Goal: Task Accomplishment & Management: Complete application form

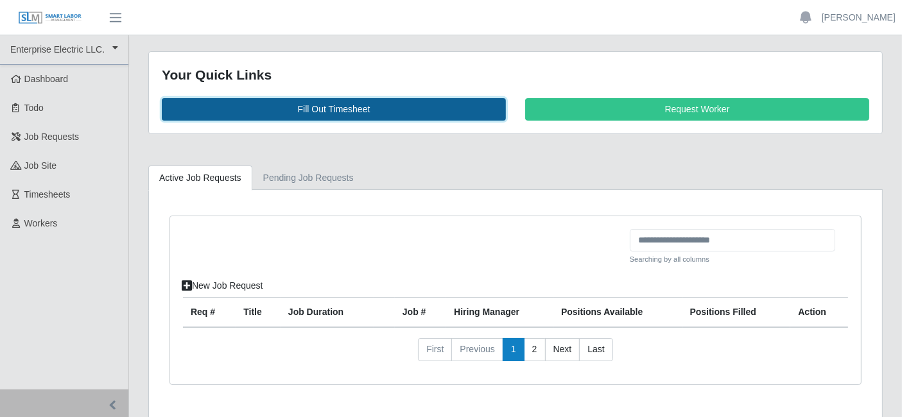
click at [310, 107] on link "Fill Out Timesheet" at bounding box center [334, 109] width 344 height 22
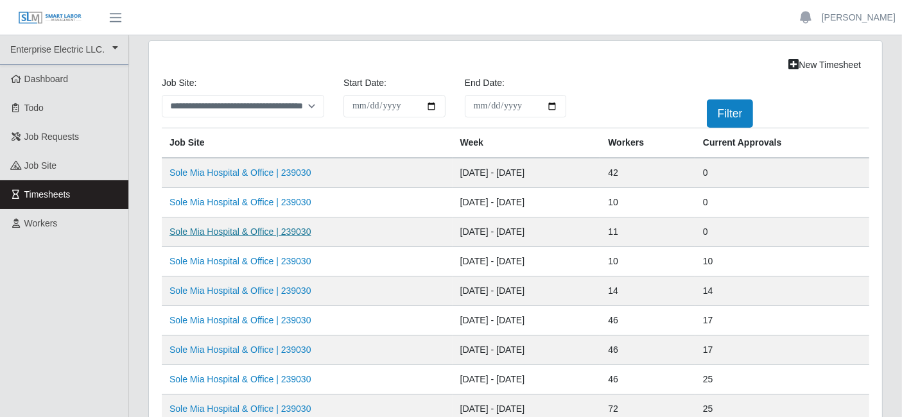
click at [287, 228] on link "Sole Mia Hospital & Office | 239030" at bounding box center [241, 232] width 142 height 10
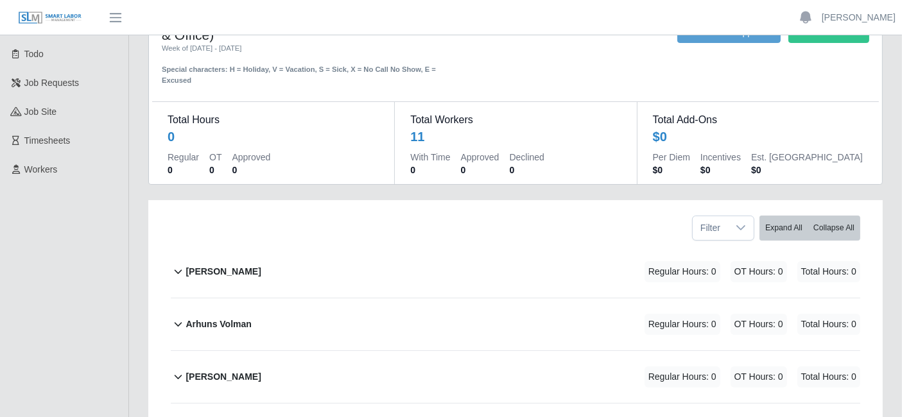
scroll to position [55, 0]
click at [218, 266] on b "[PERSON_NAME]" at bounding box center [223, 271] width 75 height 13
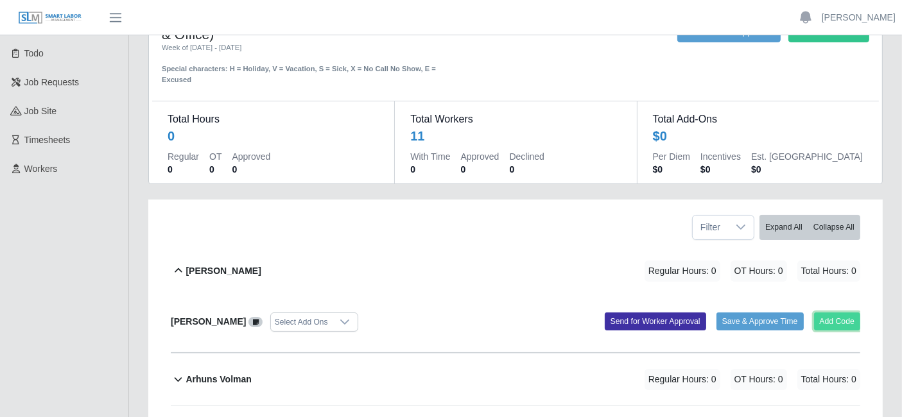
click at [826, 320] on button "Add Code" at bounding box center [837, 322] width 47 height 18
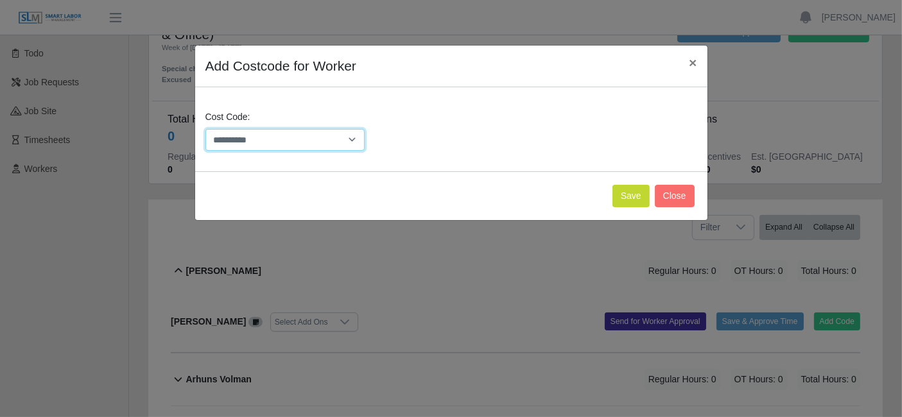
click at [345, 137] on select "**********" at bounding box center [285, 140] width 160 height 22
select select "**********"
click at [634, 190] on button "Save" at bounding box center [631, 196] width 37 height 22
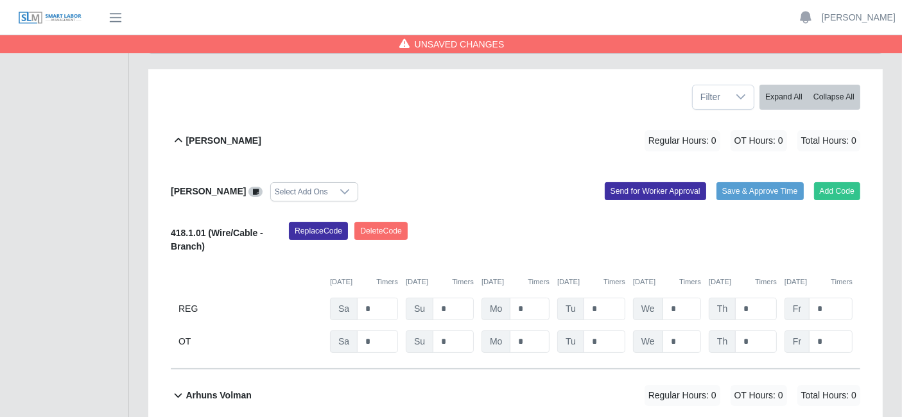
scroll to position [198, 0]
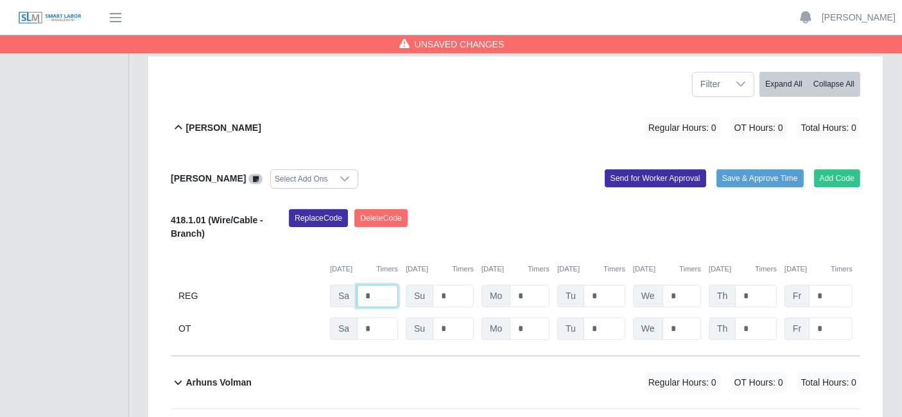
click at [368, 293] on input "*" at bounding box center [377, 296] width 41 height 22
type input "*"
click at [457, 245] on div "Replace Code [GEOGRAPHIC_DATA] Code" at bounding box center [574, 228] width 591 height 39
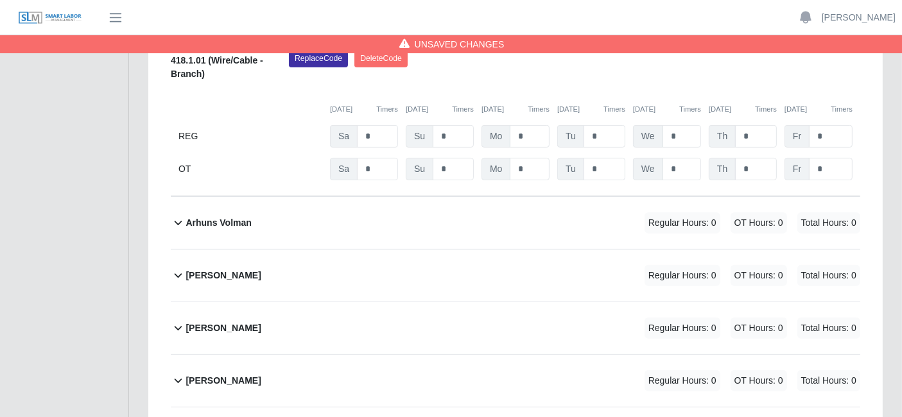
scroll to position [358, 0]
click at [229, 216] on b "Arhuns Volman" at bounding box center [218, 222] width 65 height 13
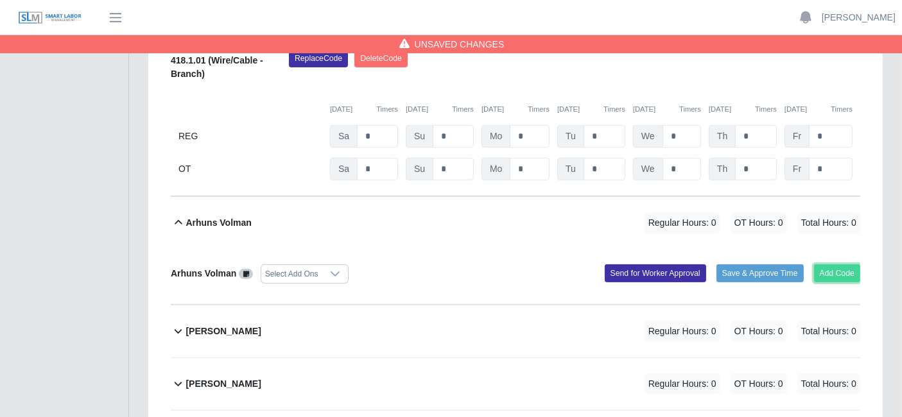
click at [837, 270] on button "Add Code" at bounding box center [837, 274] width 47 height 18
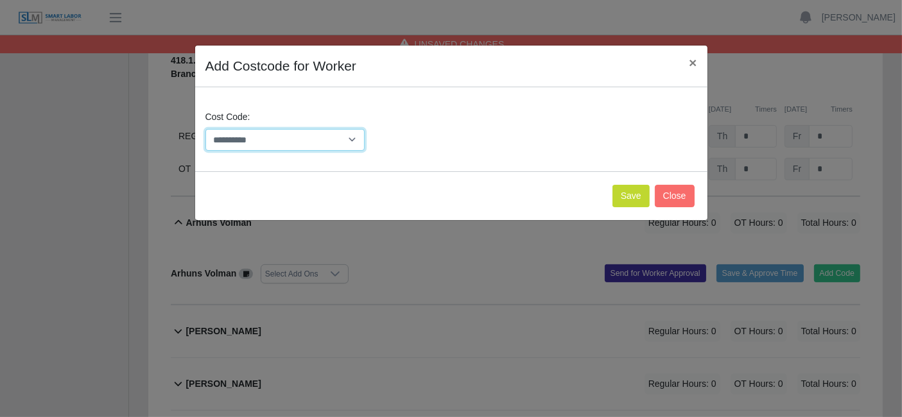
click at [341, 140] on select "**********" at bounding box center [285, 140] width 160 height 22
select select "**********"
click at [627, 196] on button "Save" at bounding box center [631, 196] width 37 height 22
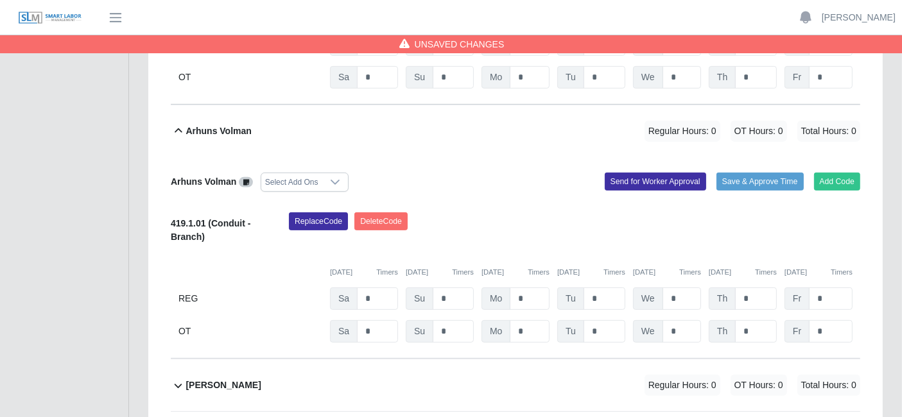
scroll to position [450, 0]
click at [381, 55] on input "*" at bounding box center [377, 44] width 41 height 22
type input "*"
click at [443, 236] on div "Replace Code [GEOGRAPHIC_DATA] Code" at bounding box center [574, 231] width 591 height 39
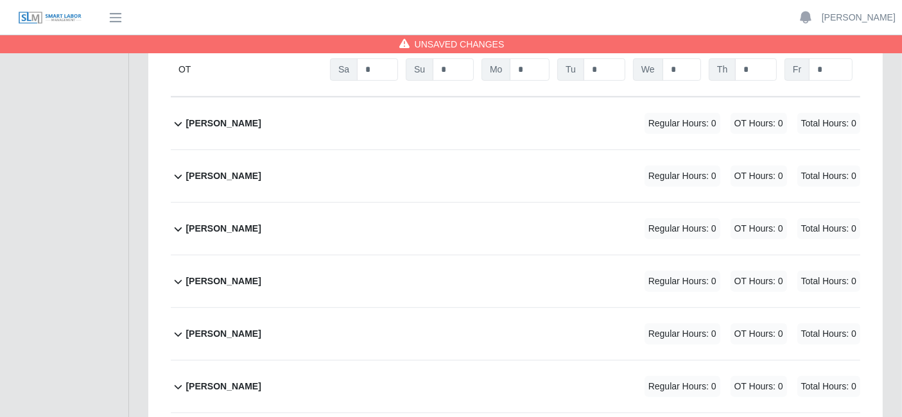
scroll to position [713, 0]
click at [443, 236] on div "[PERSON_NAME] Regular Hours: 0 OT Hours: 0 Total Hours: 0" at bounding box center [523, 228] width 675 height 52
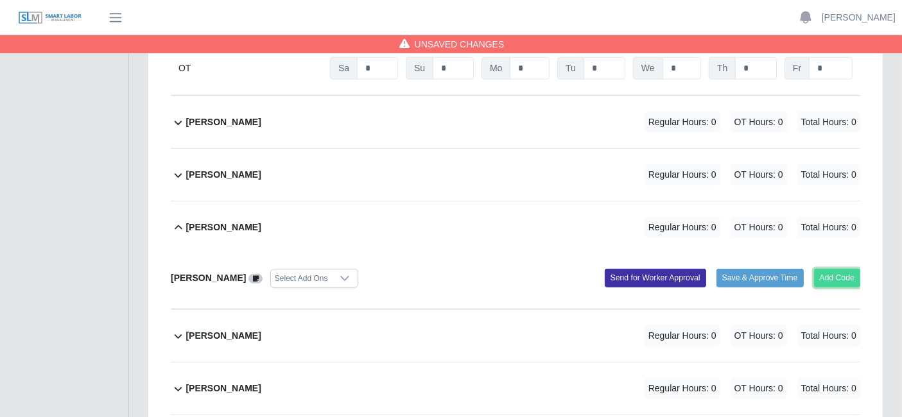
click at [826, 277] on button "Add Code" at bounding box center [837, 278] width 47 height 18
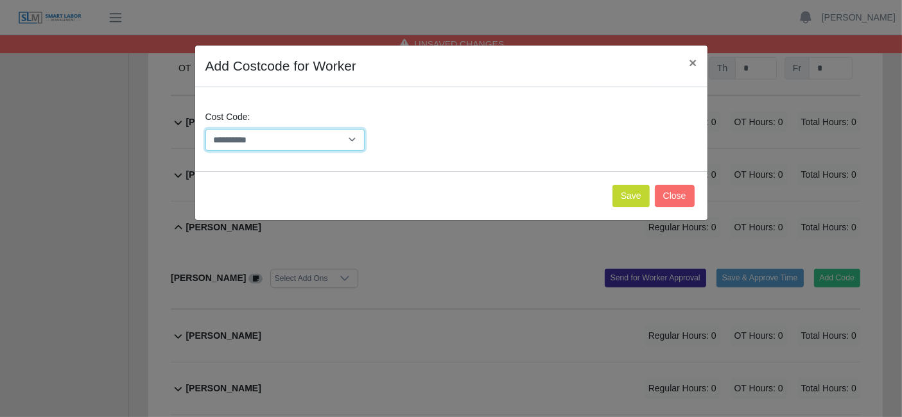
click at [358, 144] on select "**********" at bounding box center [285, 140] width 160 height 22
select select "**********"
click at [621, 199] on button "Save" at bounding box center [631, 196] width 37 height 22
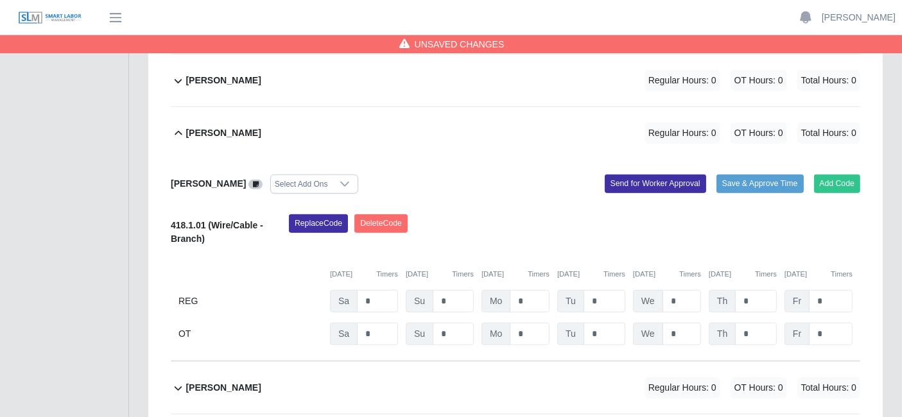
scroll to position [807, 0]
type input "*"
click at [467, 218] on div "Replace Code [GEOGRAPHIC_DATA] Code" at bounding box center [574, 233] width 591 height 39
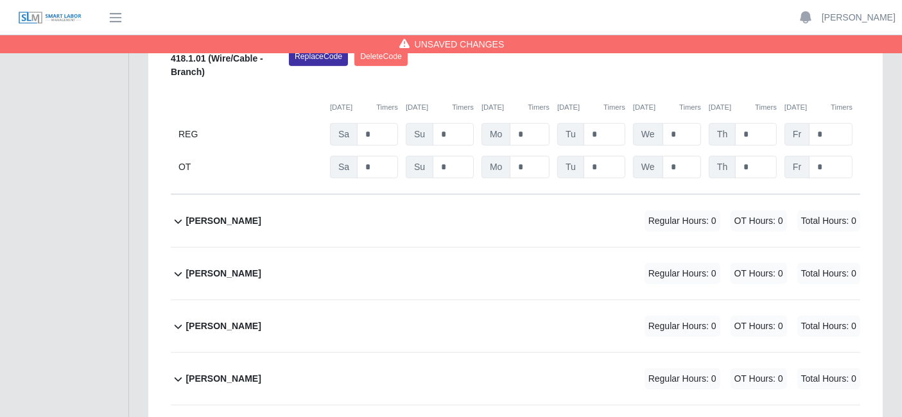
scroll to position [984, 0]
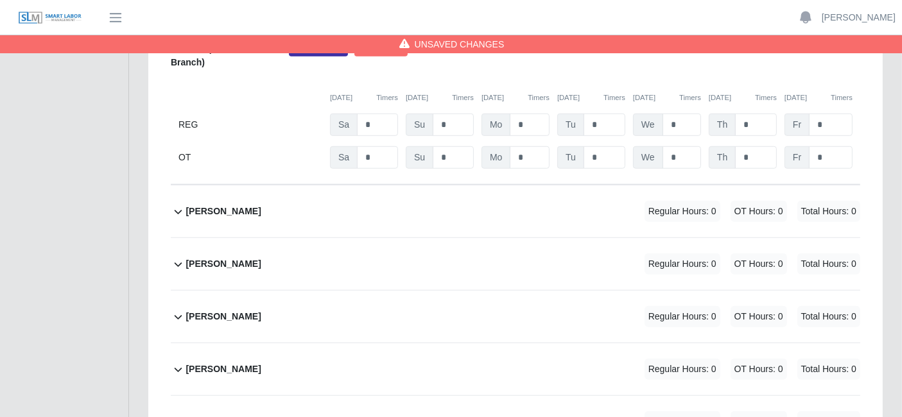
click at [447, 263] on div "[PERSON_NAME] Regular Hours: 0 OT Hours: 0 Total Hours: 0" at bounding box center [523, 264] width 675 height 52
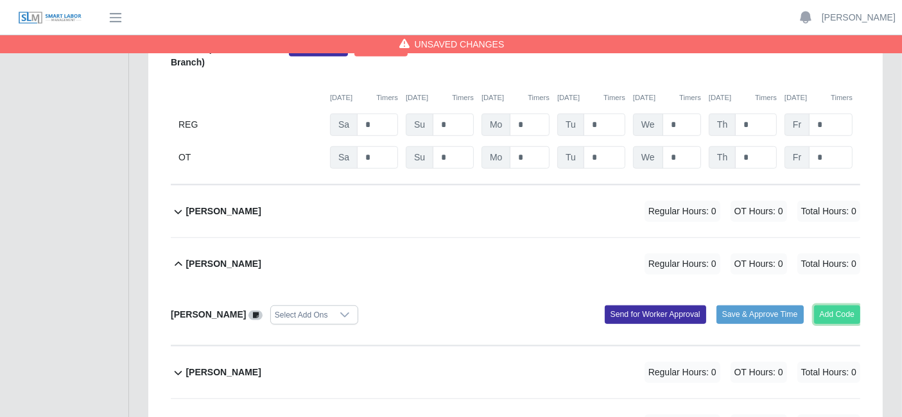
click at [836, 313] on button "Add Code" at bounding box center [837, 315] width 47 height 18
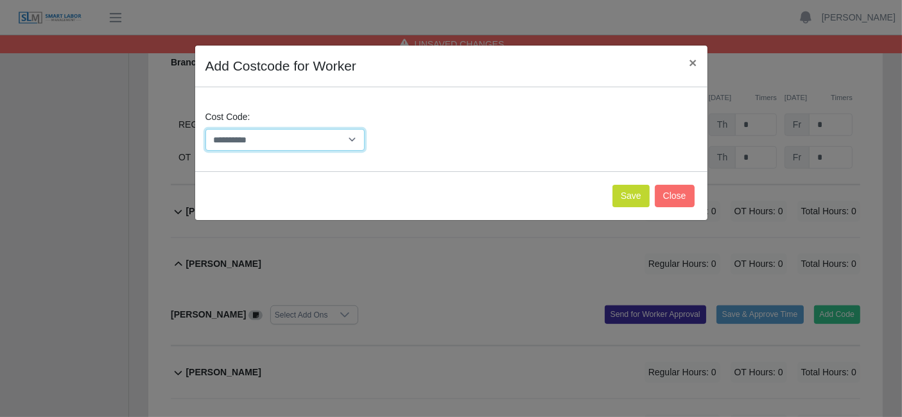
click at [345, 136] on select "**********" at bounding box center [285, 140] width 160 height 22
select select "**********"
click at [621, 198] on button "Save" at bounding box center [631, 196] width 37 height 22
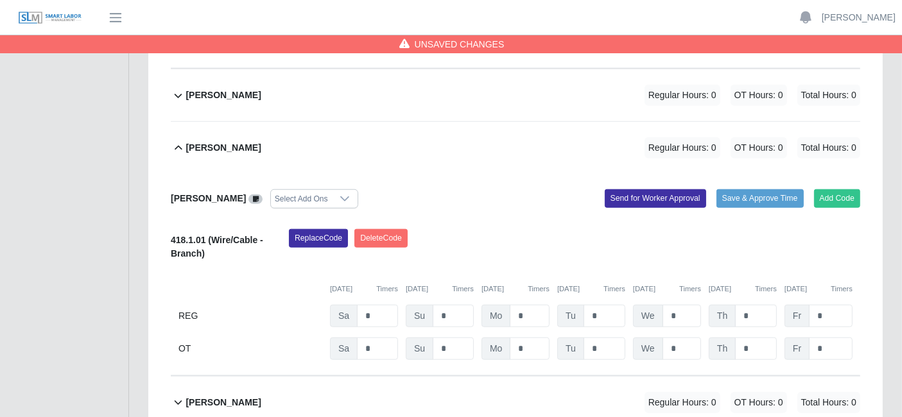
scroll to position [1105, 0]
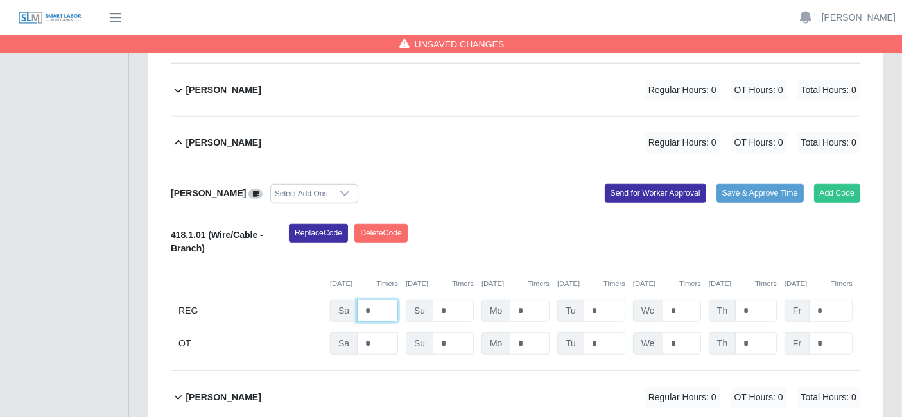
type input "*"
click at [462, 257] on div "Replace Code [GEOGRAPHIC_DATA] Code" at bounding box center [574, 243] width 591 height 39
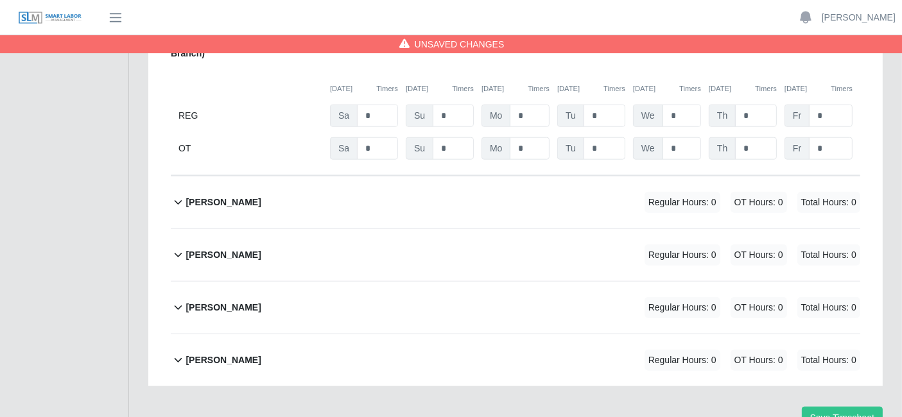
scroll to position [1300, 0]
click at [446, 254] on div "Rider [PERSON_NAME] Regular Hours: 0 OT Hours: 0 Total Hours: 0" at bounding box center [523, 256] width 675 height 52
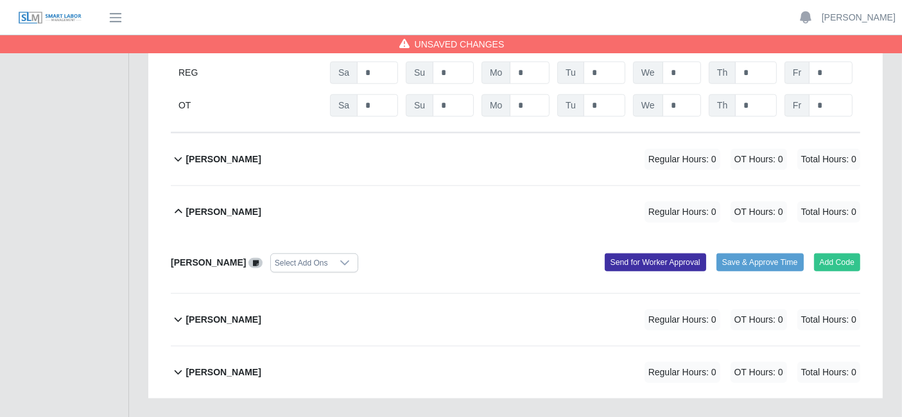
scroll to position [1355, 0]
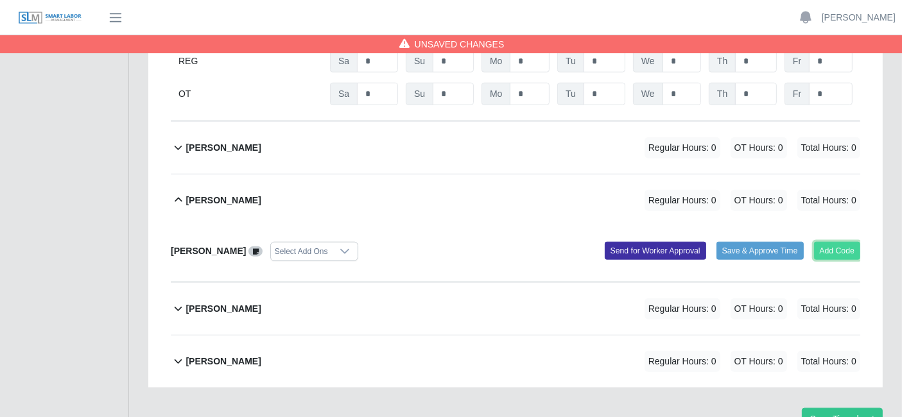
click at [855, 243] on button "Add Code" at bounding box center [837, 251] width 47 height 18
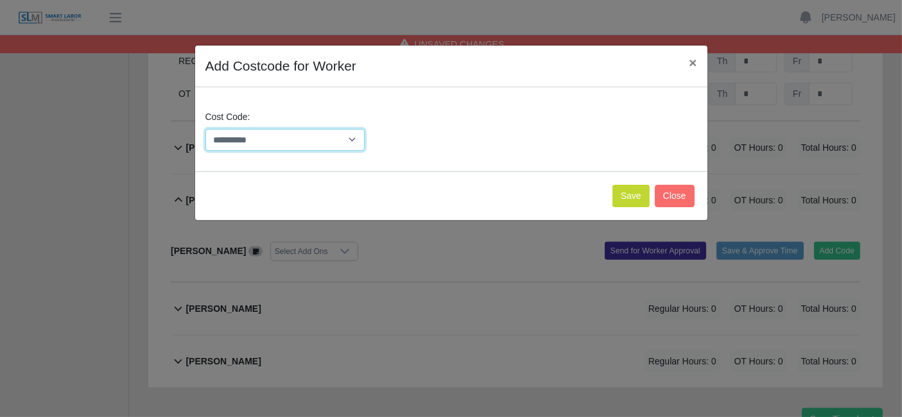
click at [353, 135] on select "**********" at bounding box center [285, 140] width 160 height 22
select select "**********"
click at [627, 197] on button "Save" at bounding box center [631, 196] width 37 height 22
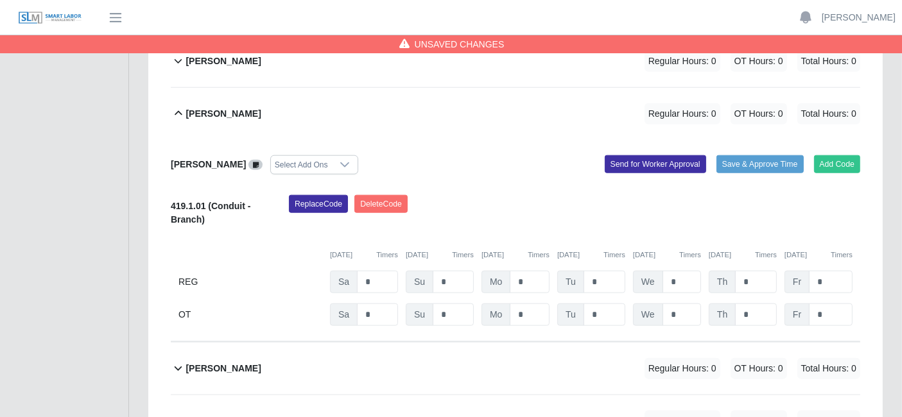
scroll to position [1438, 0]
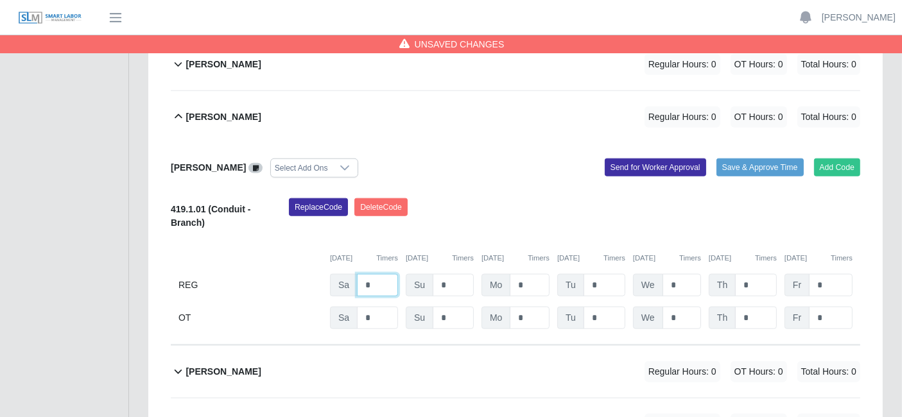
type input "*"
click at [488, 198] on div "Replace Code [GEOGRAPHIC_DATA] Code" at bounding box center [574, 217] width 591 height 39
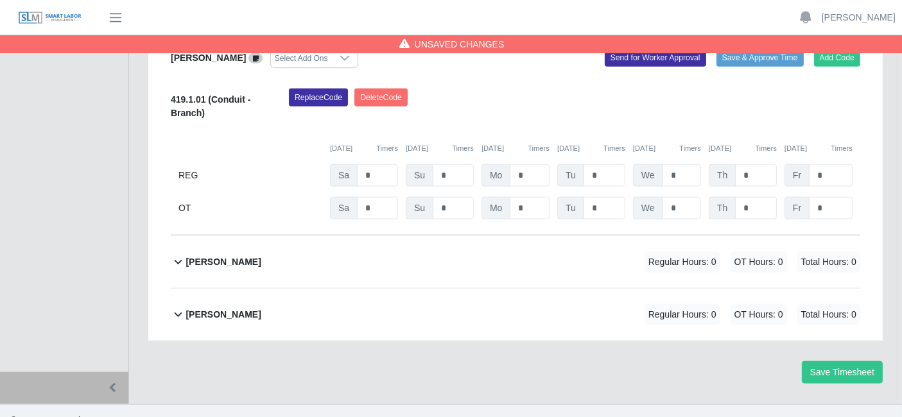
scroll to position [1561, 0]
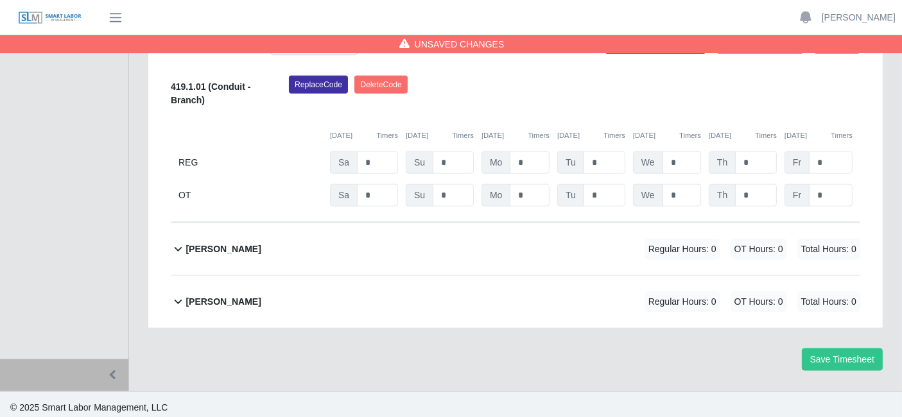
click at [450, 254] on div "[PERSON_NAME] Regular Hours: 0 OT Hours: 0 Total Hours: 0" at bounding box center [523, 249] width 675 height 52
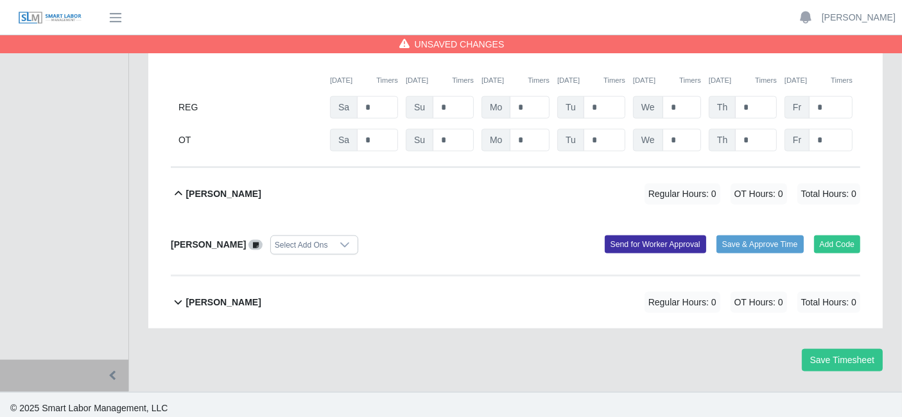
scroll to position [1616, 0]
click at [840, 236] on button "Add Code" at bounding box center [837, 245] width 47 height 18
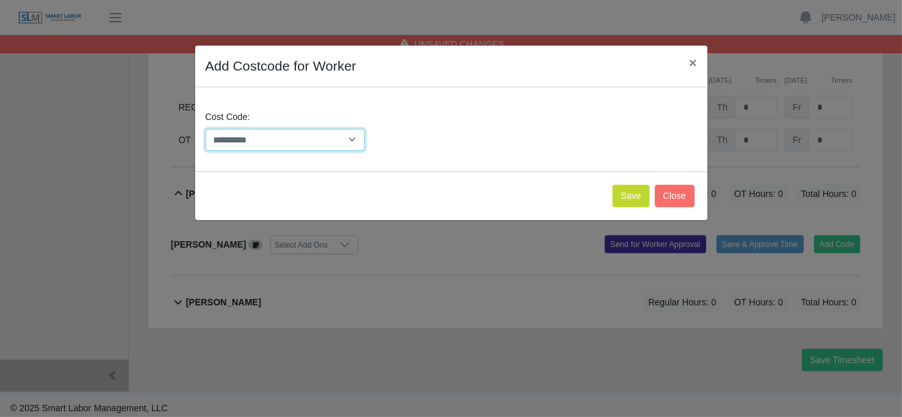
click at [326, 138] on select "**********" at bounding box center [285, 140] width 160 height 22
select select "**********"
click at [629, 197] on button "Save" at bounding box center [631, 196] width 37 height 22
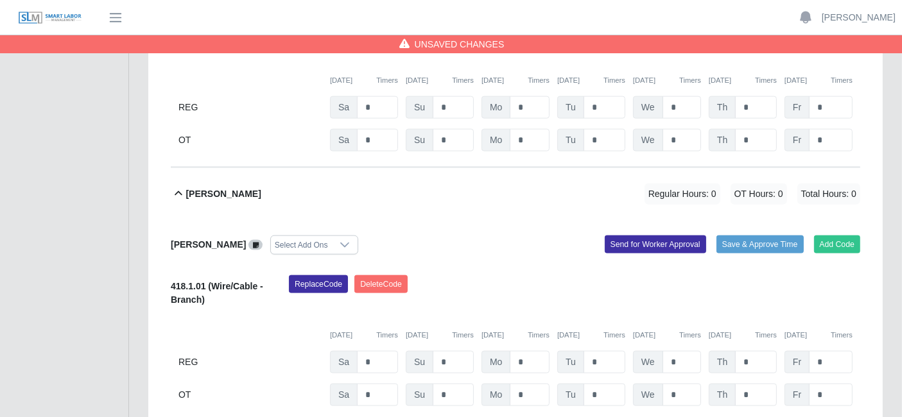
scroll to position [1763, 0]
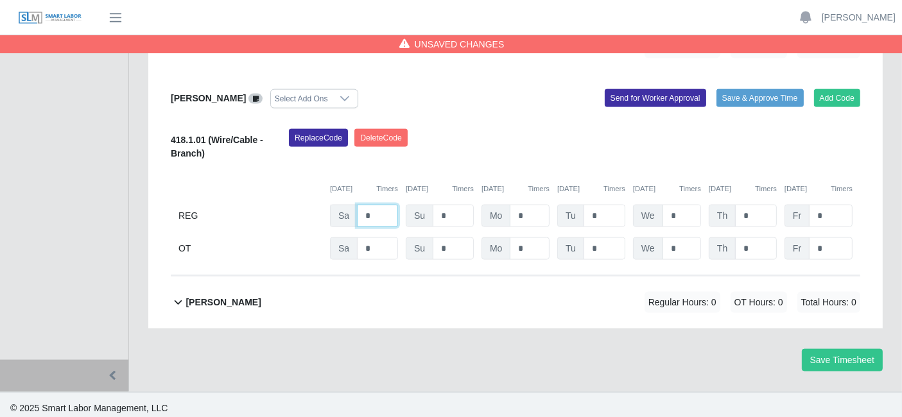
type input "*"
click at [491, 122] on div "[PERSON_NAME] Select Add Ons Add Code Save & Approve Time Send for Worker Appro…" at bounding box center [516, 175] width 690 height 202
click at [232, 296] on b "[PERSON_NAME]" at bounding box center [223, 302] width 75 height 13
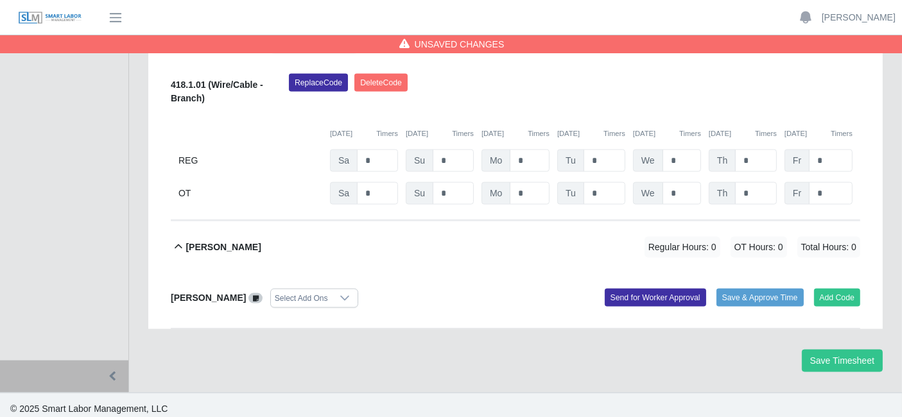
scroll to position [1818, 0]
click at [842, 289] on button "Add Code" at bounding box center [837, 298] width 47 height 18
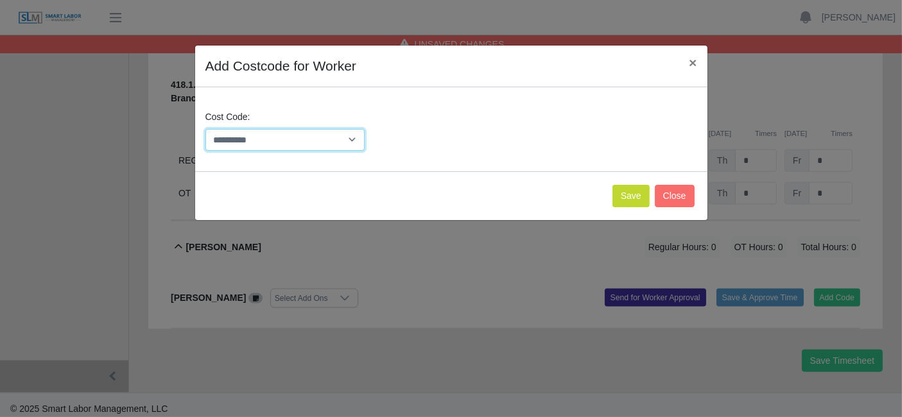
click at [352, 140] on select "**********" at bounding box center [285, 140] width 160 height 22
select select "**********"
click at [631, 195] on button "Save" at bounding box center [631, 196] width 37 height 22
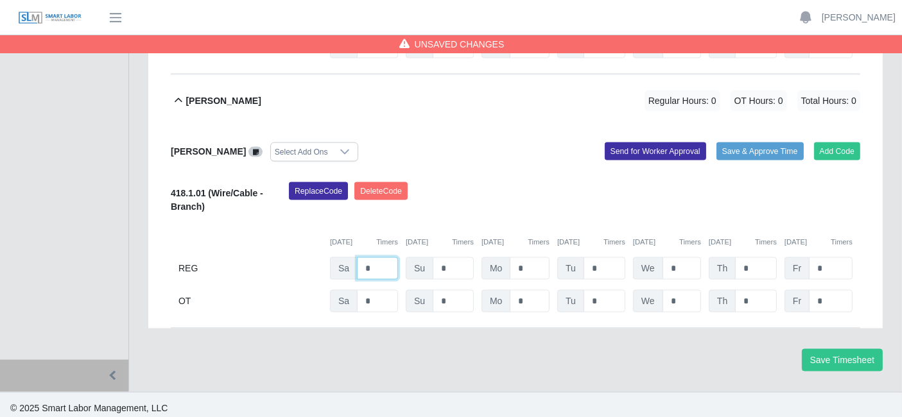
type input "*"
click at [480, 195] on div "Replace Code [GEOGRAPHIC_DATA] Code" at bounding box center [574, 201] width 591 height 39
click at [851, 349] on button "Save Timesheet" at bounding box center [842, 360] width 81 height 22
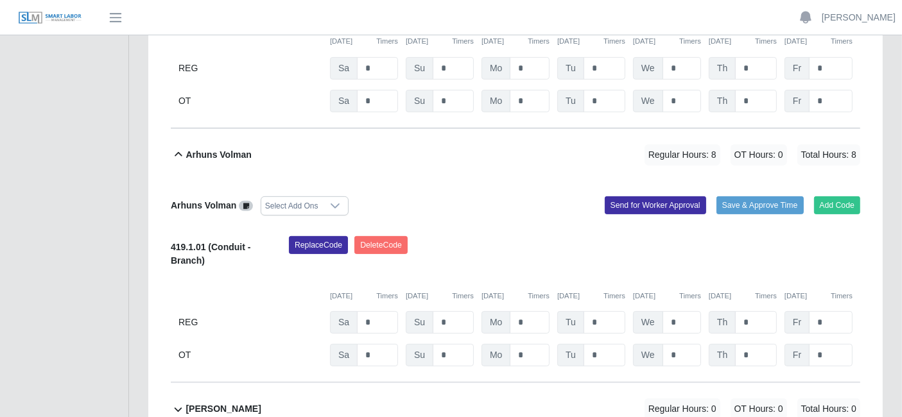
scroll to position [482, 0]
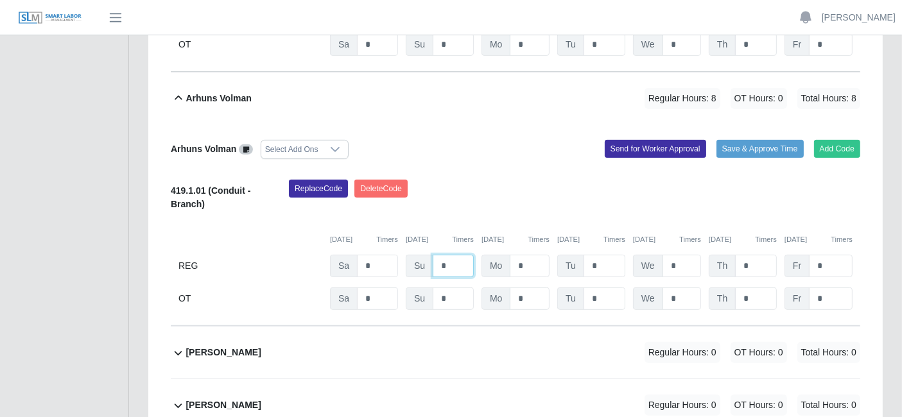
click at [446, 23] on input "*" at bounding box center [453, 12] width 41 height 22
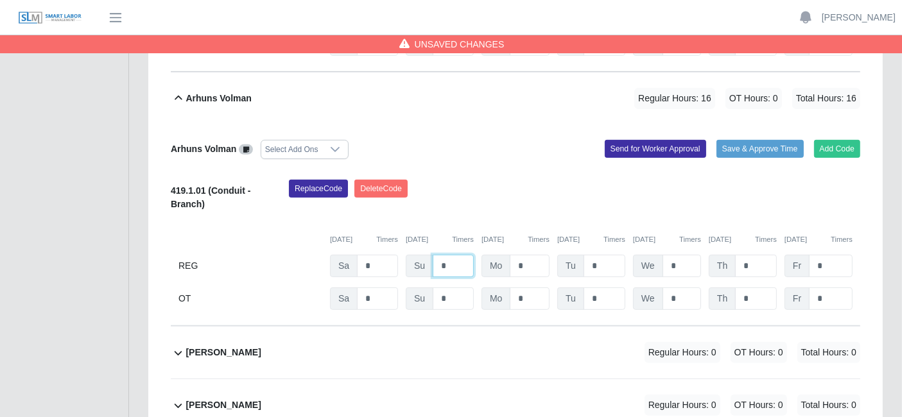
type input "*"
click at [473, 159] on div "Arhuns Volman Select Add Ons Add Code Save & Approve Time Send for Worker Appro…" at bounding box center [516, 226] width 690 height 202
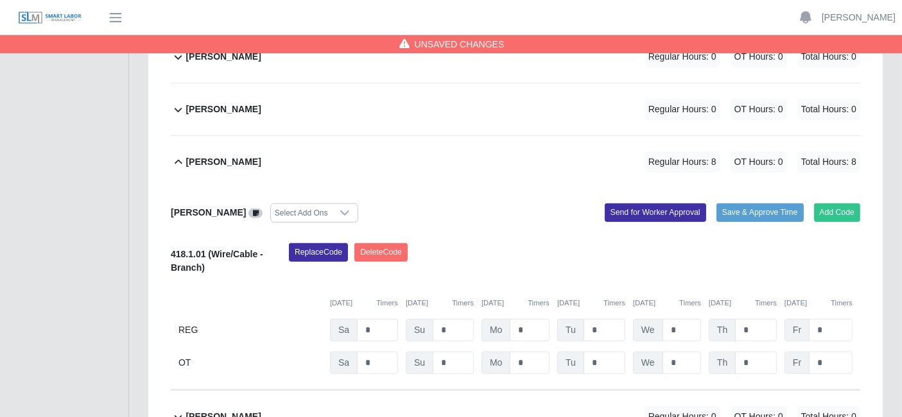
scroll to position [821, 0]
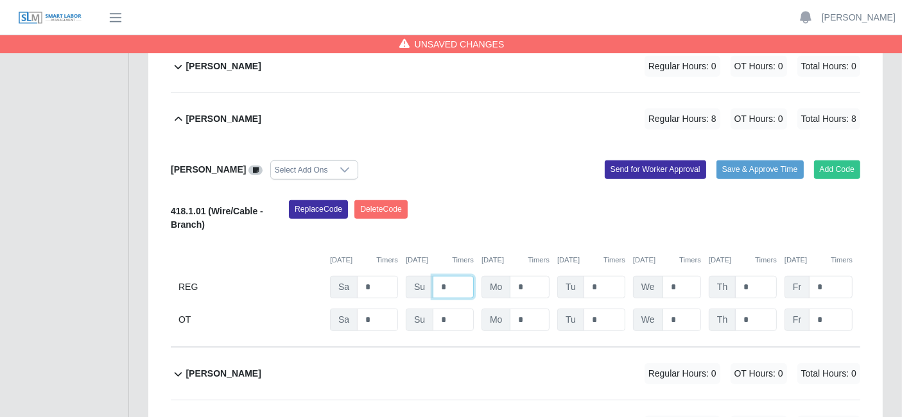
type input "*"
click at [493, 200] on div "Replace Code [GEOGRAPHIC_DATA] Code" at bounding box center [574, 219] width 591 height 39
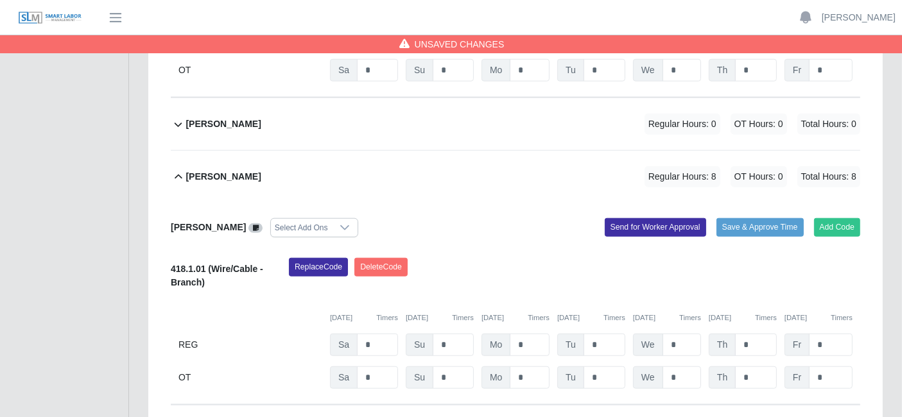
scroll to position [1071, 0]
type input "*"
click at [486, 243] on div "[PERSON_NAME] Select Add Ons Add Code Save & Approve Time Send for Worker Appro…" at bounding box center [516, 304] width 690 height 202
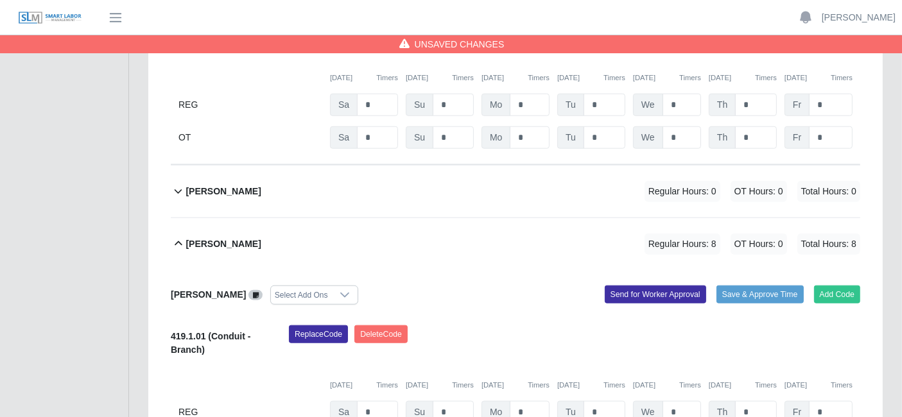
scroll to position [1312, 0]
click at [455, 180] on div "[PERSON_NAME] Regular Hours: 0 OT Hours: 0 Total Hours: 0" at bounding box center [523, 191] width 675 height 52
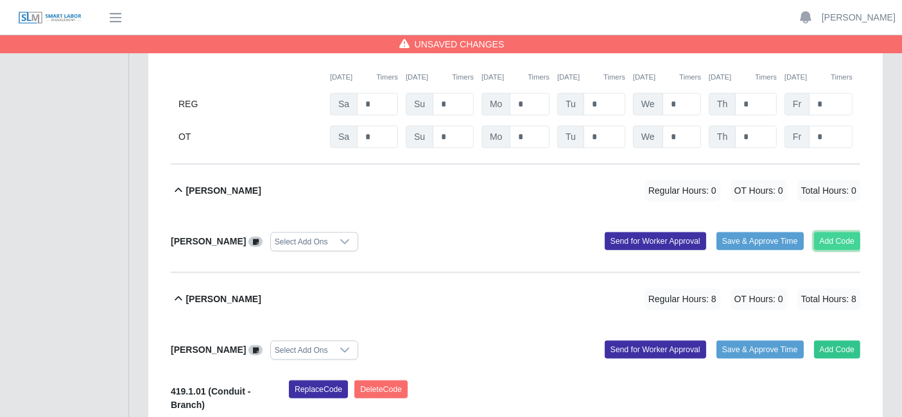
click at [842, 234] on button "Add Code" at bounding box center [837, 241] width 47 height 18
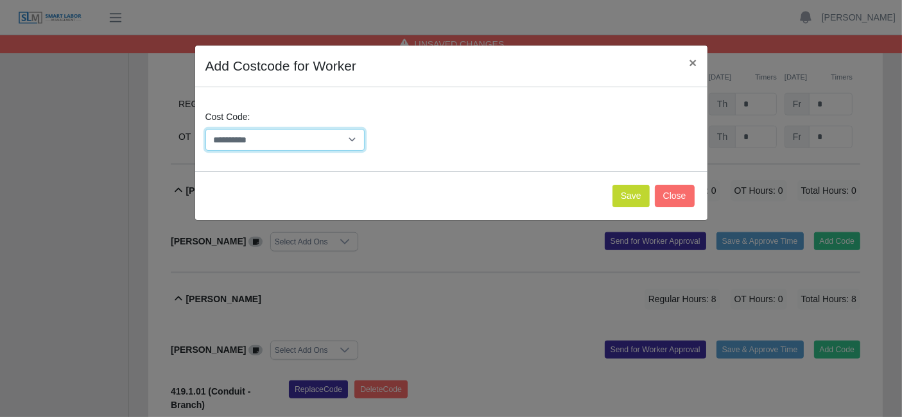
click at [354, 138] on select "**********" at bounding box center [285, 140] width 160 height 22
select select "**********"
click at [626, 199] on button "Save" at bounding box center [631, 196] width 37 height 22
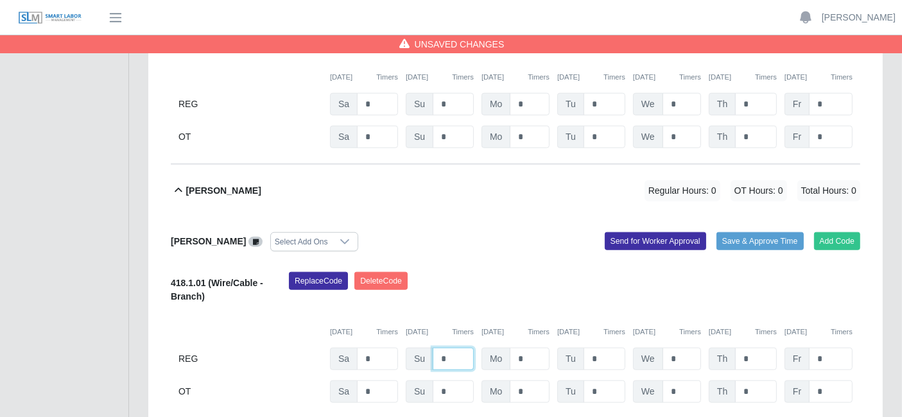
type input "*"
click at [485, 263] on div "[PERSON_NAME] Select Add Ons Add Code Save & Approve Time Send for Worker Appro…" at bounding box center [516, 318] width 690 height 202
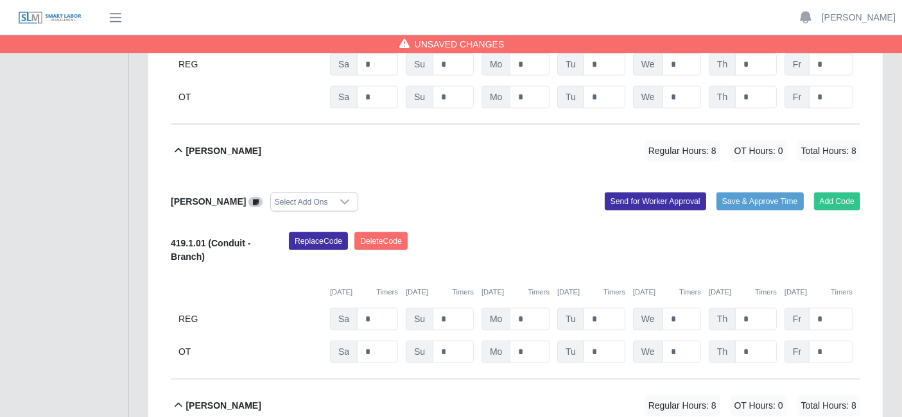
scroll to position [1618, 0]
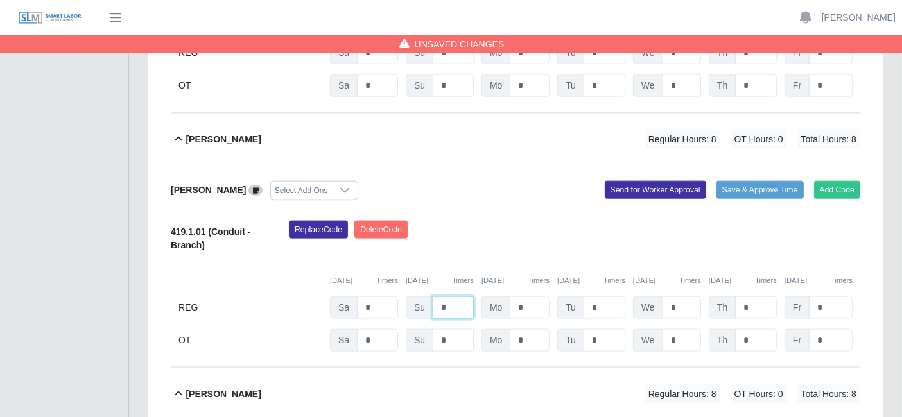
type input "*"
click at [475, 248] on div "Replace Code [GEOGRAPHIC_DATA] Code" at bounding box center [574, 240] width 591 height 39
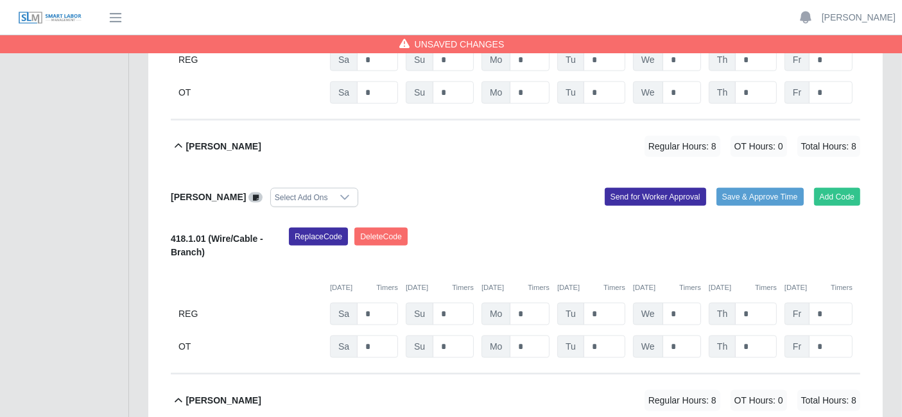
scroll to position [1880, 0]
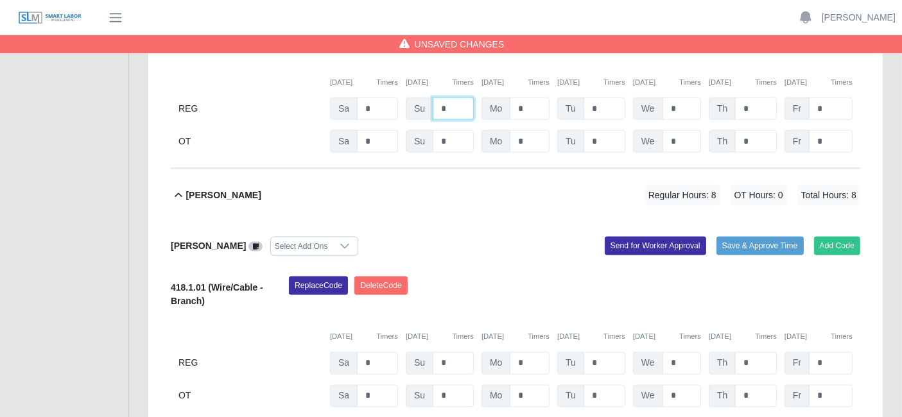
scroll to position [2114, 0]
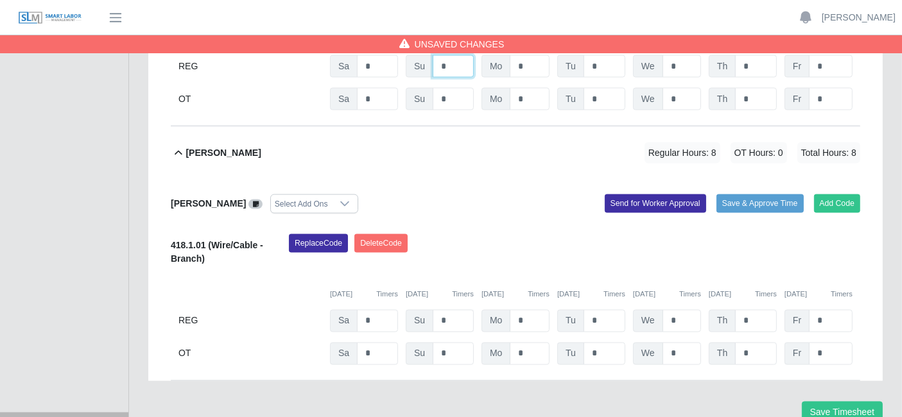
type input "*"
click at [578, 234] on div "Replace Code [GEOGRAPHIC_DATA] Code" at bounding box center [574, 253] width 591 height 39
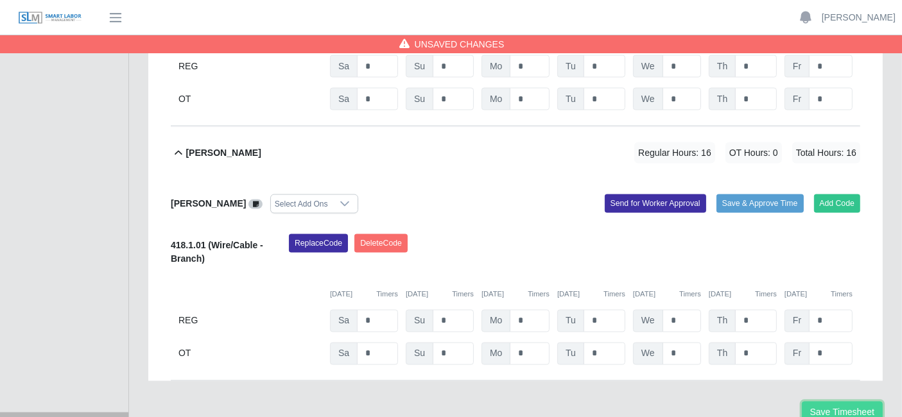
click at [824, 403] on button "Save Timesheet" at bounding box center [842, 413] width 81 height 22
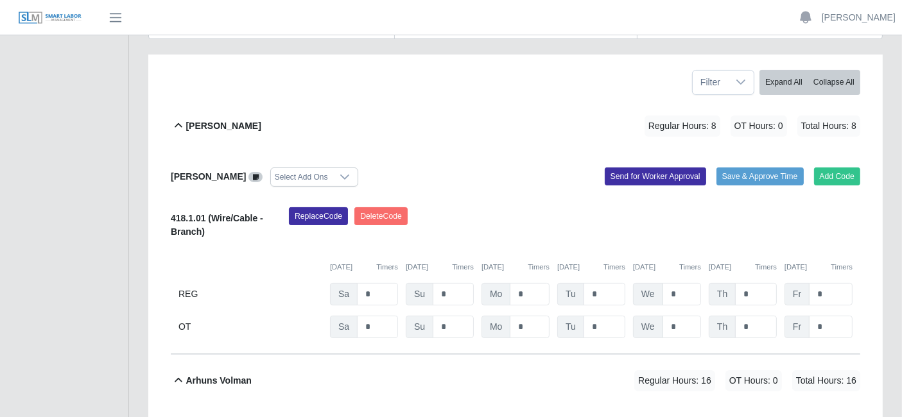
scroll to position [207, 0]
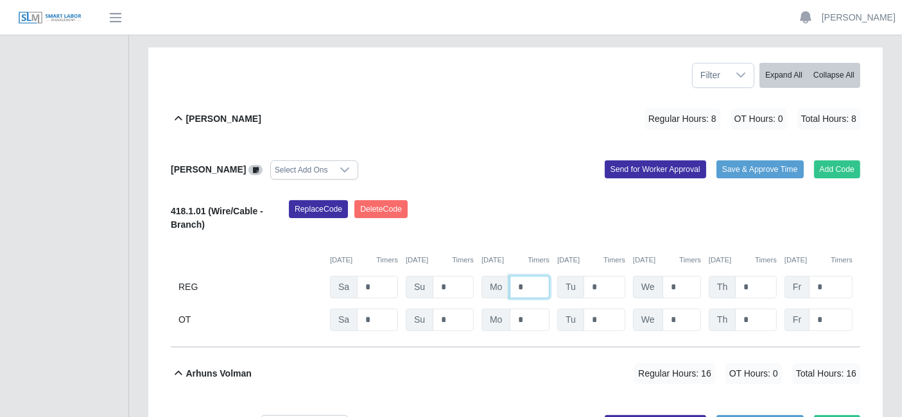
click at [536, 289] on input "*" at bounding box center [530, 287] width 40 height 22
click at [831, 171] on button "Add Code" at bounding box center [837, 170] width 47 height 18
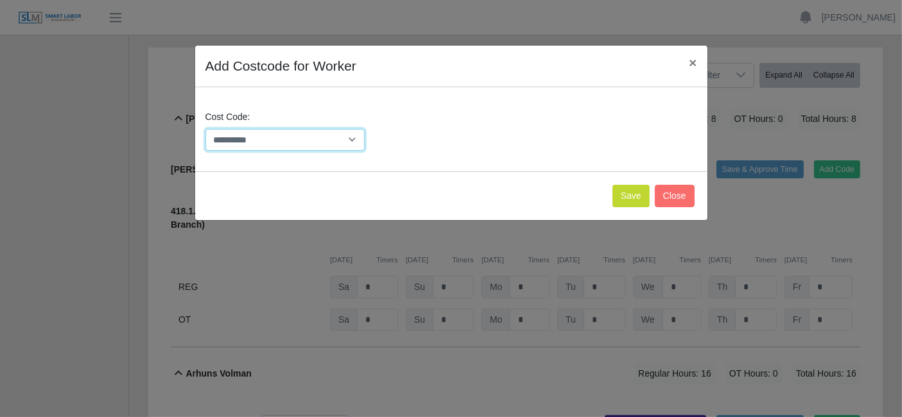
click at [347, 141] on select "**********" at bounding box center [285, 140] width 160 height 22
select select "**********"
click at [623, 191] on button "Save" at bounding box center [631, 196] width 37 height 22
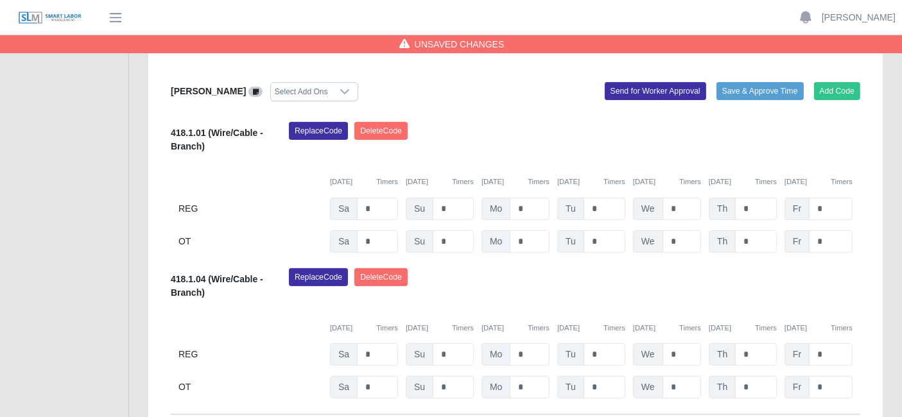
scroll to position [288, 0]
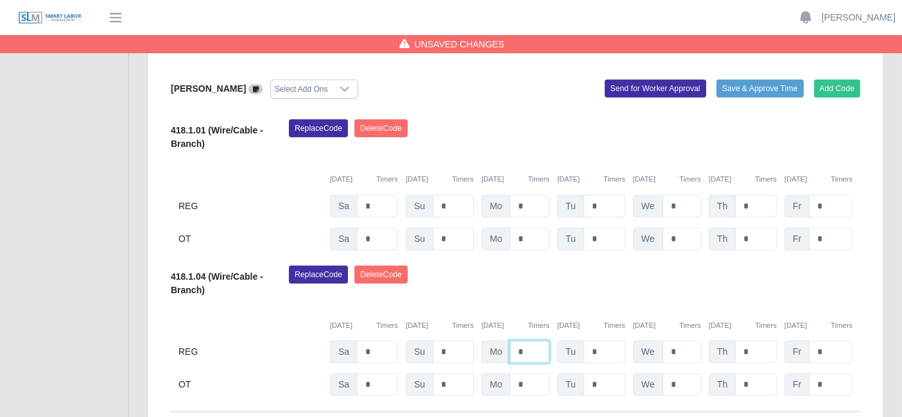
click at [532, 218] on input "*" at bounding box center [530, 206] width 40 height 22
type input "*"
click at [643, 289] on div "Replace Code [GEOGRAPHIC_DATA] Code" at bounding box center [574, 285] width 591 height 39
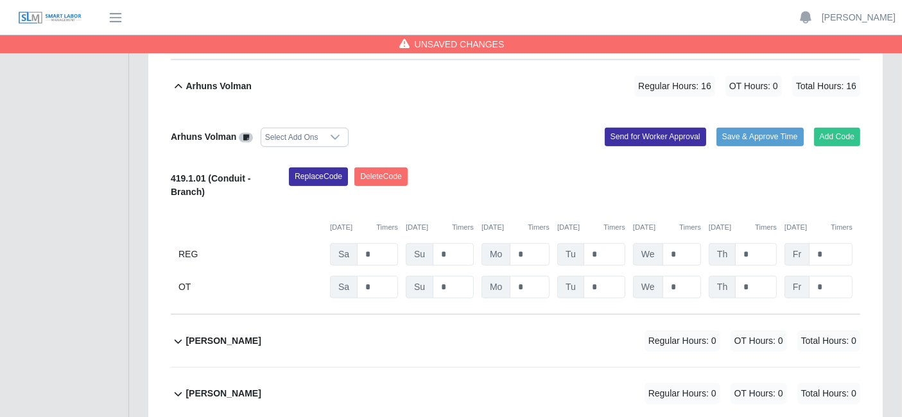
scroll to position [640, 0]
type input "*"
click at [548, 180] on div "Replace Code [GEOGRAPHIC_DATA] Code" at bounding box center [574, 187] width 591 height 39
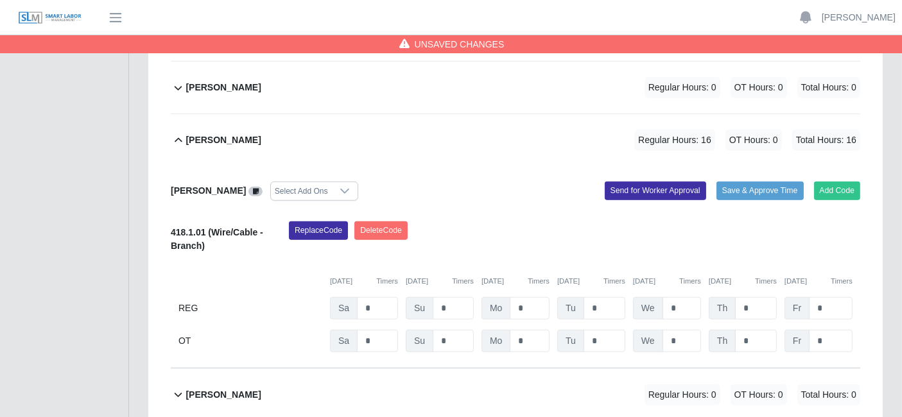
scroll to position [946, 0]
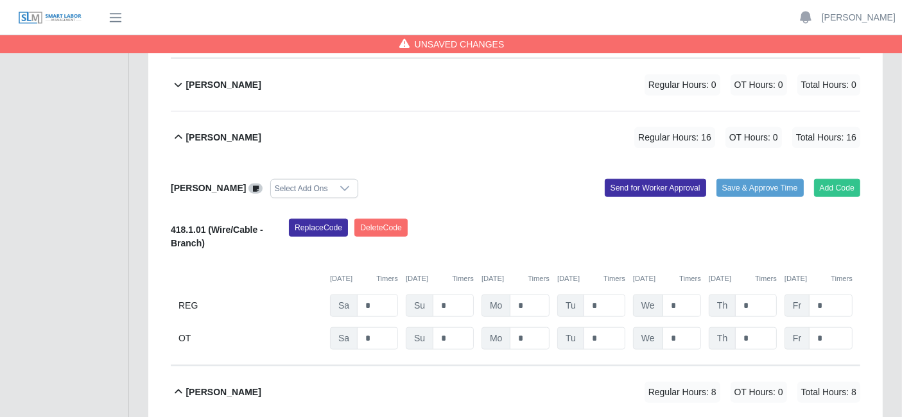
scroll to position [1261, 0]
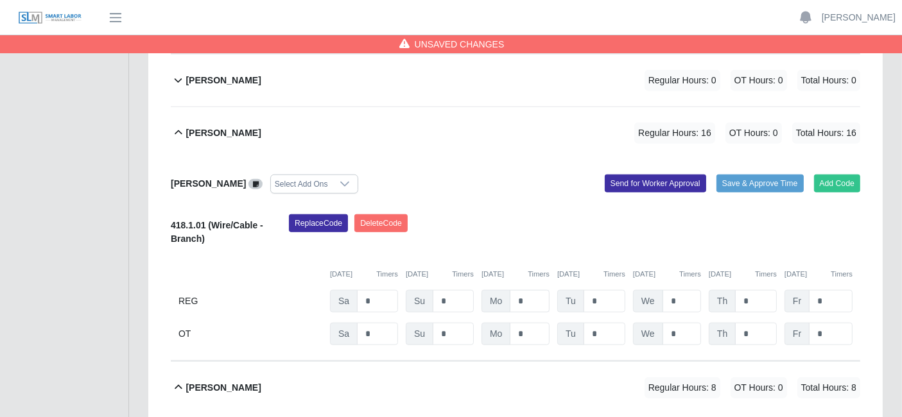
type input "**"
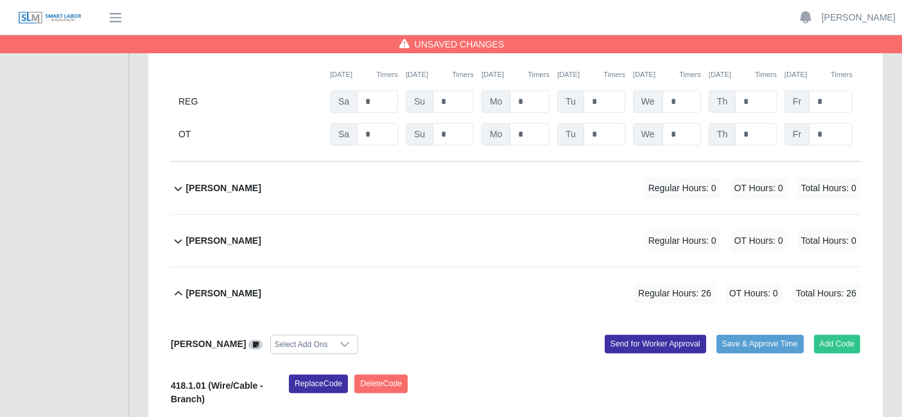
scroll to position [794, 0]
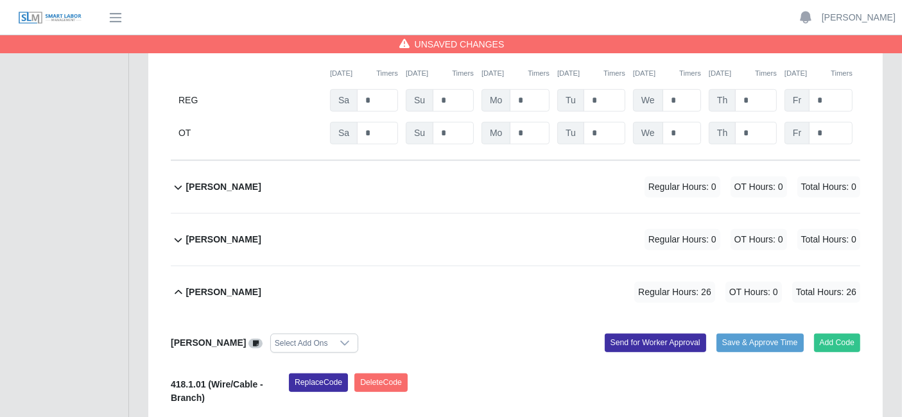
click at [452, 242] on div "[PERSON_NAME] Regular Hours: 0 OT Hours: 0 Total Hours: 0" at bounding box center [523, 240] width 675 height 52
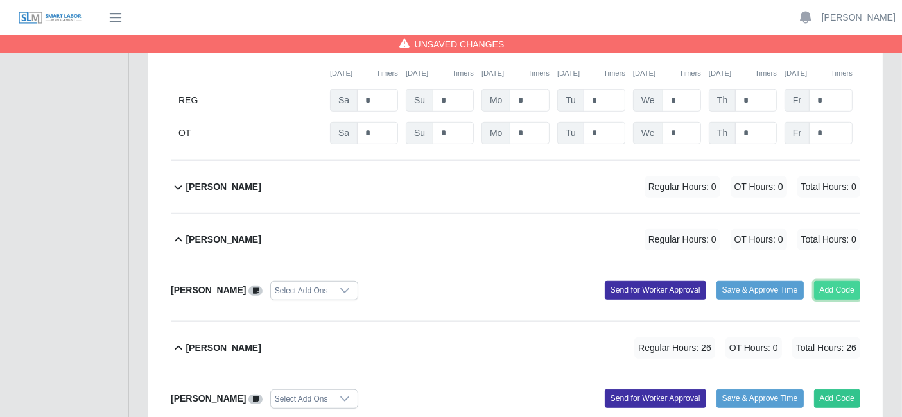
click at [838, 288] on button "Add Code" at bounding box center [837, 290] width 47 height 18
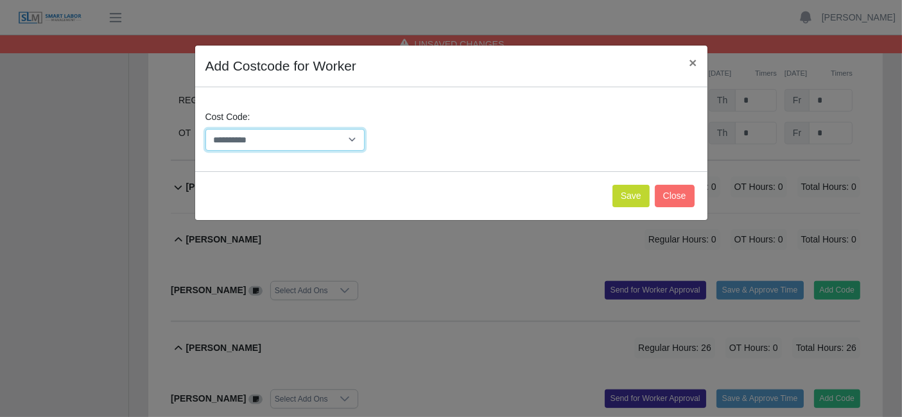
click at [348, 138] on select "**********" at bounding box center [285, 140] width 160 height 22
select select "**********"
click at [205, 129] on select "**********" at bounding box center [285, 140] width 160 height 22
click at [623, 187] on button "Save" at bounding box center [631, 196] width 37 height 22
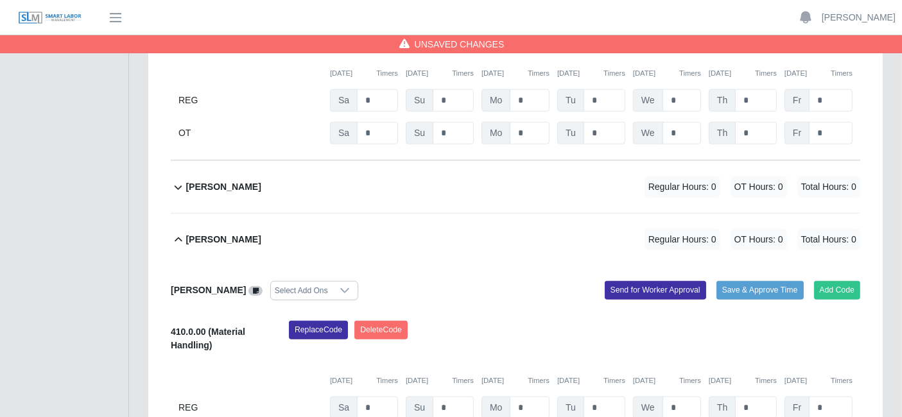
scroll to position [868, 0]
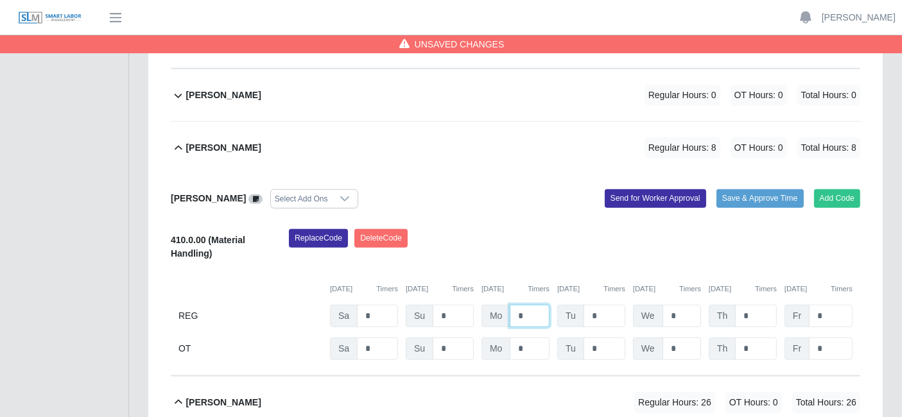
scroll to position [844, 0]
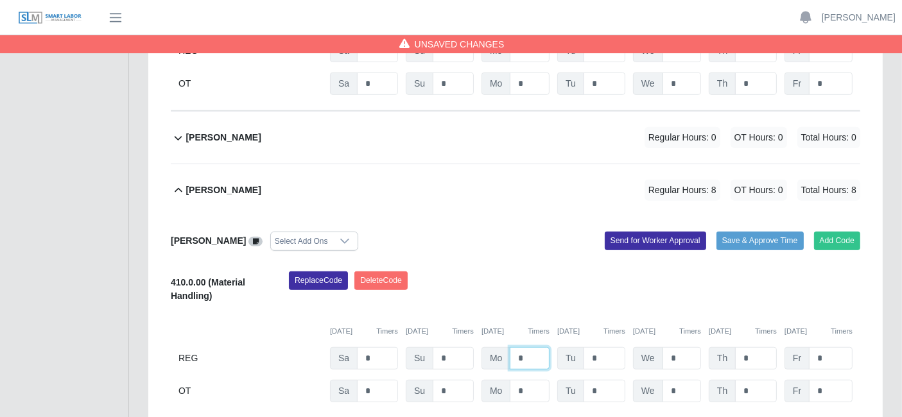
type input "*"
click at [510, 142] on div "[PERSON_NAME] Regular Hours: 0 OT Hours: 0 Total Hours: 0" at bounding box center [523, 138] width 675 height 52
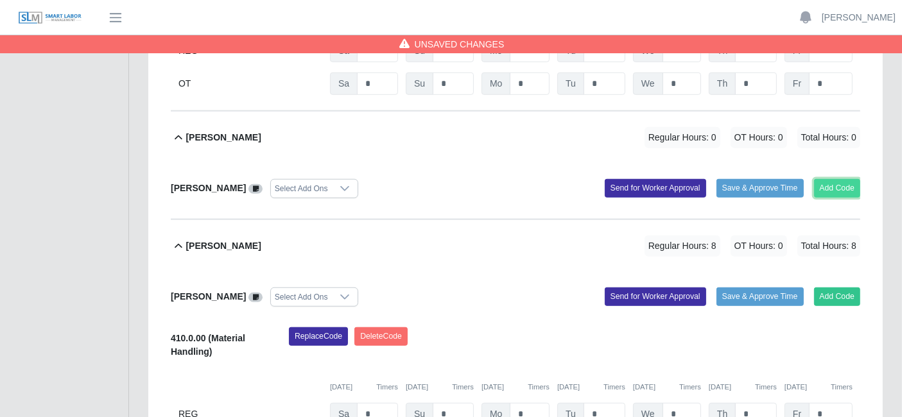
click at [830, 182] on button "Add Code" at bounding box center [837, 188] width 47 height 18
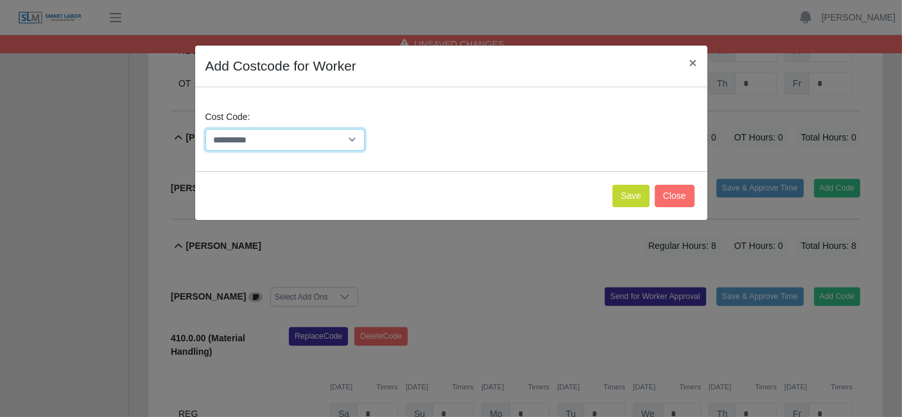
click at [310, 144] on select "**********" at bounding box center [285, 140] width 160 height 22
select select "**********"
click at [205, 129] on select "**********" at bounding box center [285, 140] width 160 height 22
click at [622, 195] on button "Save" at bounding box center [631, 196] width 37 height 22
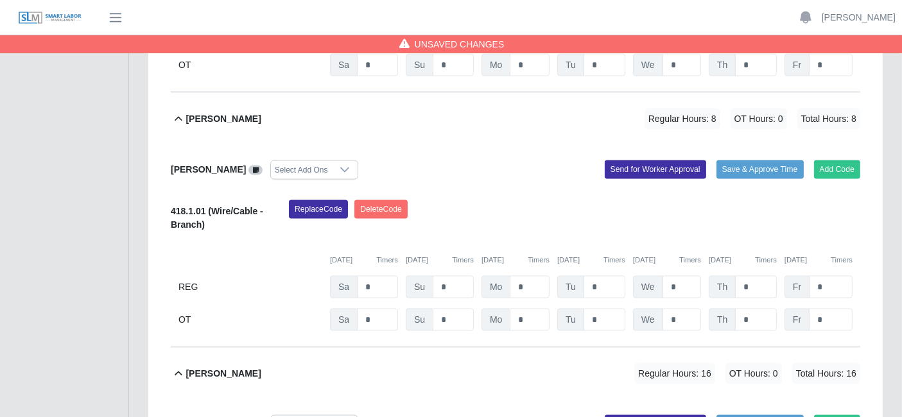
scroll to position [1933, 0]
type input "*"
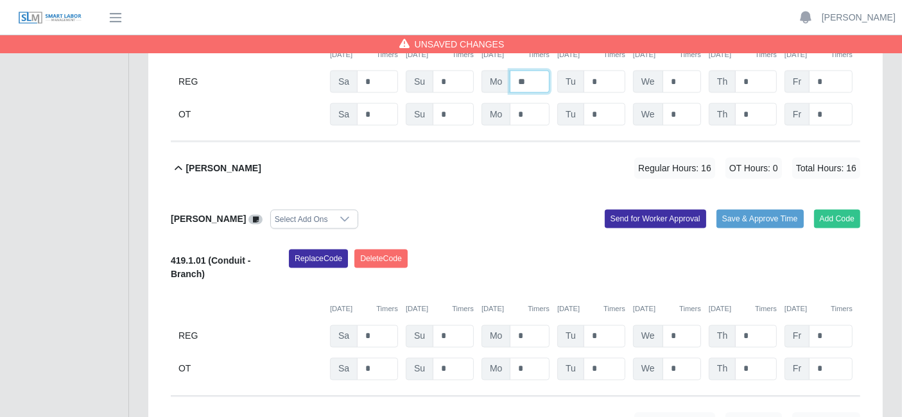
scroll to position [2143, 0]
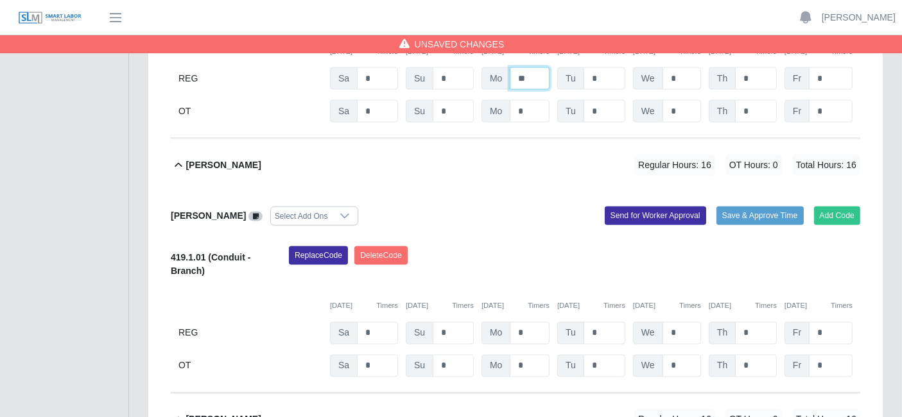
type input "**"
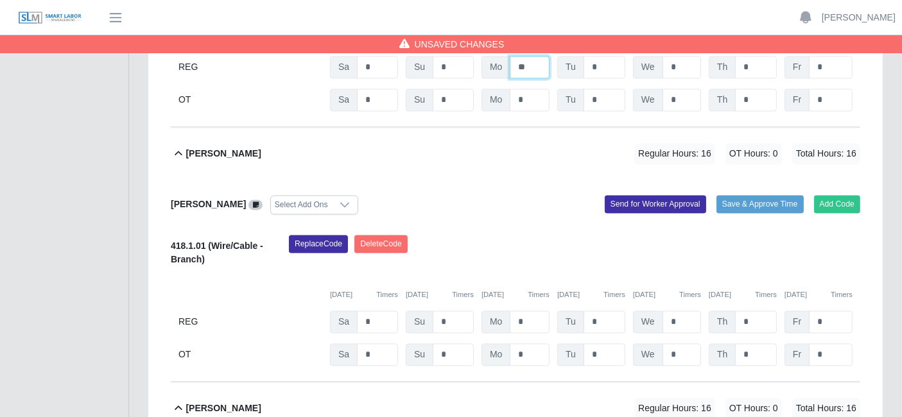
scroll to position [2409, 0]
type input "**"
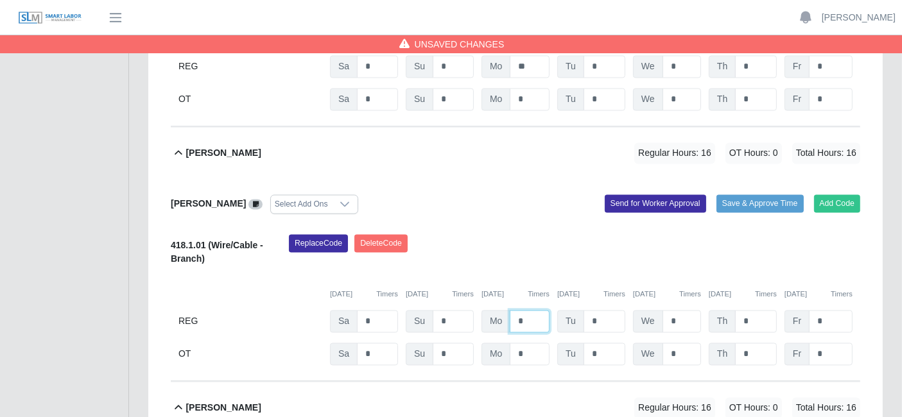
click at [828, 196] on button "Add Code" at bounding box center [837, 204] width 47 height 18
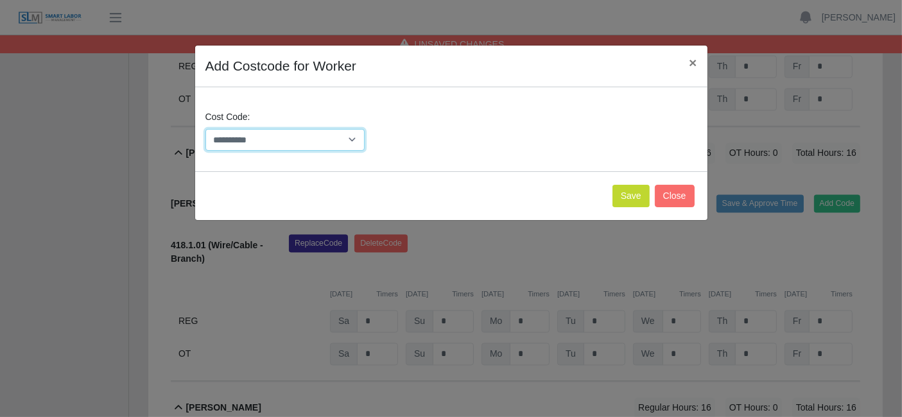
click at [355, 137] on select "**********" at bounding box center [285, 140] width 160 height 22
select select "**********"
click at [628, 189] on button "Save" at bounding box center [631, 196] width 37 height 22
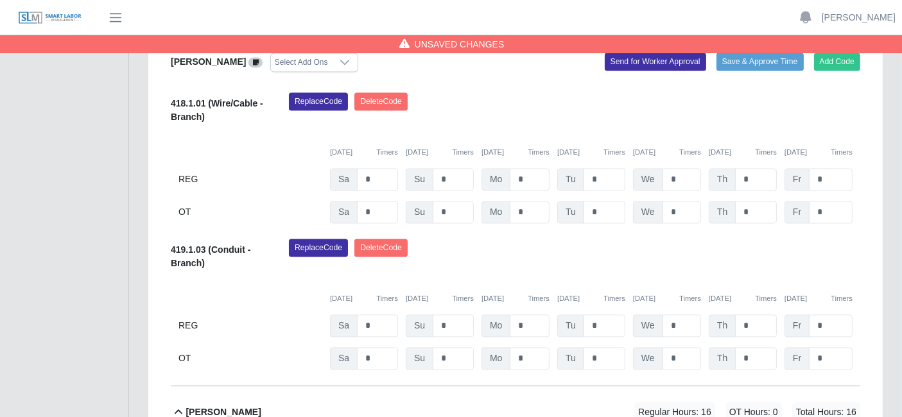
scroll to position [2554, 0]
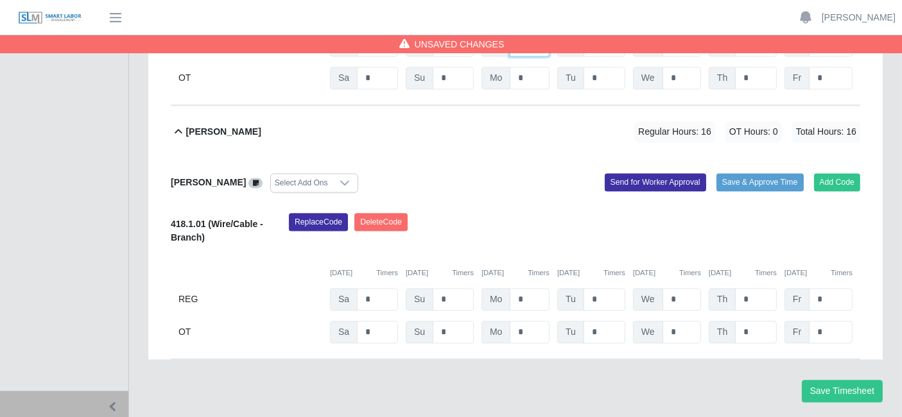
scroll to position [2833, 0]
type input "*"
click at [842, 173] on button "Add Code" at bounding box center [837, 182] width 47 height 18
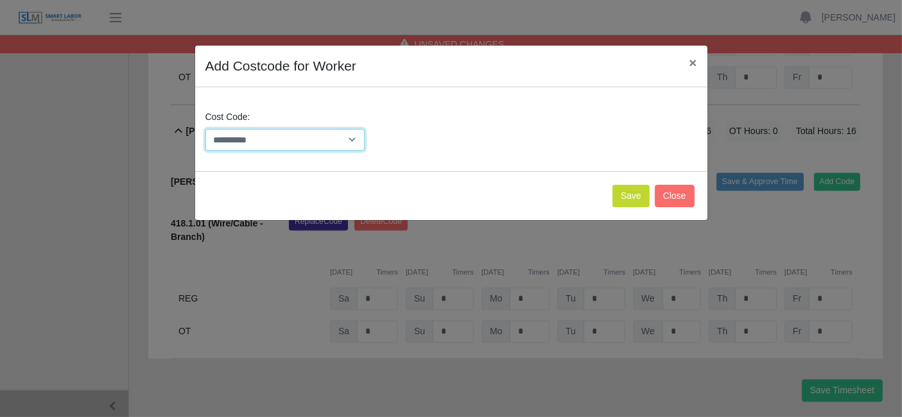
click at [330, 140] on select "**********" at bounding box center [285, 140] width 160 height 22
select select "**********"
click at [632, 195] on button "Save" at bounding box center [631, 196] width 37 height 22
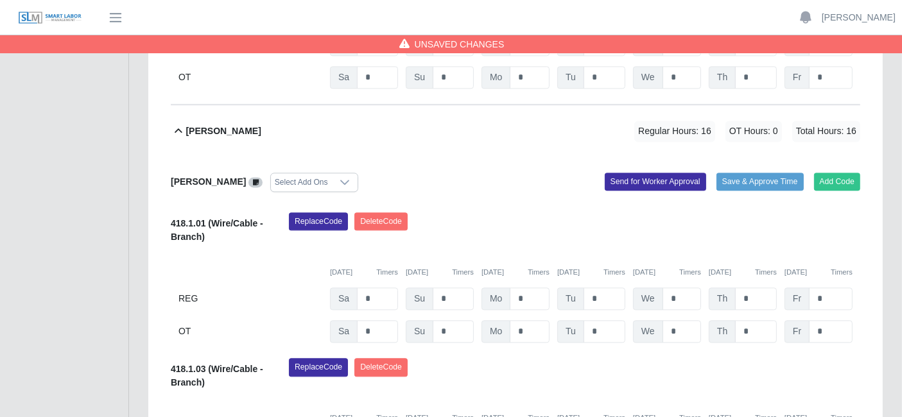
scroll to position [2979, 0]
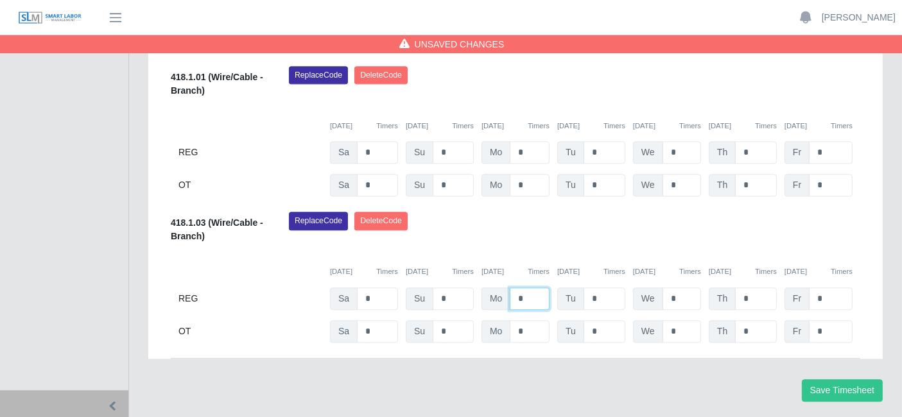
type input "**"
click at [613, 236] on div "Replace Code [GEOGRAPHIC_DATA] Code" at bounding box center [574, 231] width 591 height 39
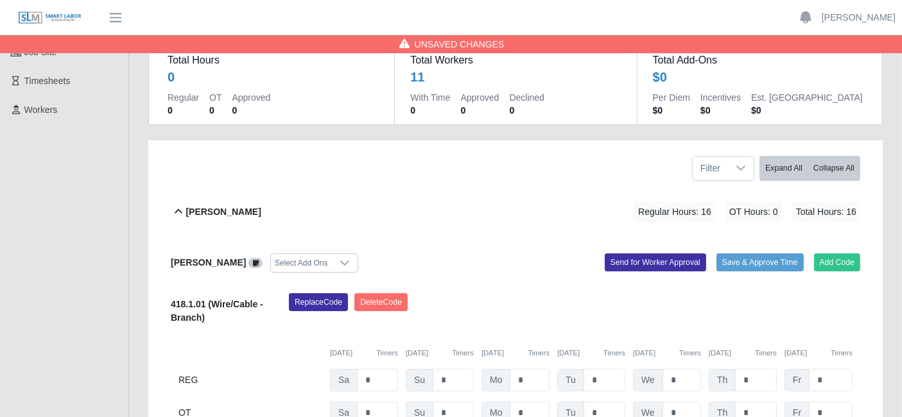
scroll to position [0, 0]
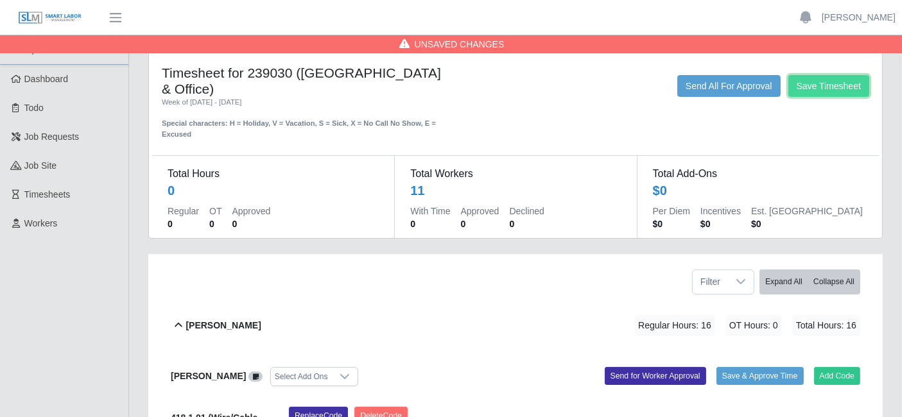
click at [846, 86] on button "Save Timesheet" at bounding box center [828, 86] width 81 height 22
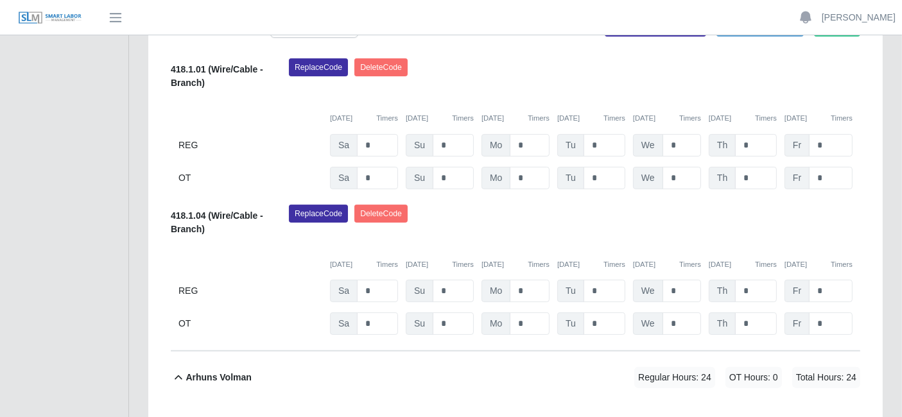
scroll to position [272, 0]
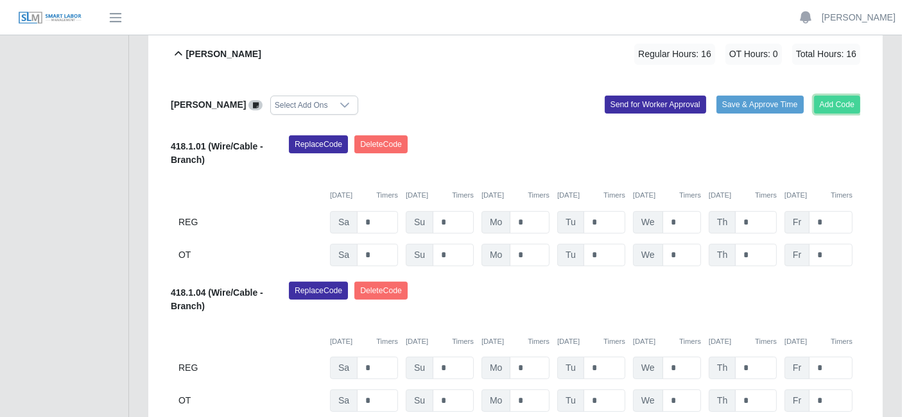
click at [833, 101] on button "Add Code" at bounding box center [837, 105] width 47 height 18
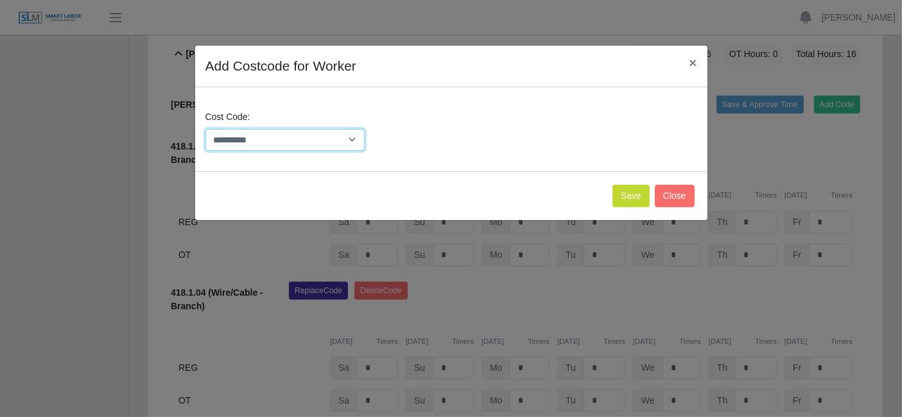
click at [312, 140] on select "**********" at bounding box center [285, 140] width 160 height 22
select select "**********"
click at [205, 129] on select "**********" at bounding box center [285, 140] width 160 height 22
click at [626, 189] on button "Save" at bounding box center [631, 196] width 37 height 22
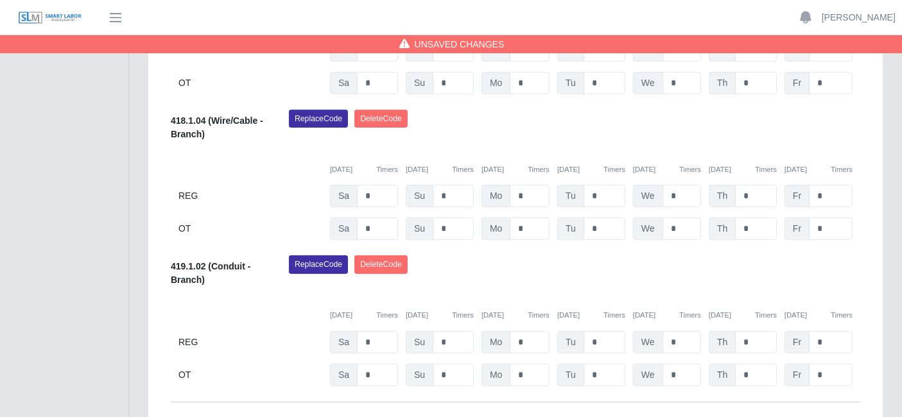
scroll to position [445, 0]
click at [598, 60] on input "*" at bounding box center [605, 49] width 42 height 22
type input "*"
click at [653, 279] on div "Replace Code [GEOGRAPHIC_DATA] Code" at bounding box center [574, 273] width 591 height 39
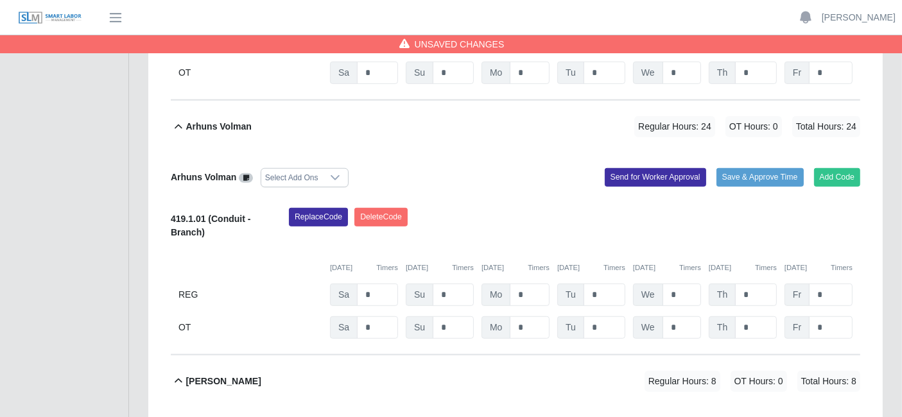
scroll to position [747, 0]
type input "*"
click at [612, 222] on div "Replace Code [GEOGRAPHIC_DATA] Code" at bounding box center [574, 226] width 591 height 39
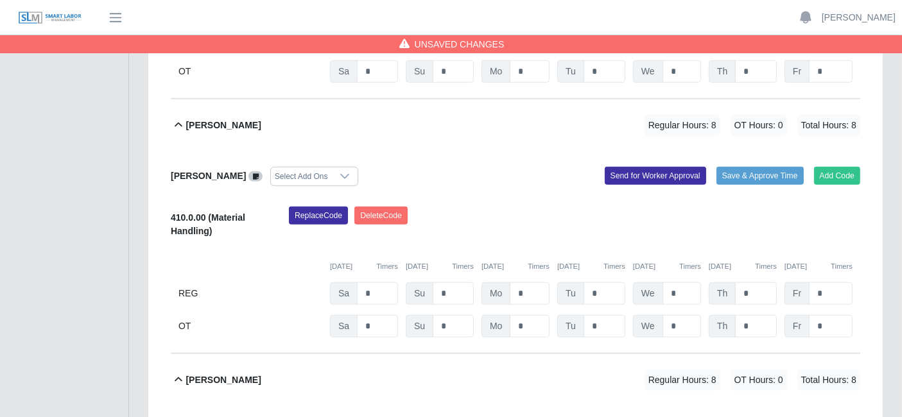
scroll to position [1003, 0]
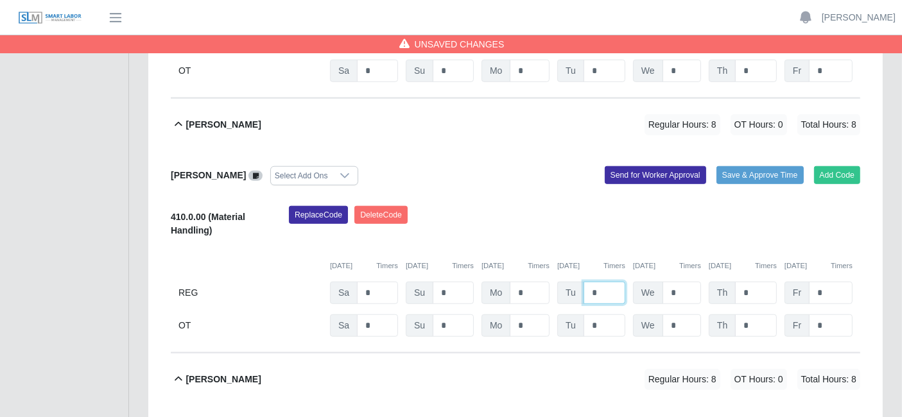
type input "*"
click at [607, 236] on div "Replace Code [GEOGRAPHIC_DATA] Code" at bounding box center [574, 225] width 591 height 39
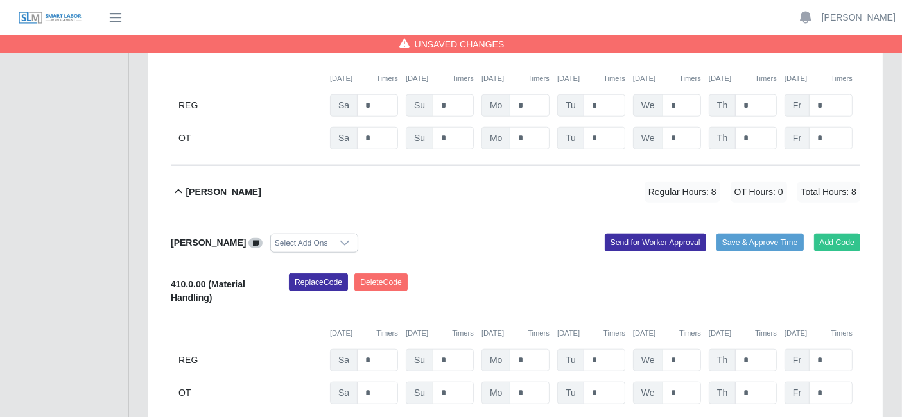
scroll to position [1235, 0]
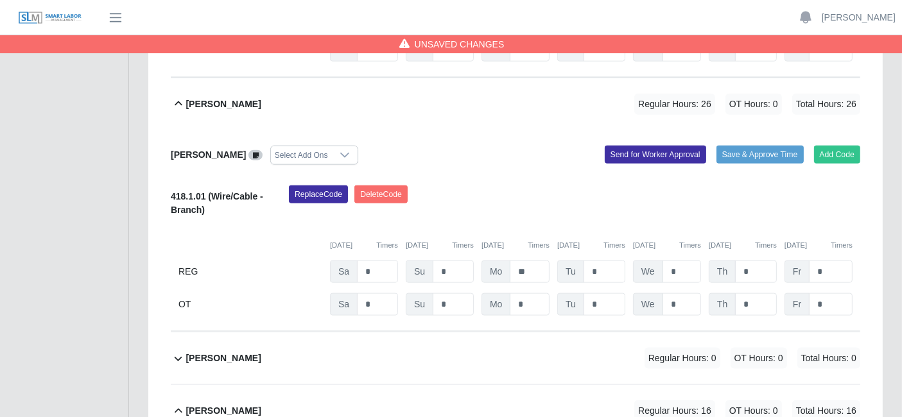
scroll to position [1549, 0]
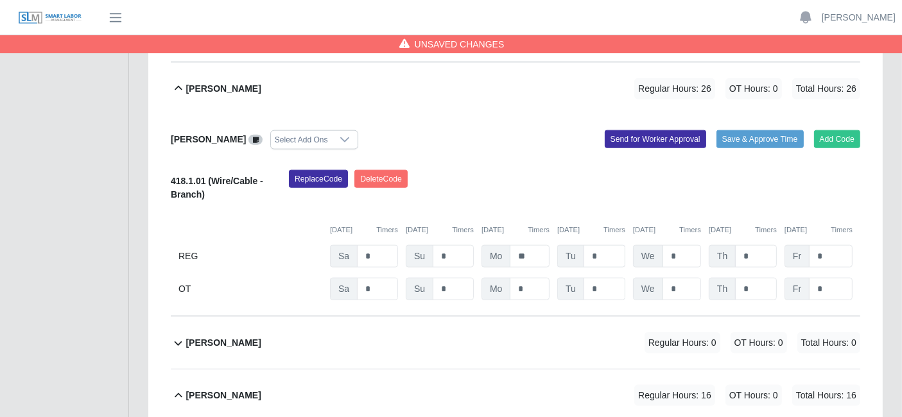
type input "*"
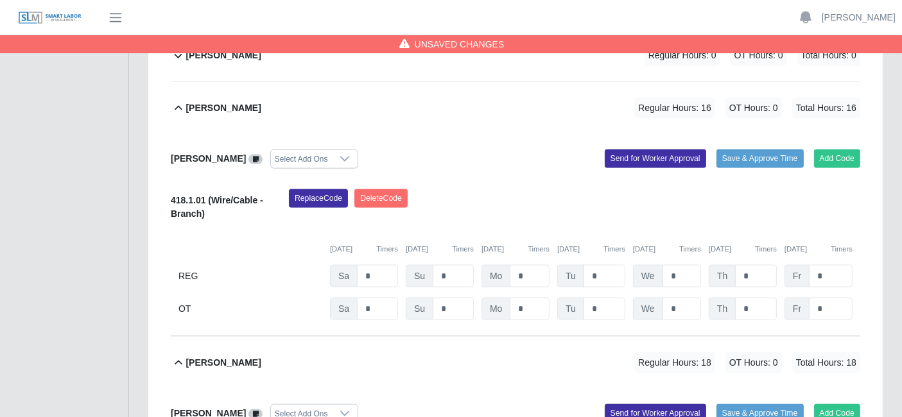
scroll to position [1840, 0]
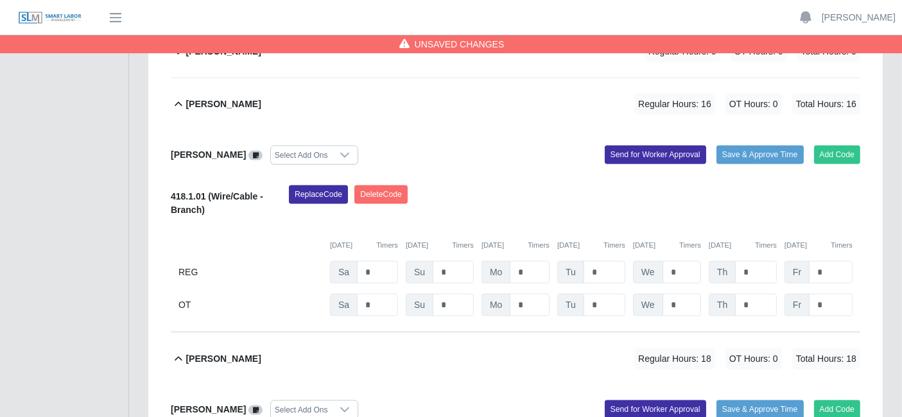
type input "**"
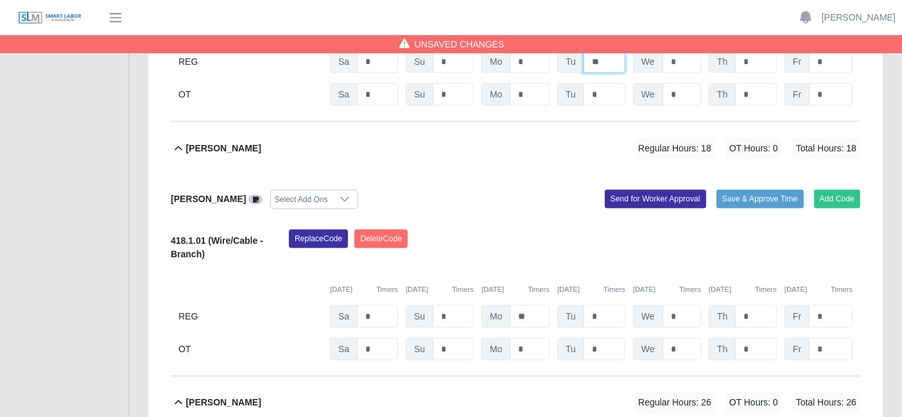
scroll to position [2055, 0]
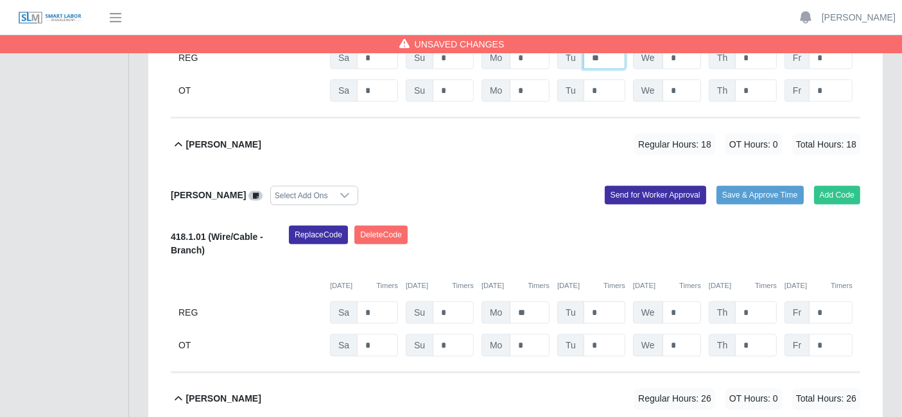
type input "**"
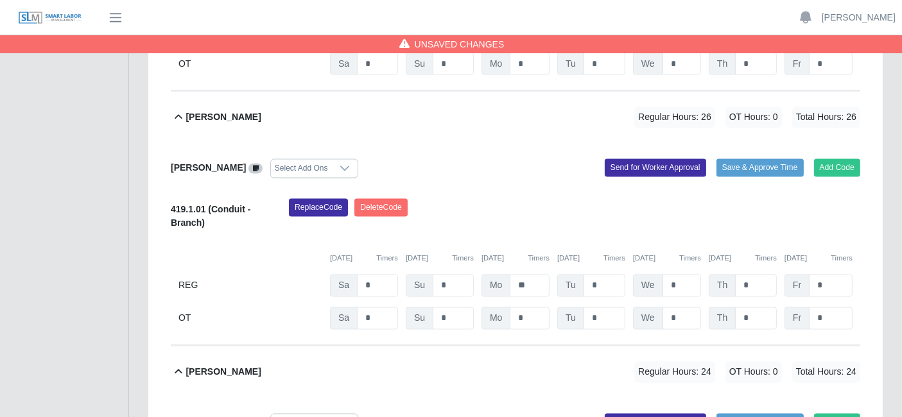
scroll to position [2353, 0]
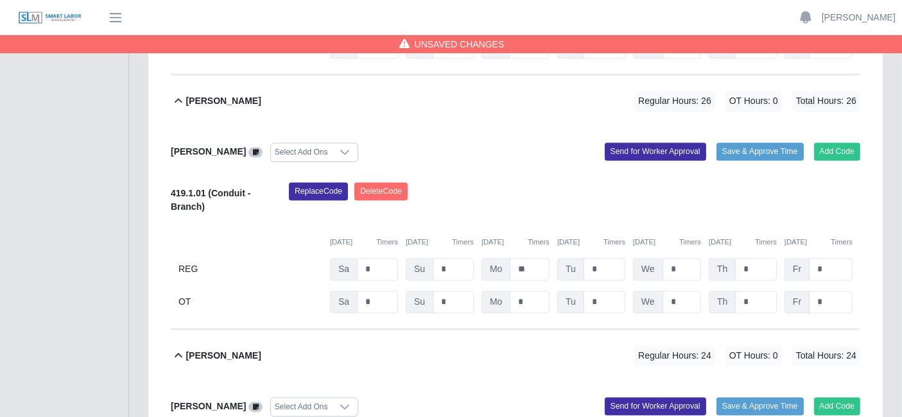
type input "**"
click at [846, 149] on button "Add Code" at bounding box center [837, 152] width 47 height 18
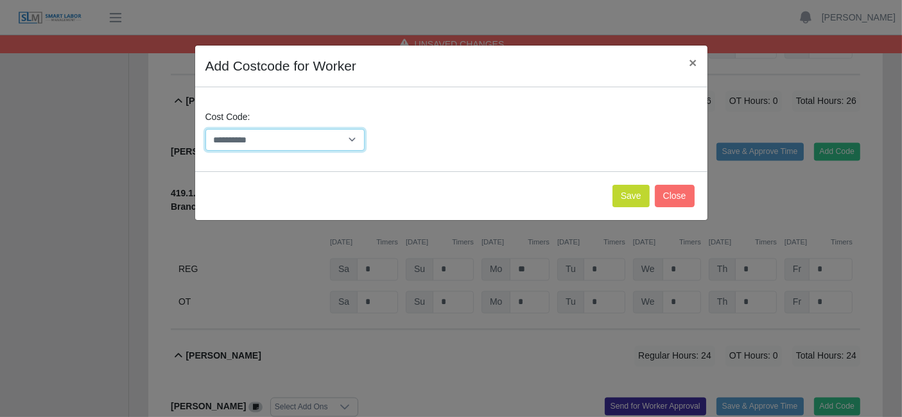
click at [340, 141] on select "**********" at bounding box center [285, 140] width 160 height 22
select select "**********"
click at [205, 129] on select "**********" at bounding box center [285, 140] width 160 height 22
click at [639, 196] on button "Save" at bounding box center [631, 196] width 37 height 22
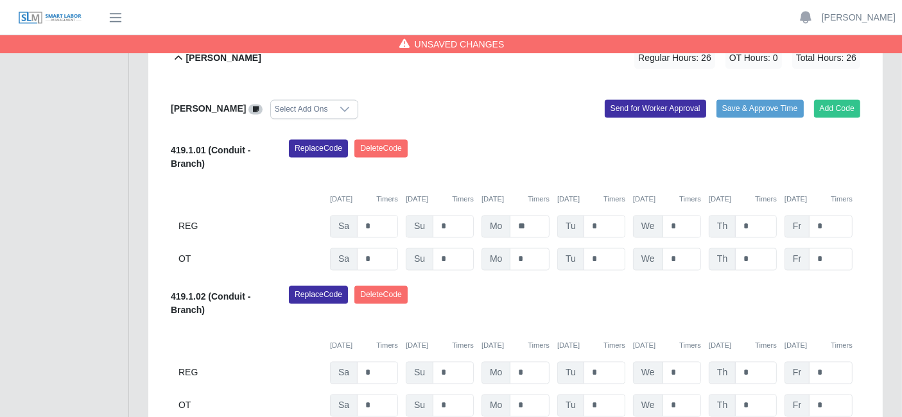
scroll to position [2401, 0]
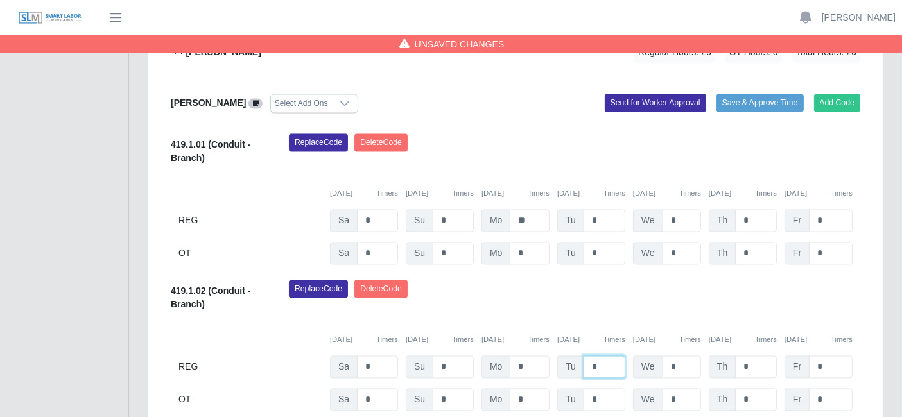
type input "**"
click at [609, 320] on div "[DATE] Timers [DATE] Timers [DATE] Timers [DATE] Timers [DATE] Timers [DATE] Ti…" at bounding box center [516, 333] width 690 height 26
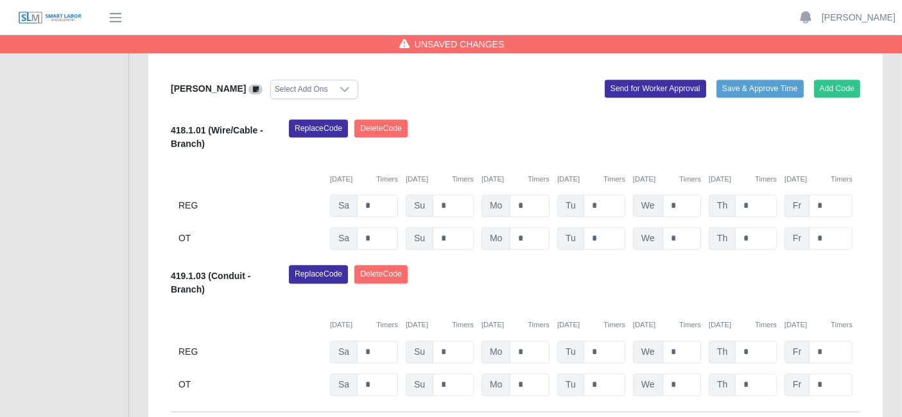
scroll to position [2818, 0]
type input "**"
click at [675, 288] on div "Replace Code [GEOGRAPHIC_DATA] Code" at bounding box center [574, 284] width 591 height 39
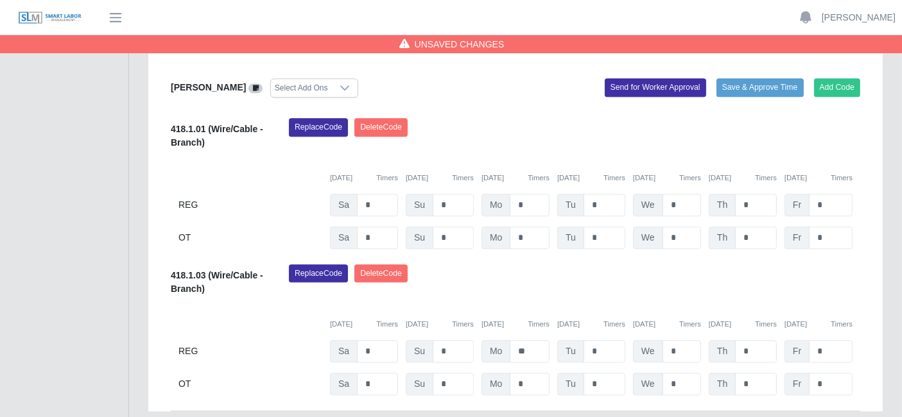
scroll to position [3219, 0]
click at [844, 82] on button "Add Code" at bounding box center [837, 88] width 47 height 18
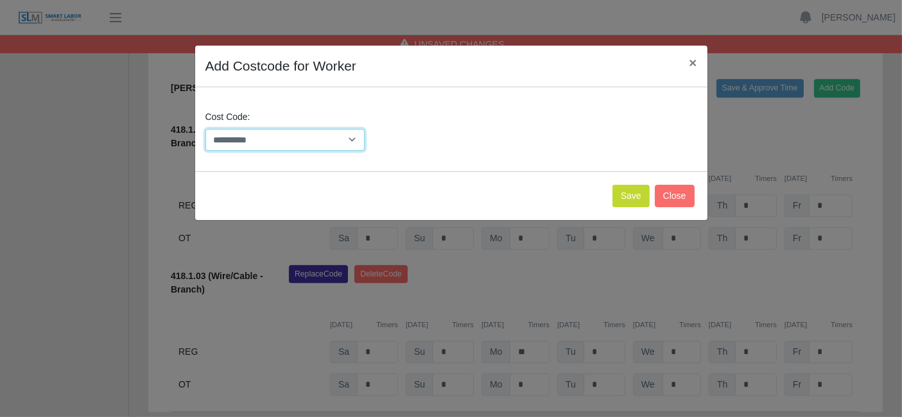
click at [347, 141] on select "**********" at bounding box center [285, 140] width 160 height 22
select select "**********"
click at [635, 191] on button "Save" at bounding box center [631, 196] width 37 height 22
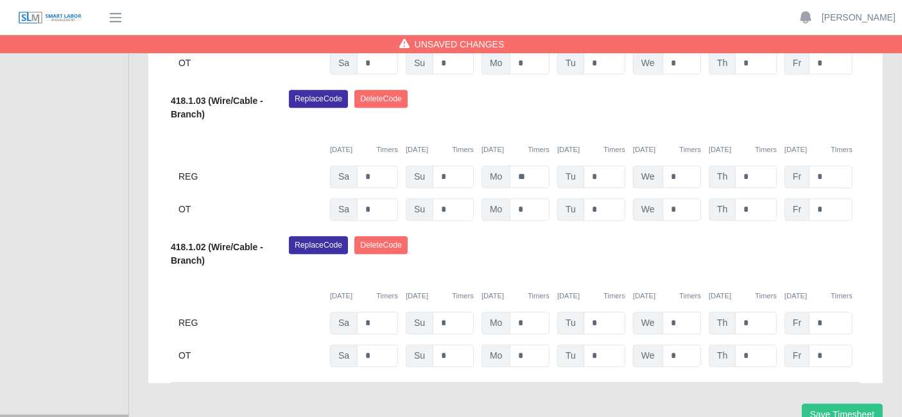
scroll to position [3393, 0]
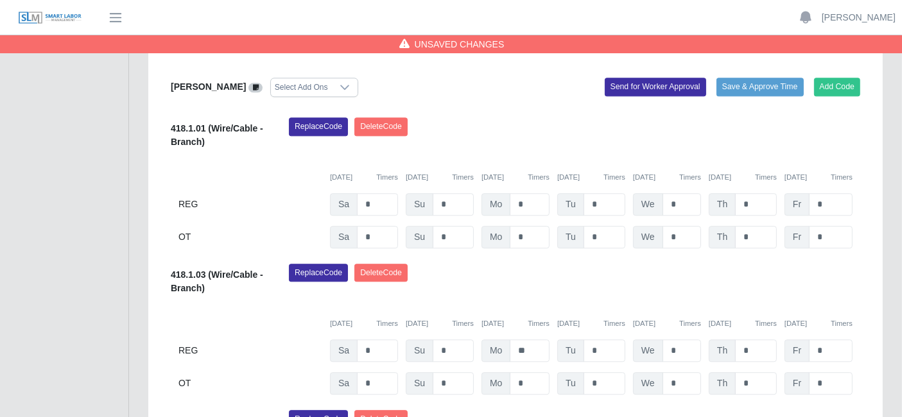
scroll to position [3221, 0]
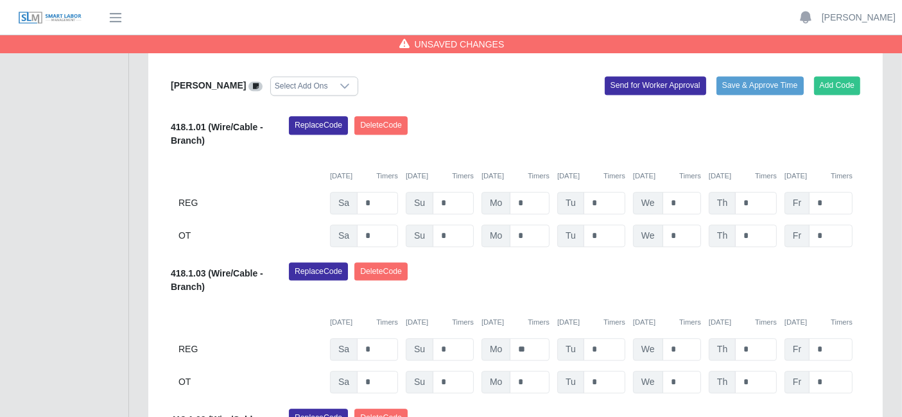
type input "**"
click at [629, 125] on div "Replace Code [GEOGRAPHIC_DATA] Code" at bounding box center [574, 135] width 591 height 39
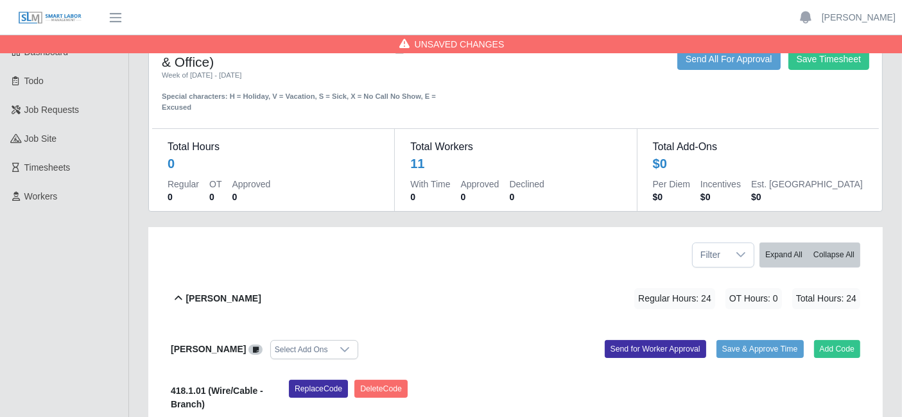
scroll to position [0, 0]
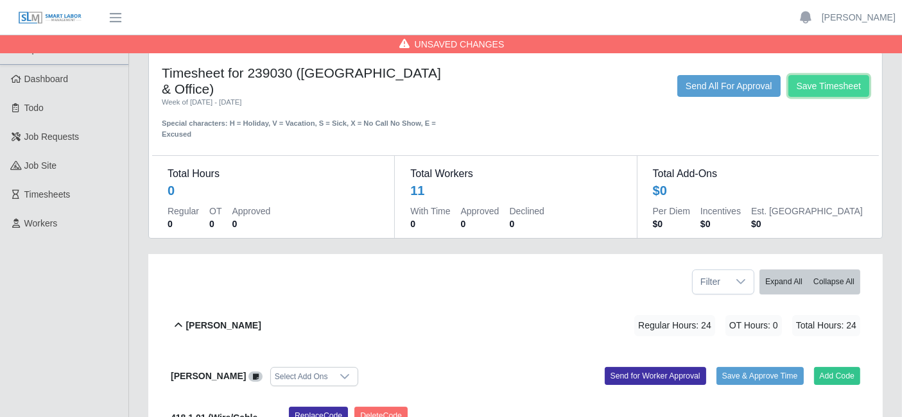
click at [835, 89] on button "Save Timesheet" at bounding box center [828, 86] width 81 height 22
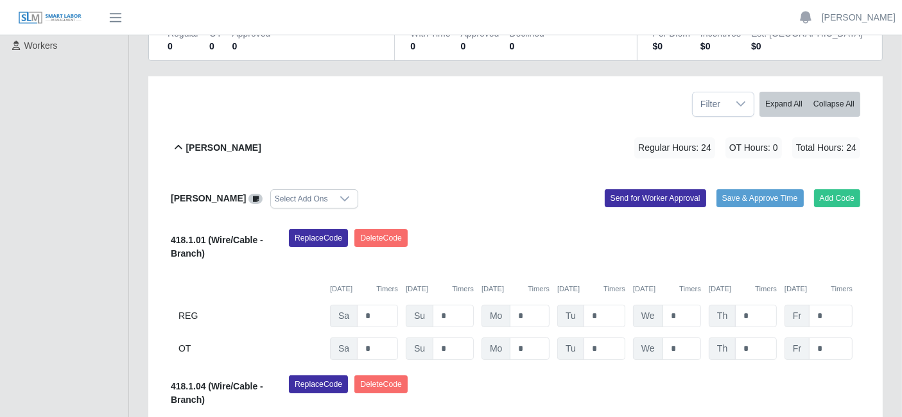
scroll to position [177, 0]
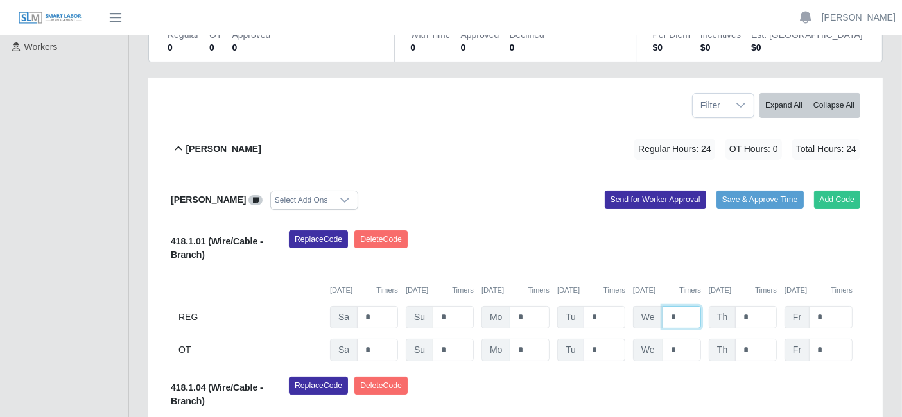
click at [672, 320] on input "*" at bounding box center [682, 317] width 39 height 22
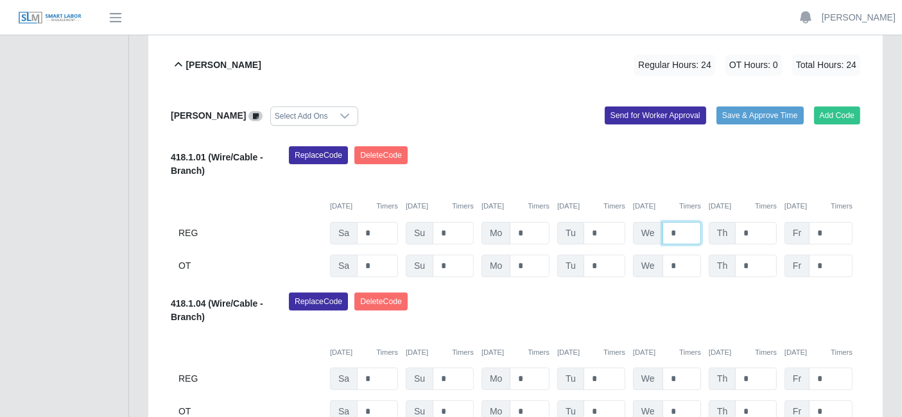
scroll to position [260, 0]
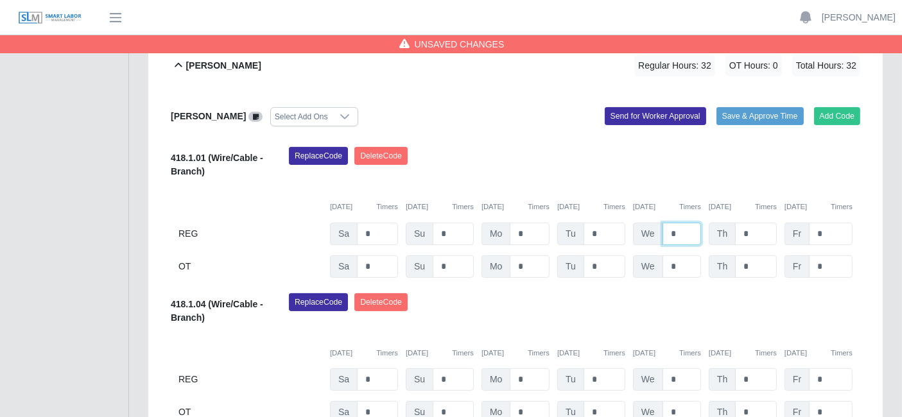
type input "*"
click at [580, 189] on div "[DATE] Timers [DATE] Timers [DATE] Timers [DATE] Timers [DATE] Timers [DATE] Ti…" at bounding box center [516, 199] width 690 height 26
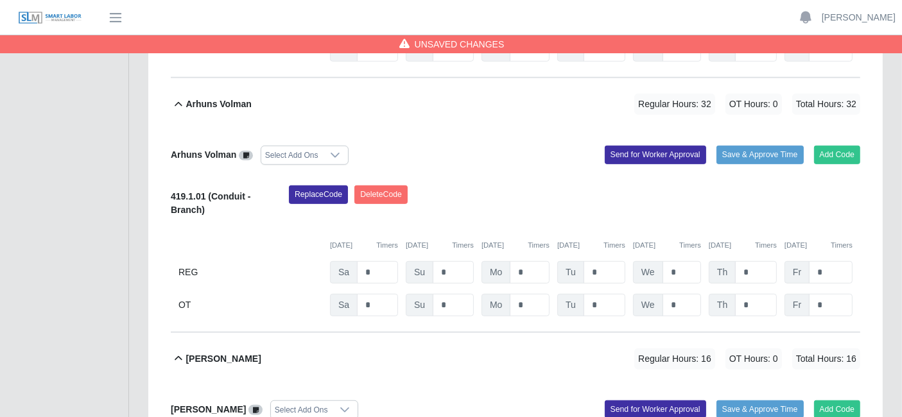
scroll to position [770, 0]
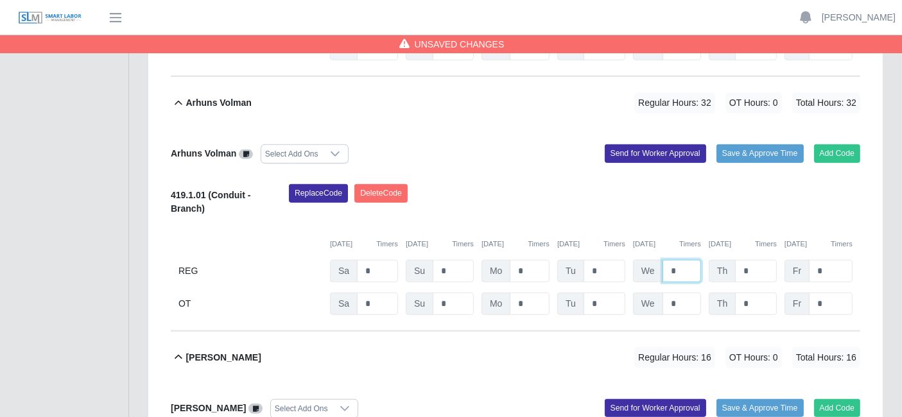
type input "*"
click at [638, 287] on div "419.1.01 (Conduit - Branch) Replace Code [GEOGRAPHIC_DATA] Code [DATE] Timers […" at bounding box center [516, 249] width 690 height 131
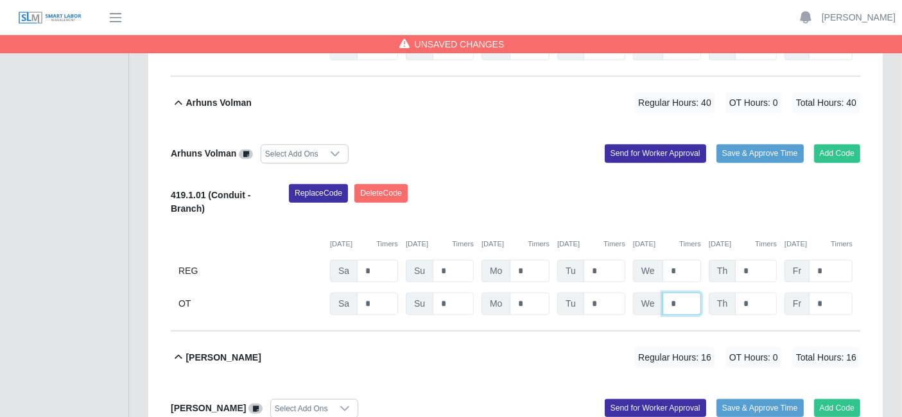
type input "*"
click at [698, 198] on div "Replace Code [GEOGRAPHIC_DATA] Code" at bounding box center [574, 203] width 591 height 39
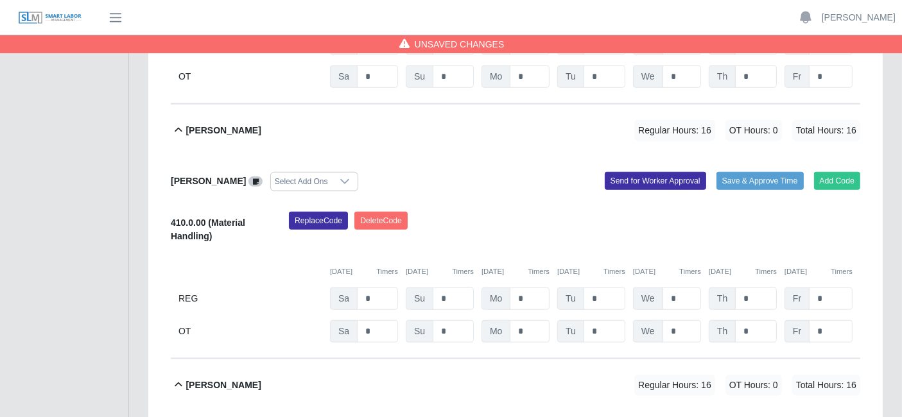
scroll to position [1001, 0]
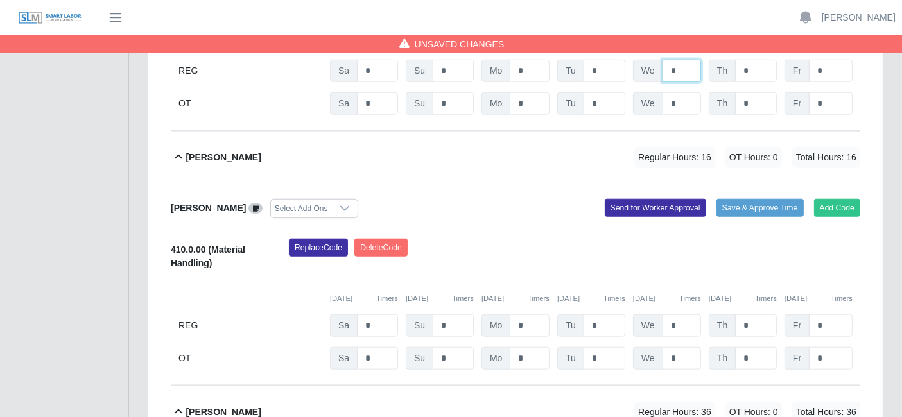
scroll to position [1225, 0]
type input "*"
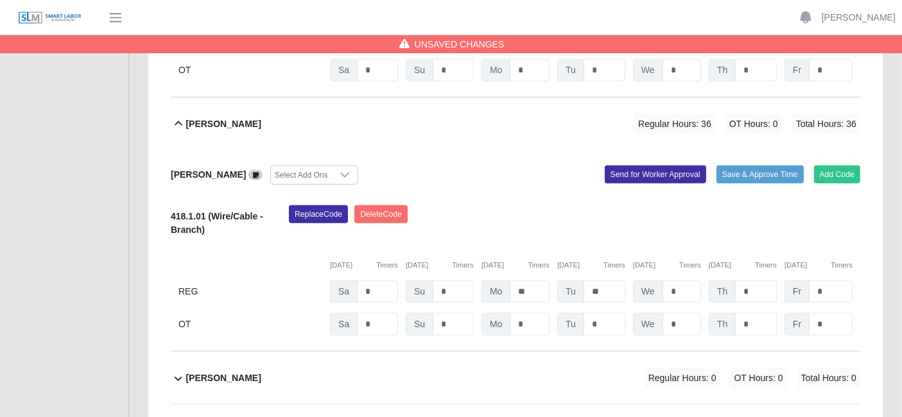
scroll to position [1522, 0]
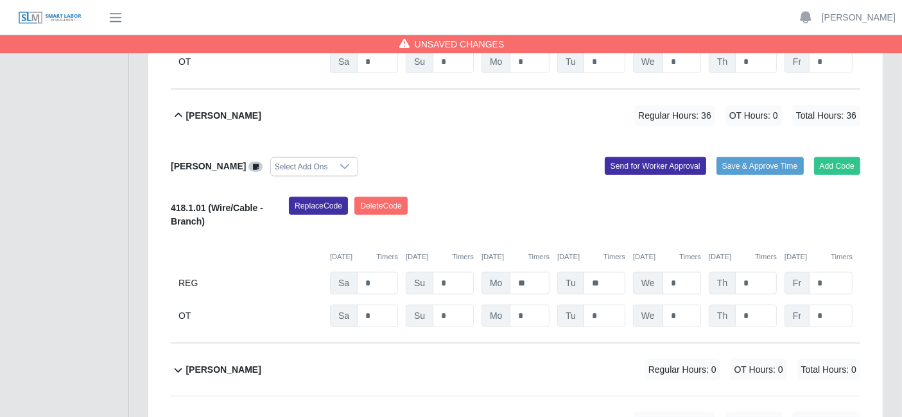
type input "*"
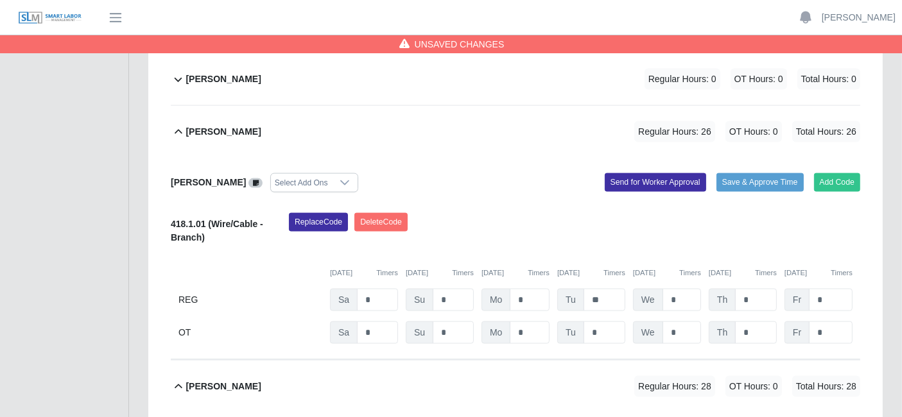
scroll to position [1813, 0]
type input "*"
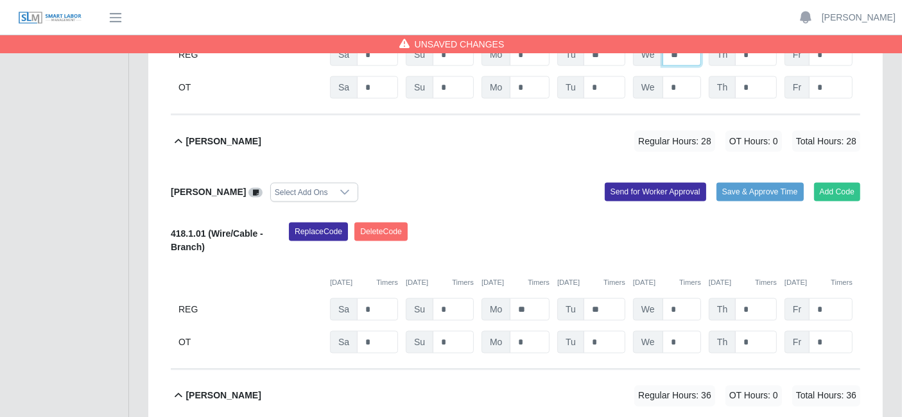
scroll to position [2059, 0]
type input "**"
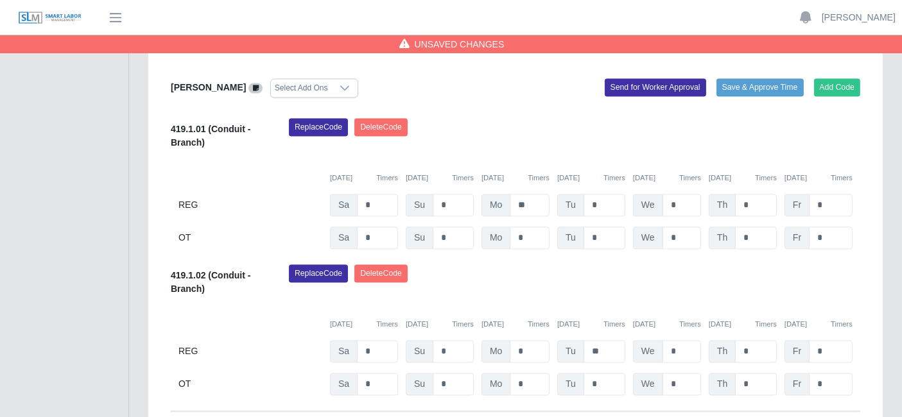
scroll to position [2416, 0]
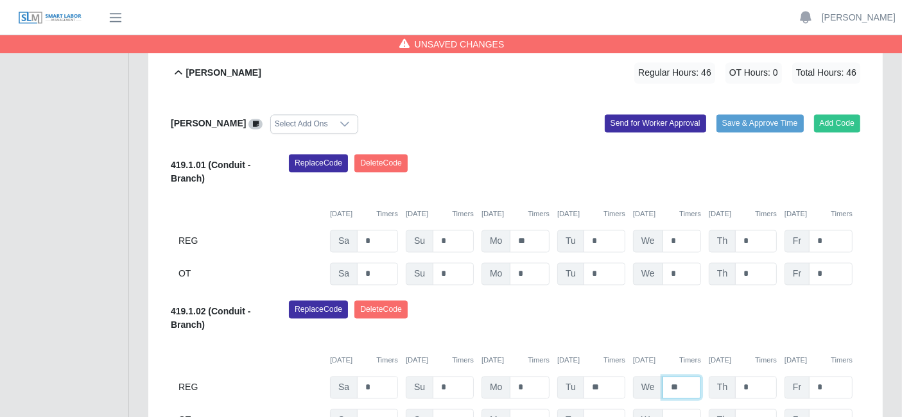
scroll to position [2379, 0]
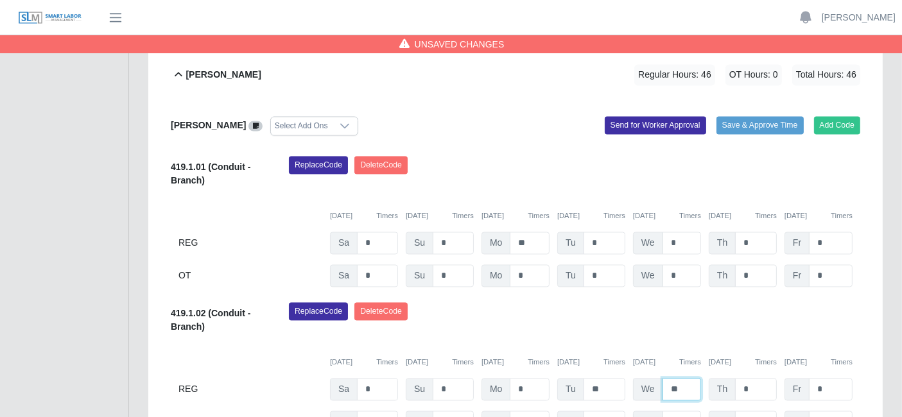
drag, startPoint x: 688, startPoint y: 382, endPoint x: 636, endPoint y: 390, distance: 51.9
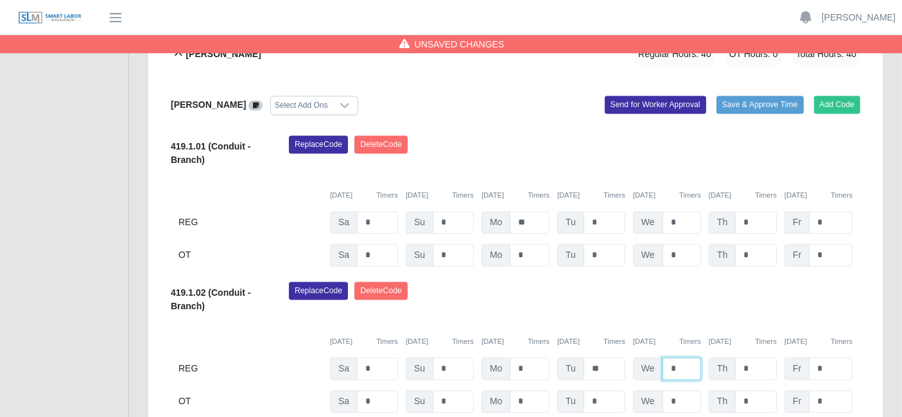
scroll to position [2401, 0]
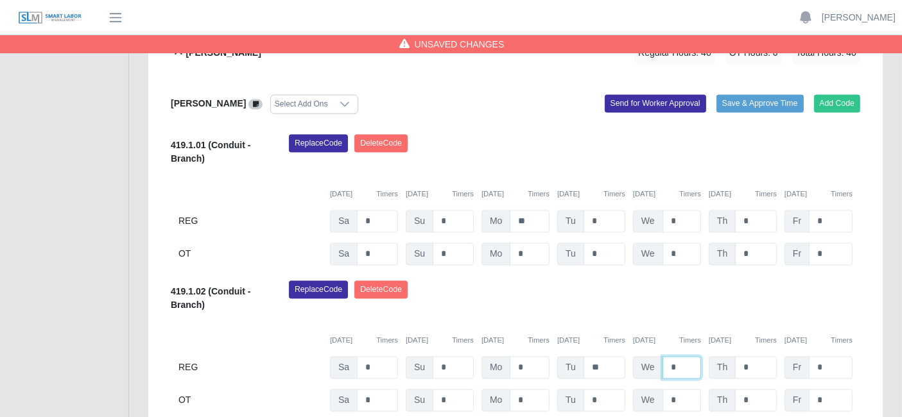
type input "*"
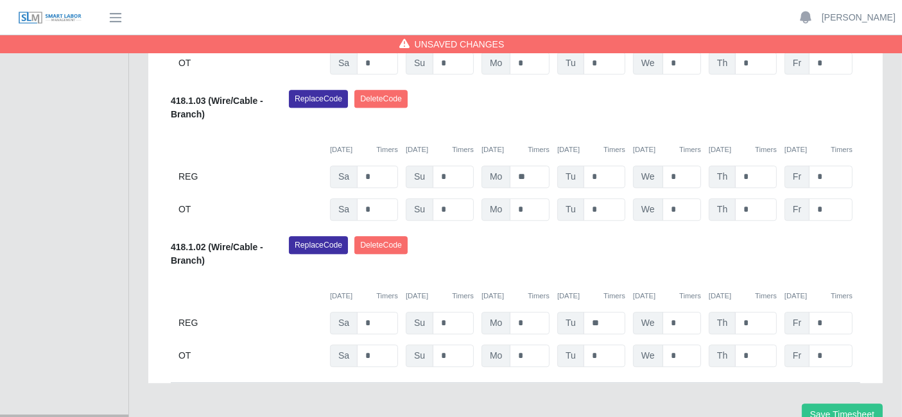
scroll to position [3395, 0]
type input "*"
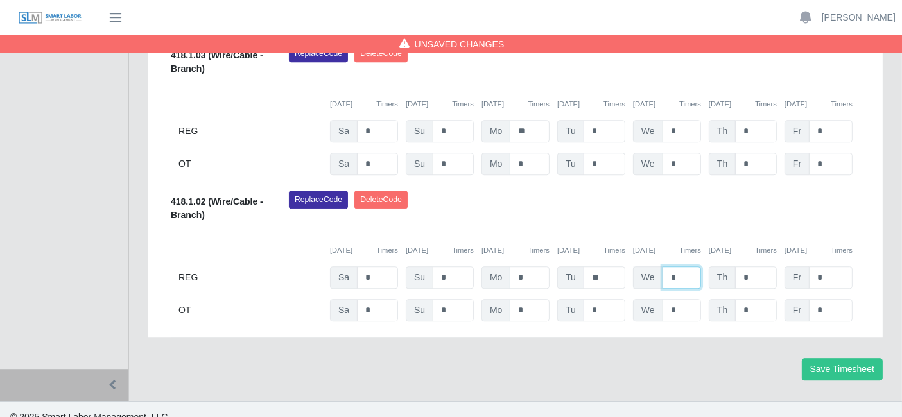
scroll to position [3440, 0]
type input "*"
type input "***"
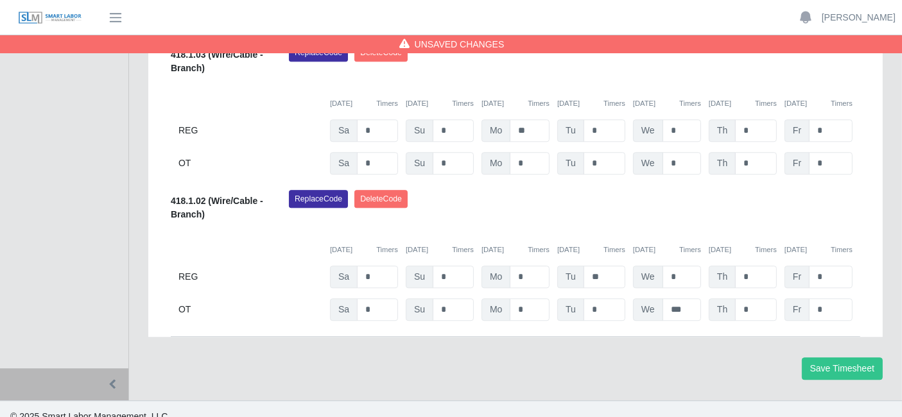
click at [739, 204] on div "Replace Code [GEOGRAPHIC_DATA] Code" at bounding box center [574, 209] width 591 height 39
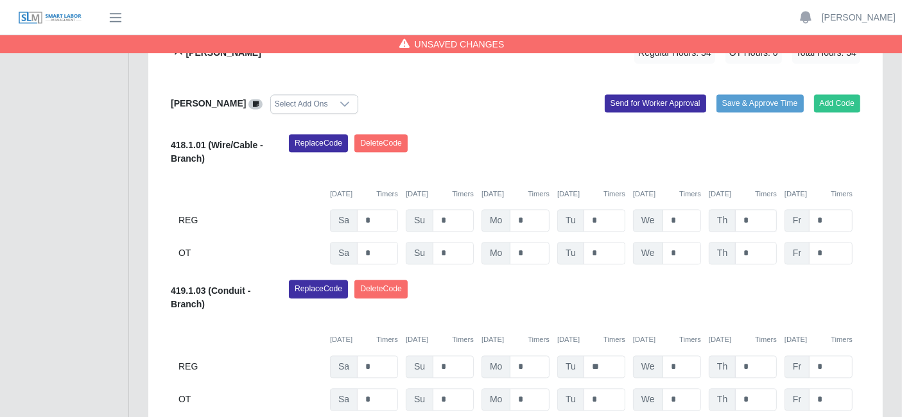
scroll to position [2791, 0]
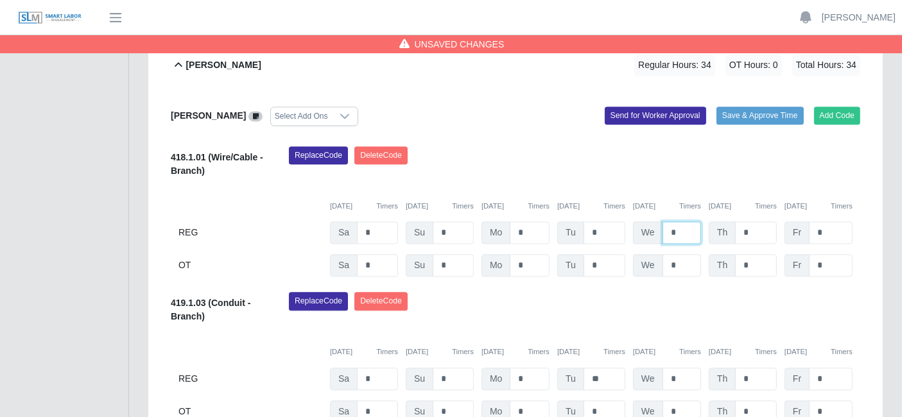
type input "*"
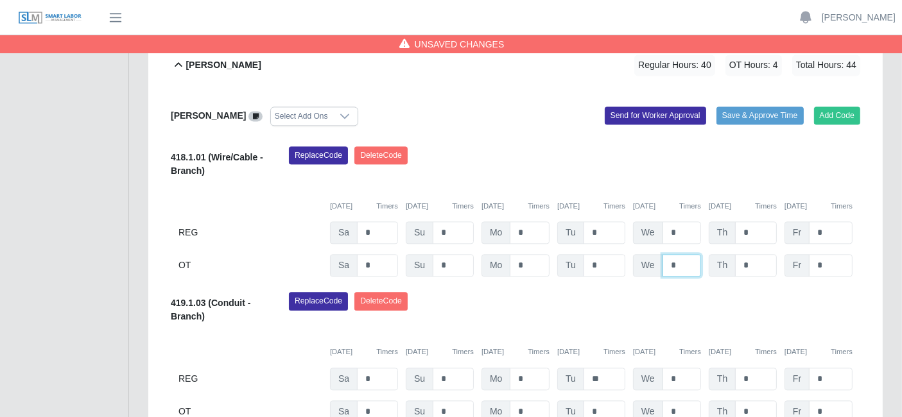
type input "*"
click at [728, 171] on div "Replace Code [GEOGRAPHIC_DATA] Code" at bounding box center [574, 165] width 591 height 39
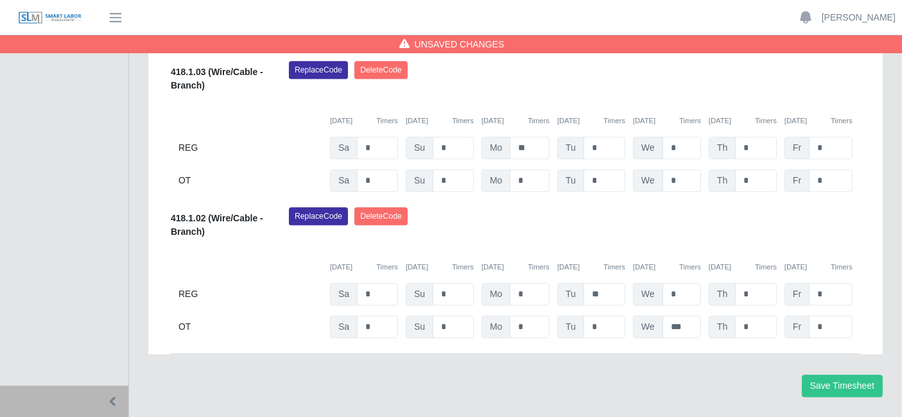
scroll to position [3446, 0]
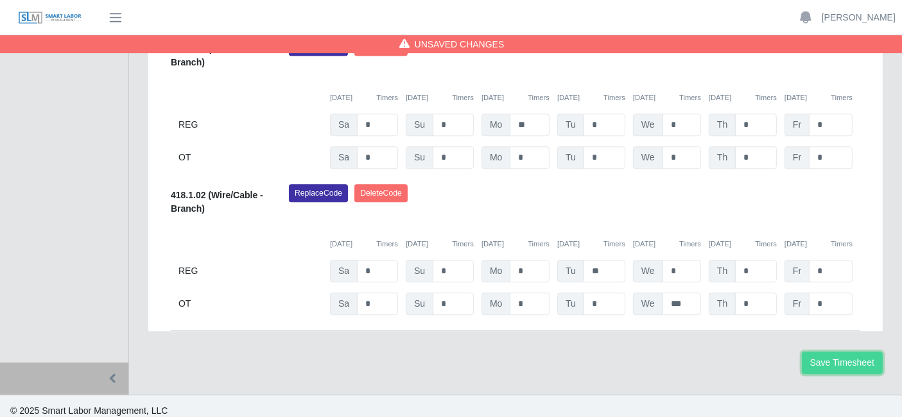
click at [821, 352] on button "Save Timesheet" at bounding box center [842, 363] width 81 height 22
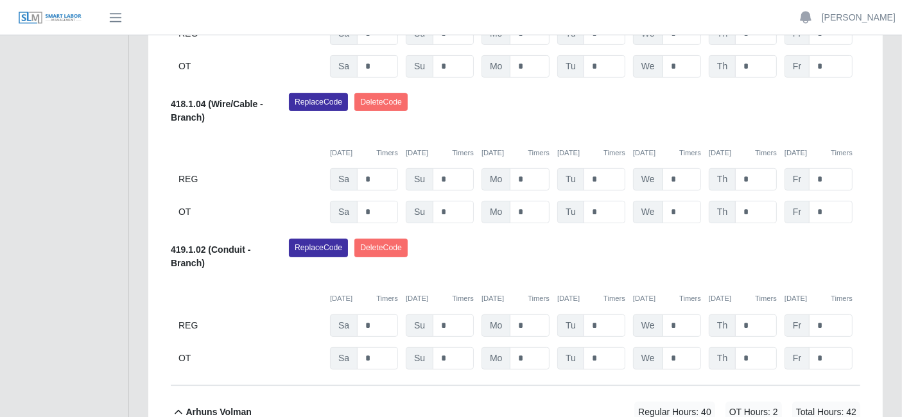
scroll to position [462, 0]
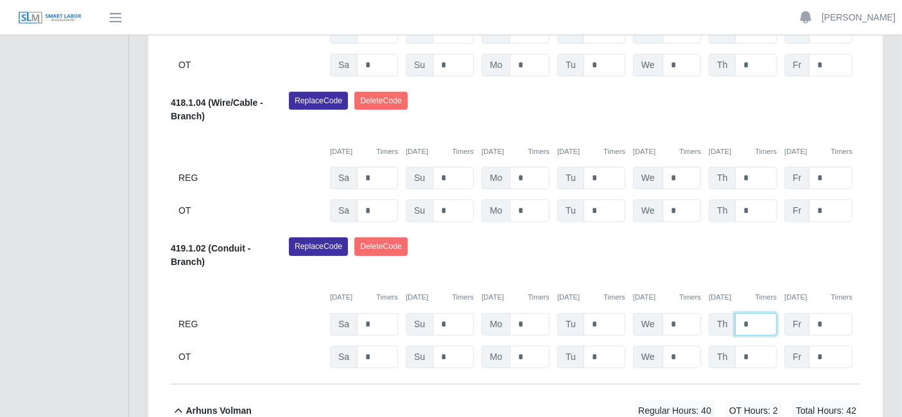
click at [748, 44] on input "*" at bounding box center [756, 32] width 42 height 22
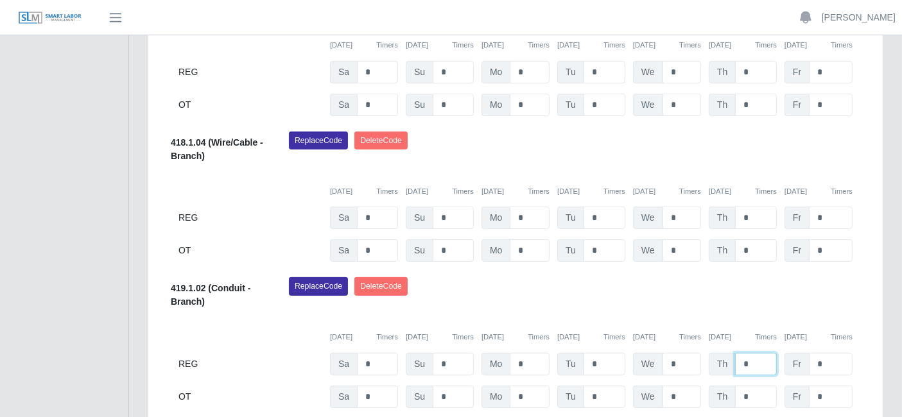
scroll to position [423, 0]
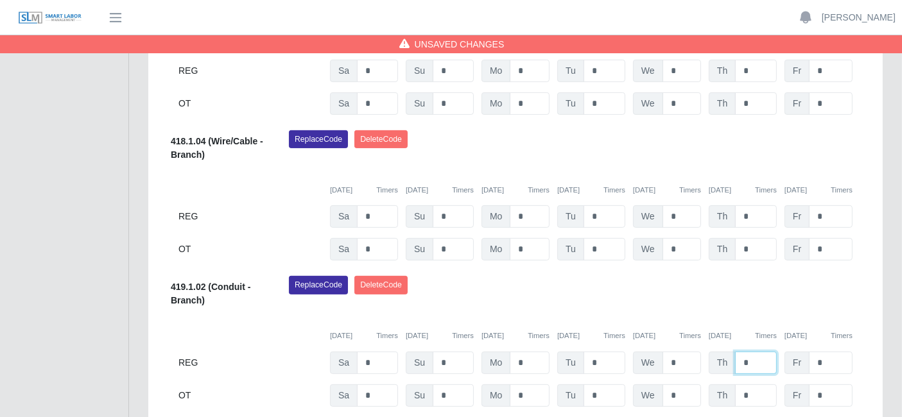
type input "*"
click at [708, 292] on div "Replace Code [GEOGRAPHIC_DATA] Code" at bounding box center [574, 295] width 591 height 39
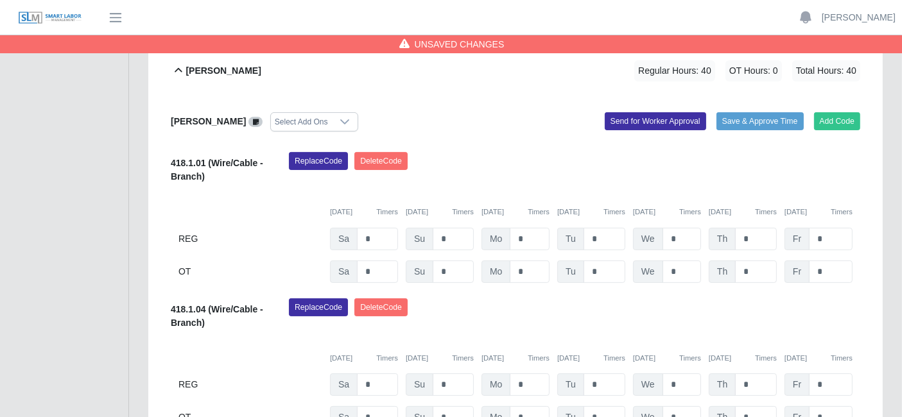
scroll to position [254, 0]
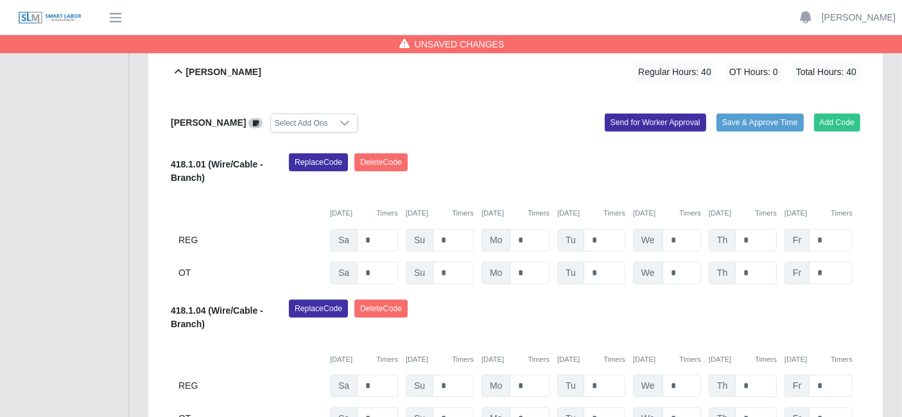
drag, startPoint x: 708, startPoint y: 292, endPoint x: 728, endPoint y: 313, distance: 28.6
click at [728, 313] on div "Replace Code [GEOGRAPHIC_DATA] Code" at bounding box center [574, 319] width 591 height 39
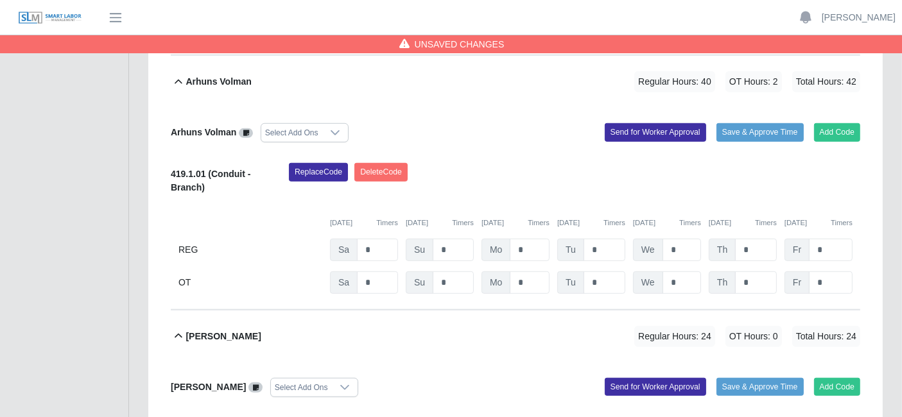
scroll to position [788, 0]
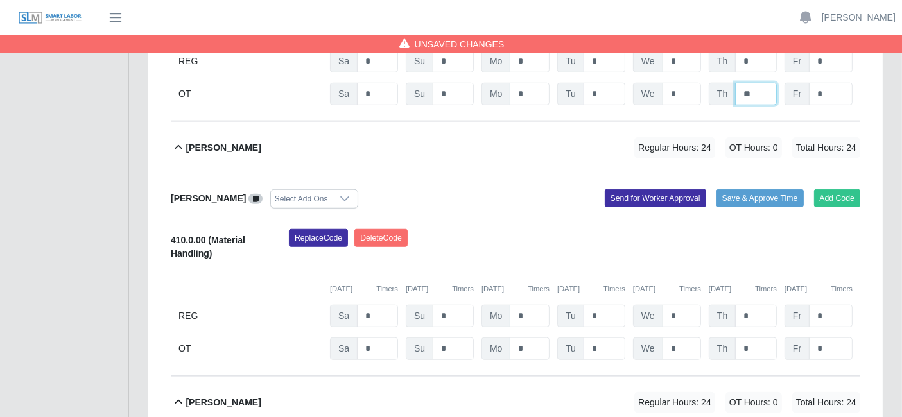
scroll to position [979, 0]
type input "**"
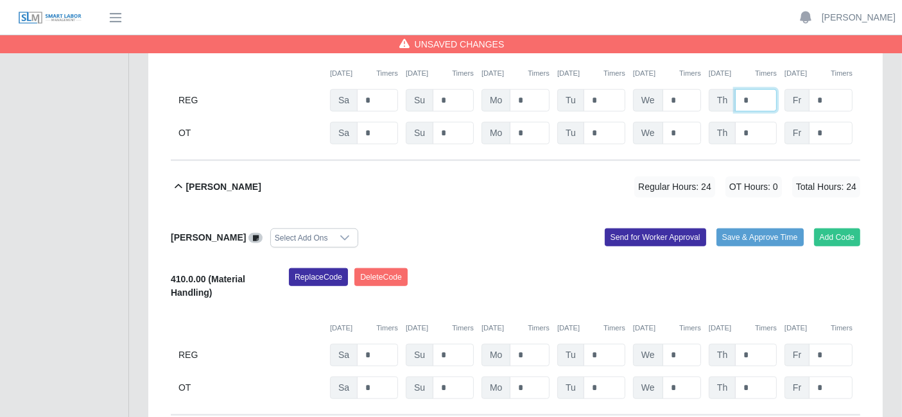
scroll to position [1221, 0]
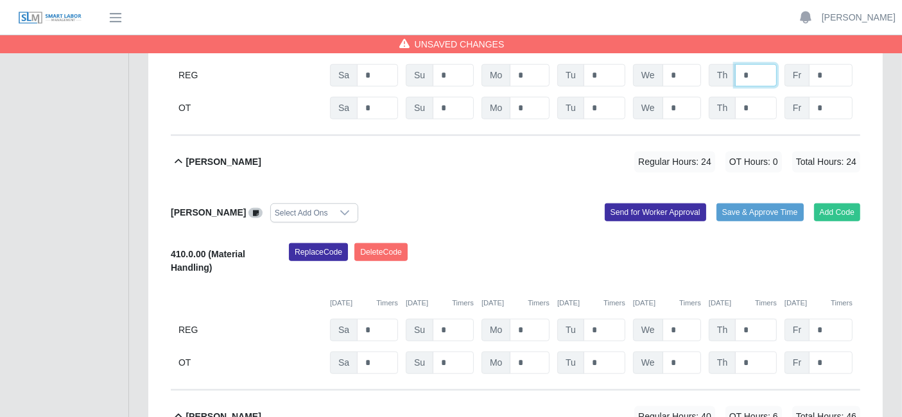
type input "*"
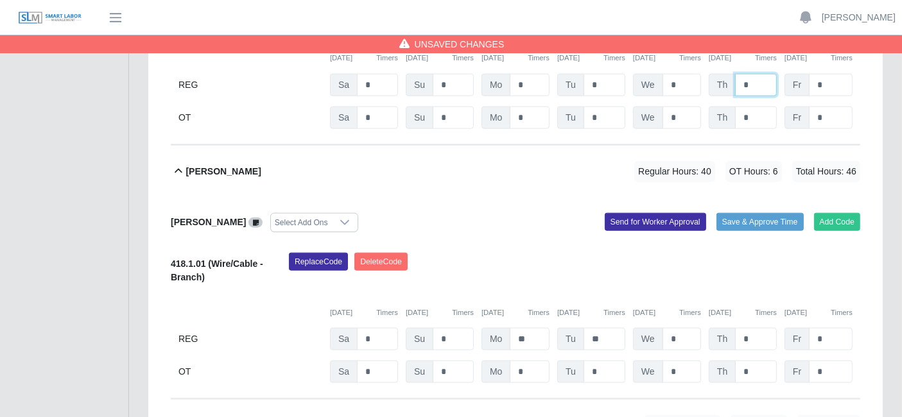
scroll to position [1471, 0]
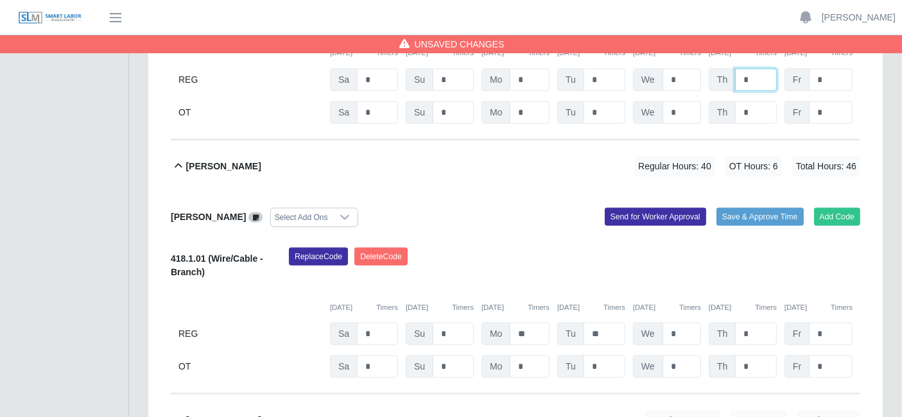
type input "*"
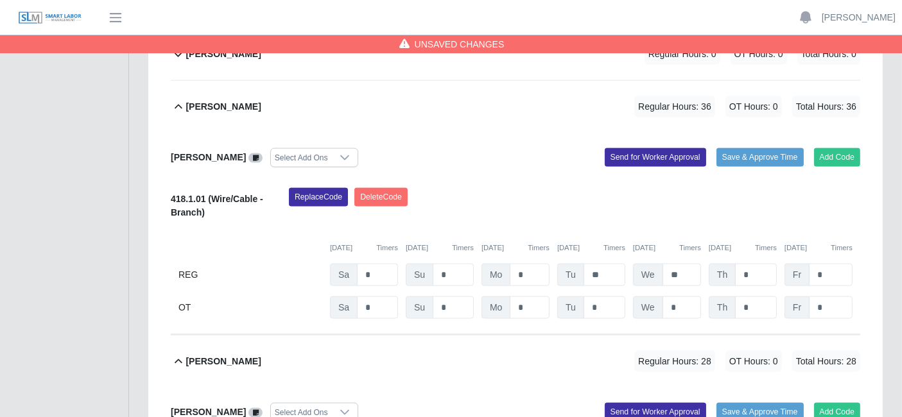
scroll to position [1837, 0]
type input "**"
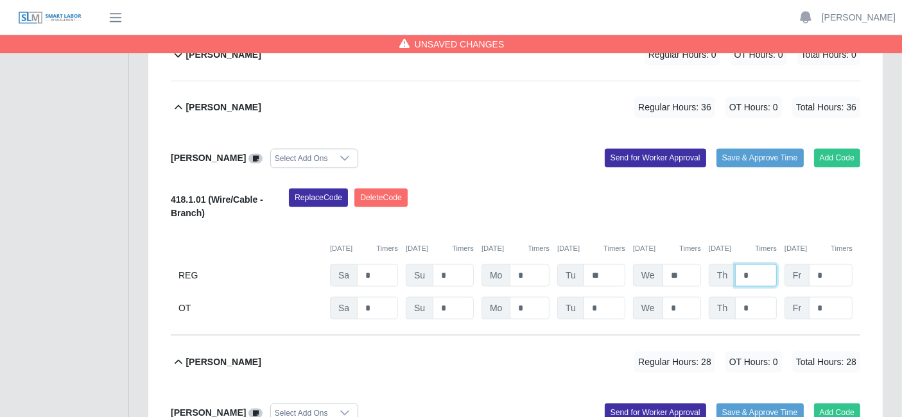
type input "*"
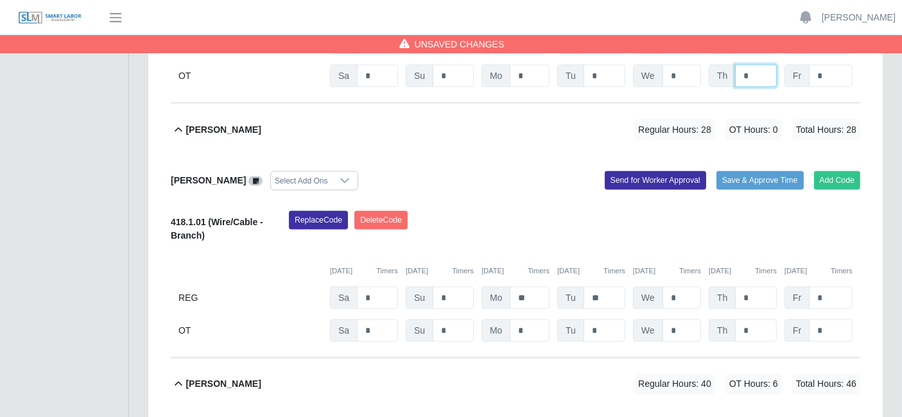
scroll to position [2067, 0]
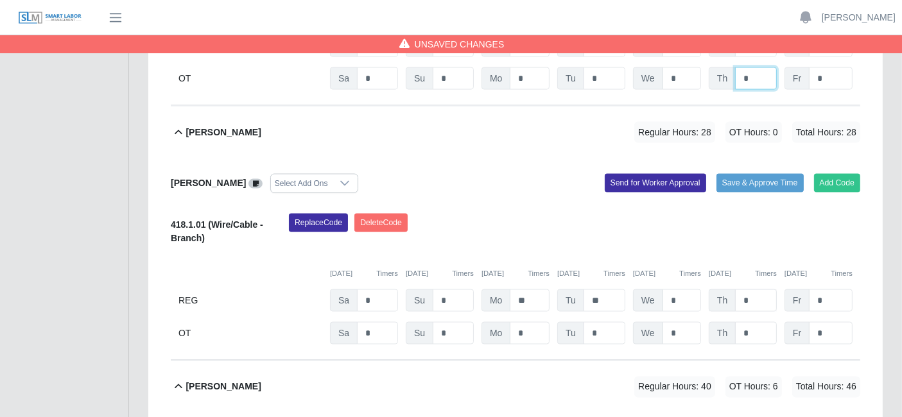
type input "*"
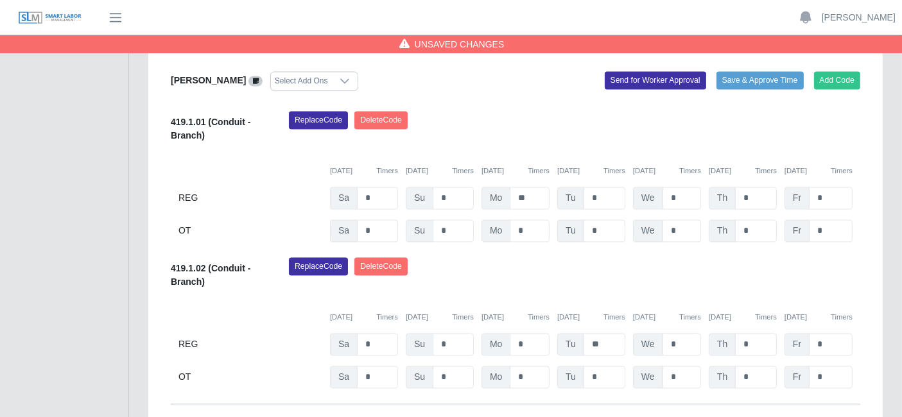
scroll to position [2426, 0]
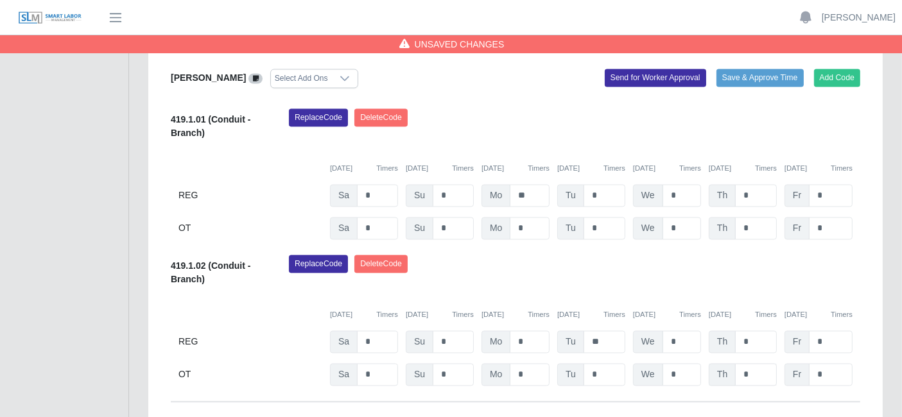
type input "**"
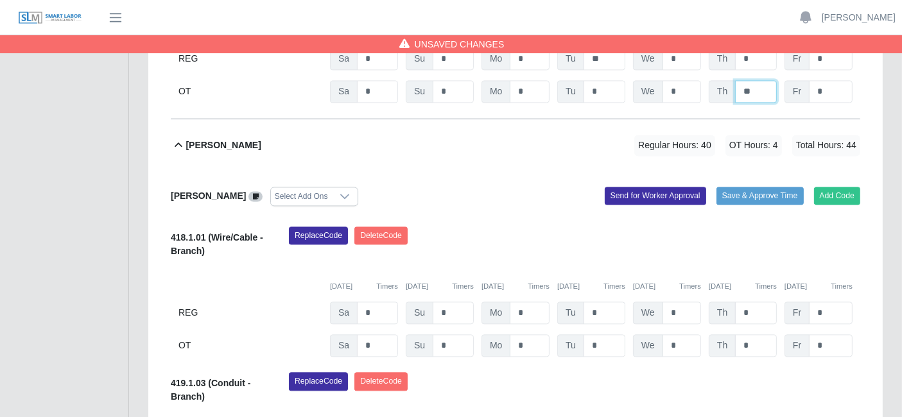
scroll to position [2716, 0]
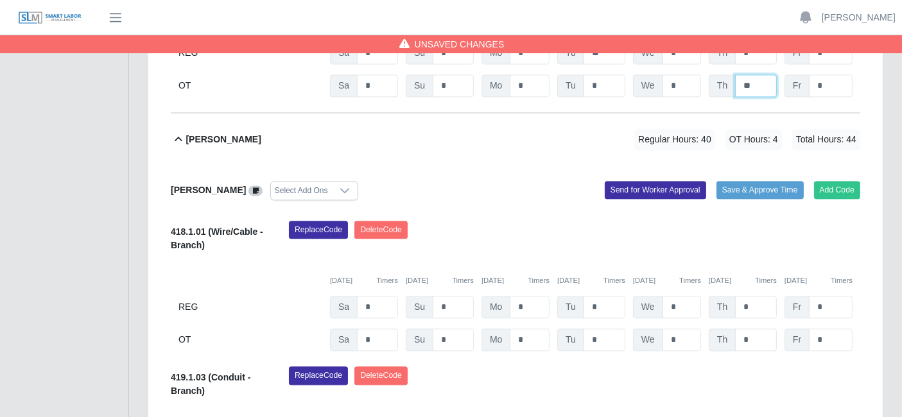
type input "**"
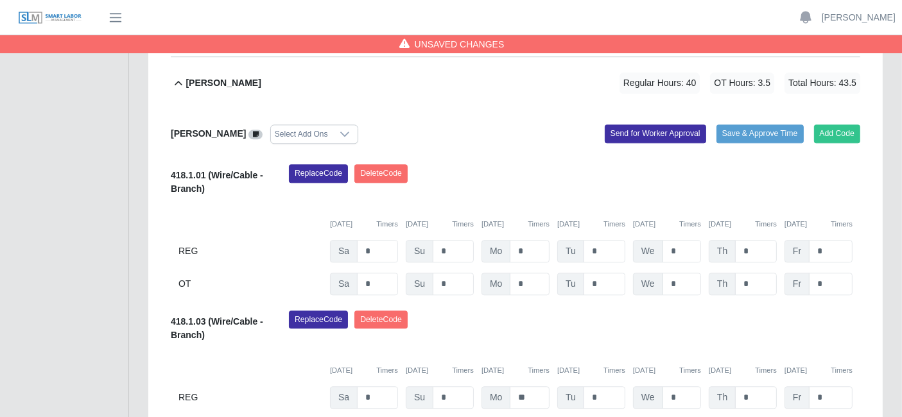
scroll to position [3174, 0]
type input "*"
type input "**"
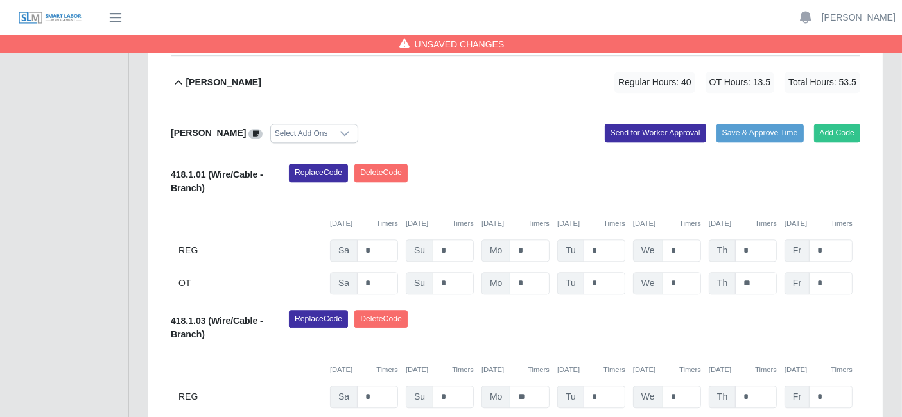
click at [698, 310] on div "Replace Code [GEOGRAPHIC_DATA] Code" at bounding box center [574, 329] width 591 height 39
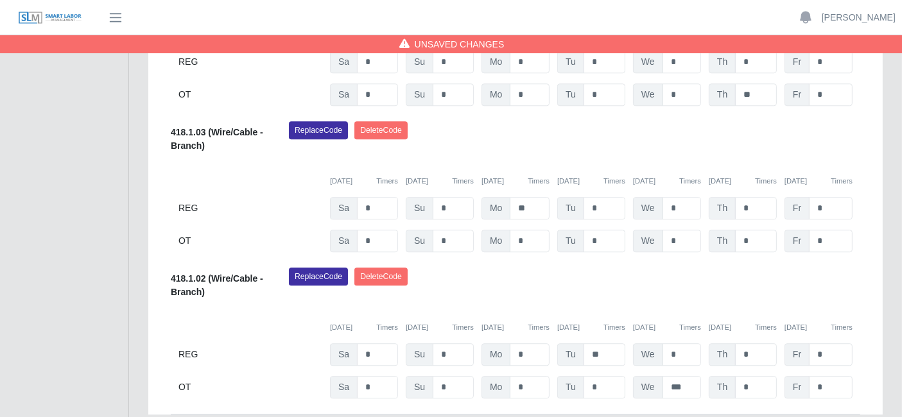
scroll to position [3446, 0]
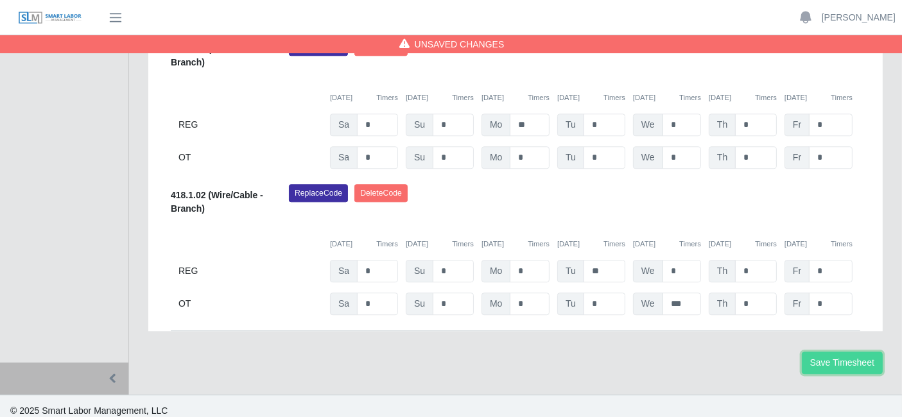
click at [867, 352] on button "Save Timesheet" at bounding box center [842, 363] width 81 height 22
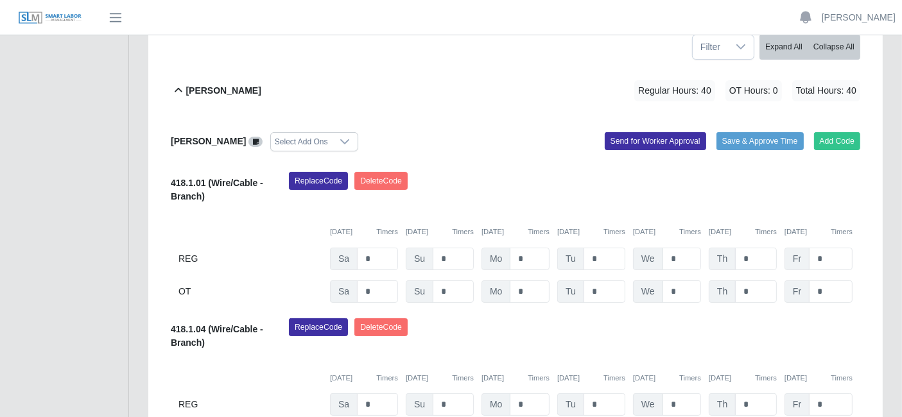
scroll to position [242, 0]
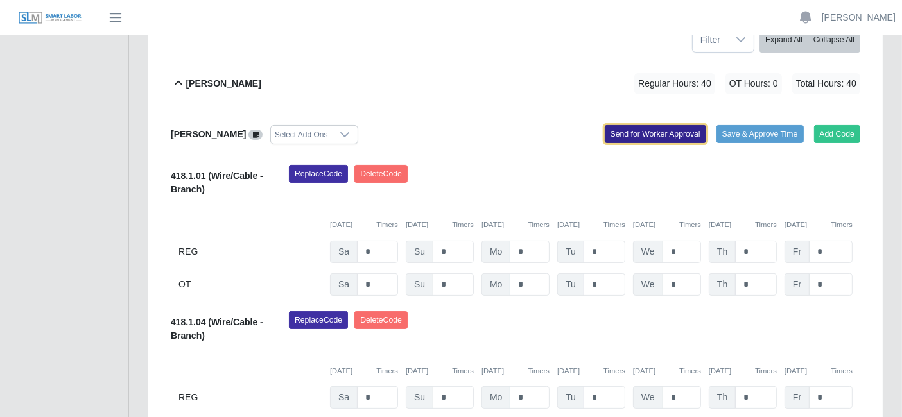
click at [632, 129] on button "Send for Worker Approval" at bounding box center [655, 134] width 101 height 18
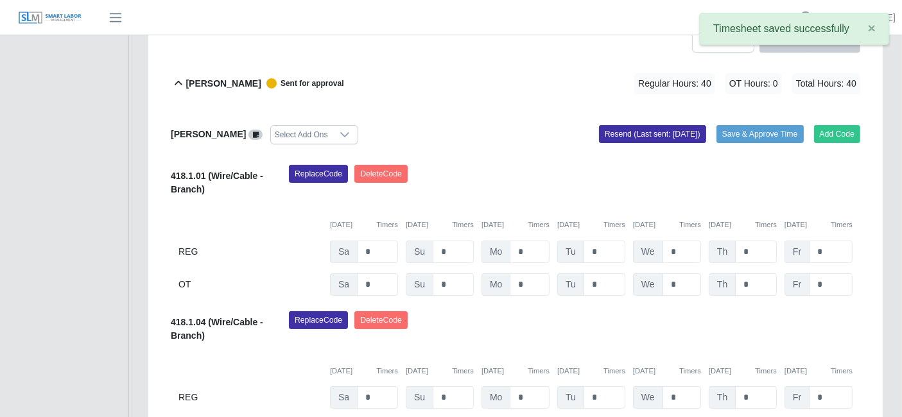
click at [175, 78] on icon at bounding box center [178, 83] width 15 height 15
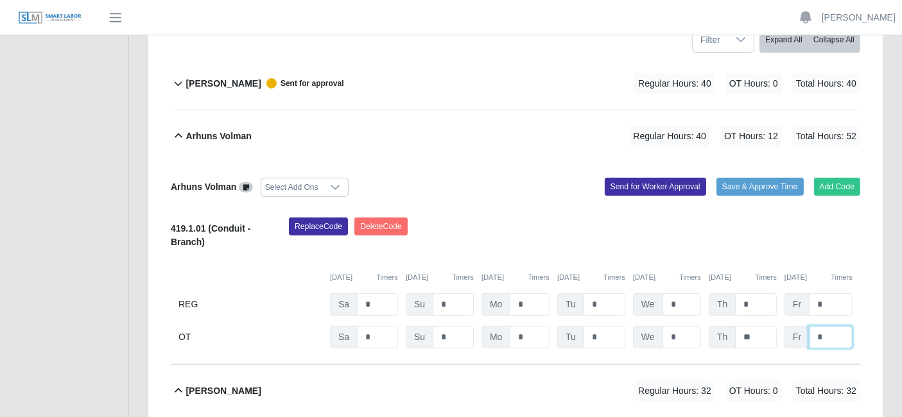
click at [0, 0] on input "*" at bounding box center [0, 0] width 0 height 0
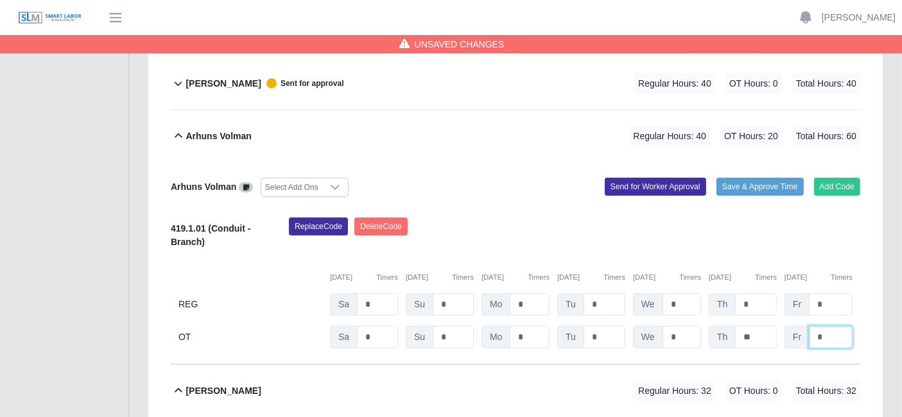
type input "*"
click at [677, 232] on div "Replace Code [GEOGRAPHIC_DATA] Code" at bounding box center [574, 237] width 591 height 39
click at [650, 182] on button "Send for Worker Approval" at bounding box center [655, 187] width 101 height 18
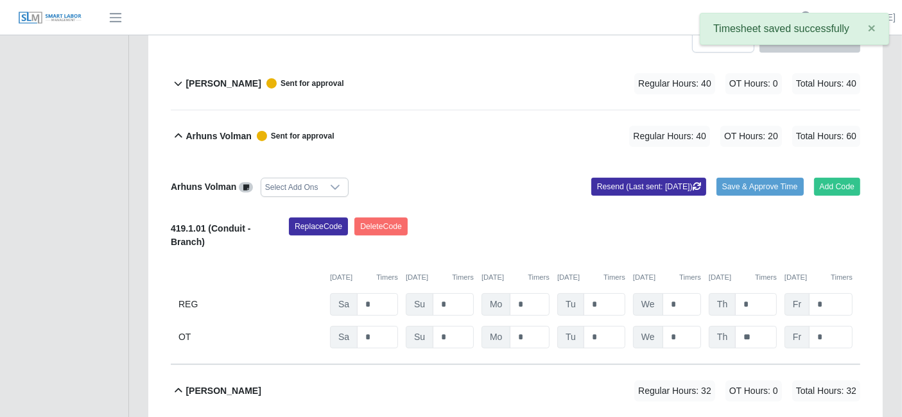
click at [200, 135] on b "Arhuns Volman" at bounding box center [218, 136] width 65 height 13
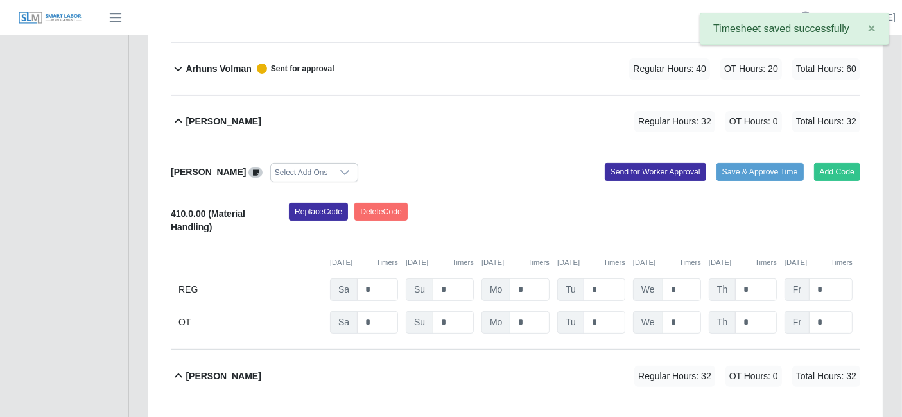
scroll to position [317, 0]
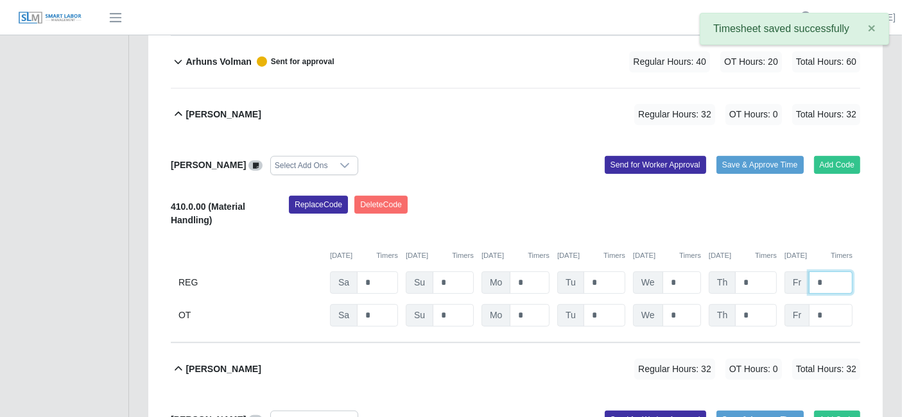
click at [0, 0] on input "*" at bounding box center [0, 0] width 0 height 0
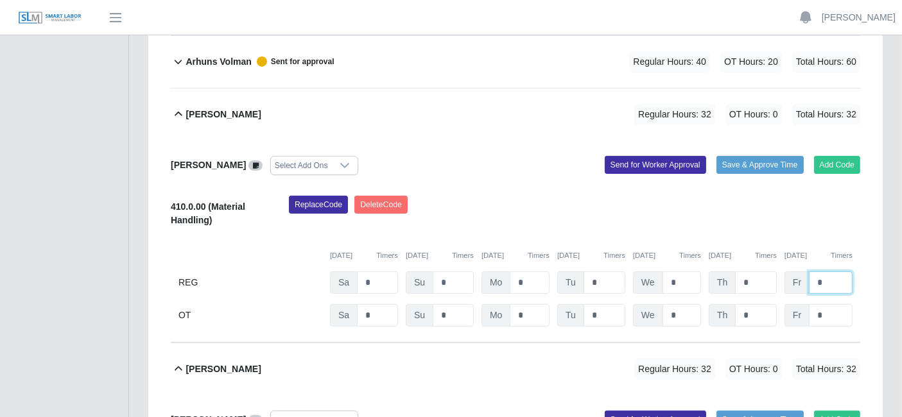
click at [0, 0] on input "*" at bounding box center [0, 0] width 0 height 0
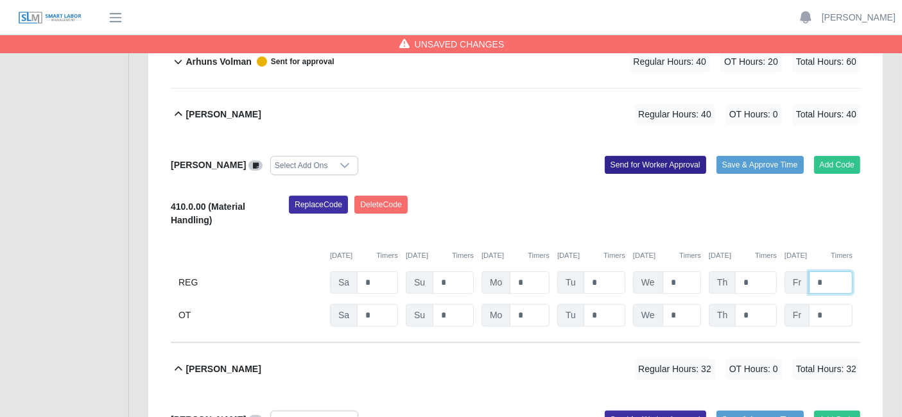
type input "*"
click at [652, 164] on button "Send for Worker Approval" at bounding box center [655, 165] width 101 height 18
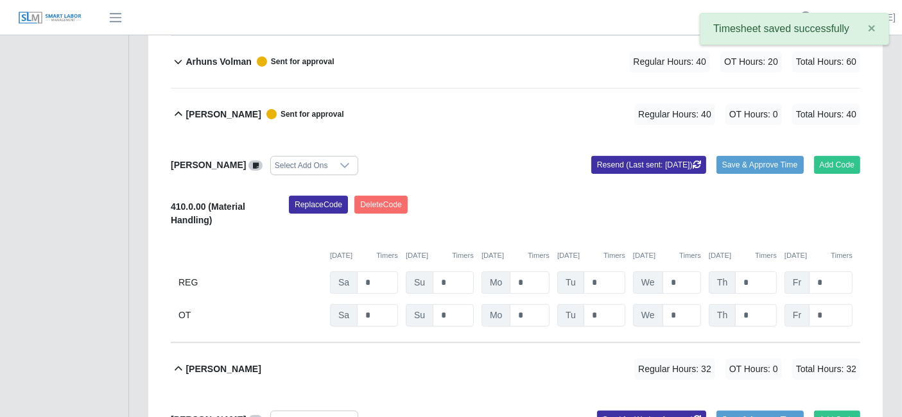
click at [180, 112] on icon at bounding box center [179, 114] width 8 height 4
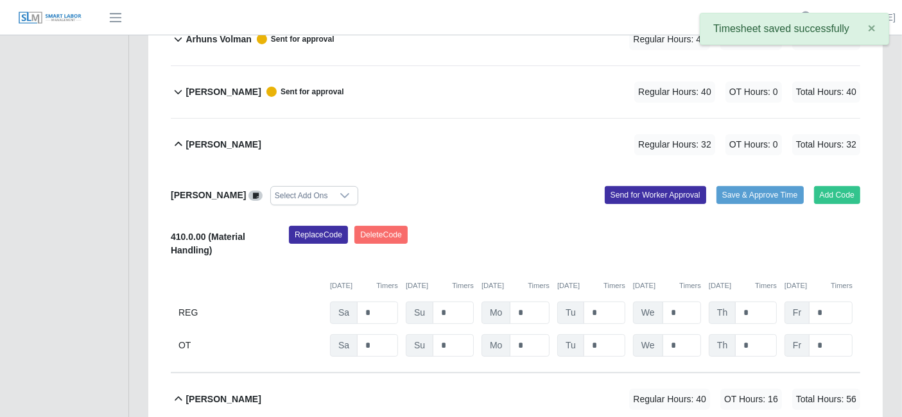
scroll to position [340, 0]
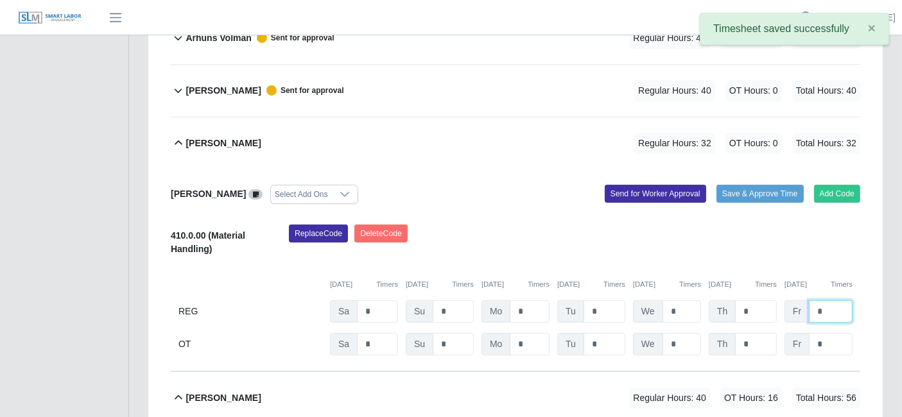
click at [0, 0] on input "*" at bounding box center [0, 0] width 0 height 0
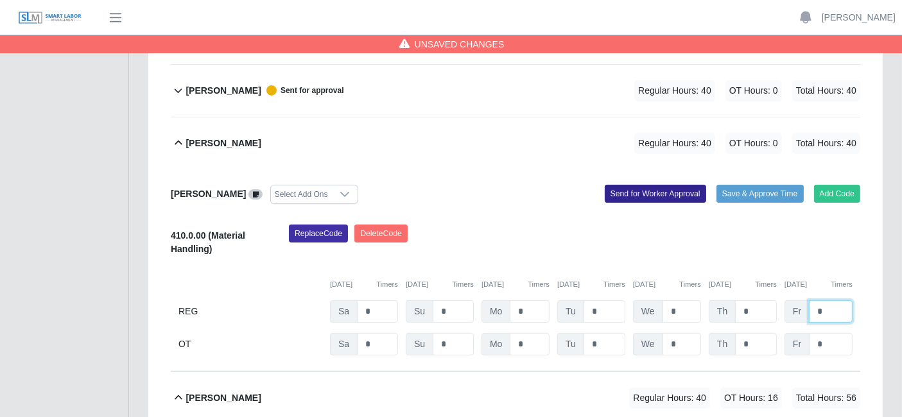
type input "*"
click at [632, 190] on button "Send for Worker Approval" at bounding box center [655, 194] width 101 height 18
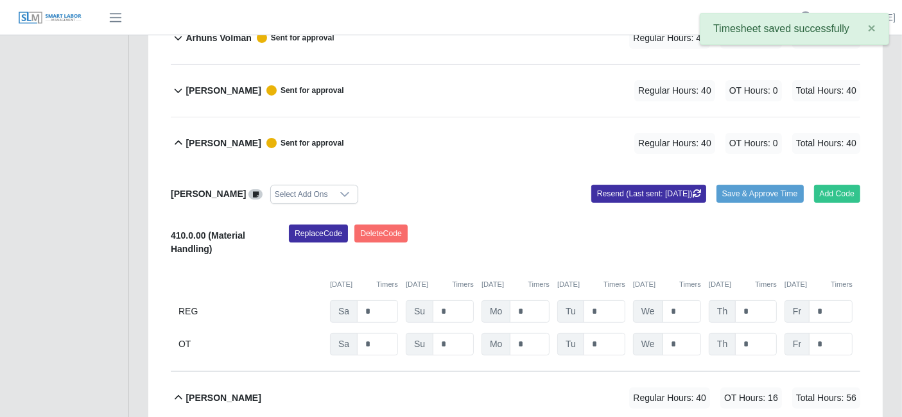
click at [184, 146] on icon at bounding box center [178, 142] width 15 height 15
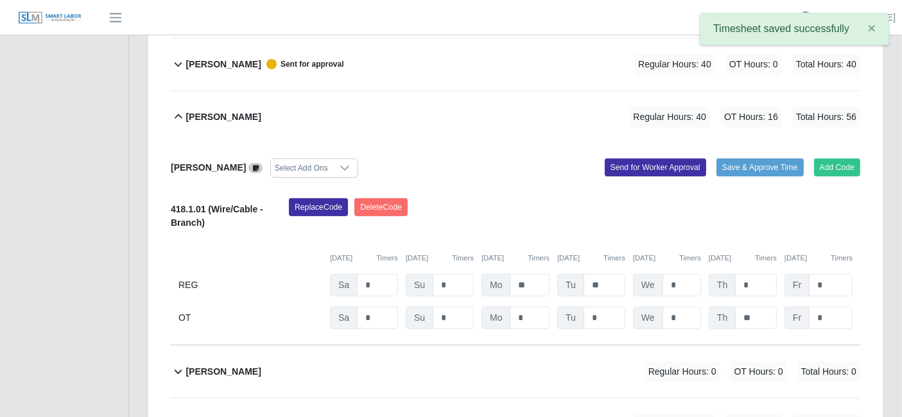
scroll to position [420, 0]
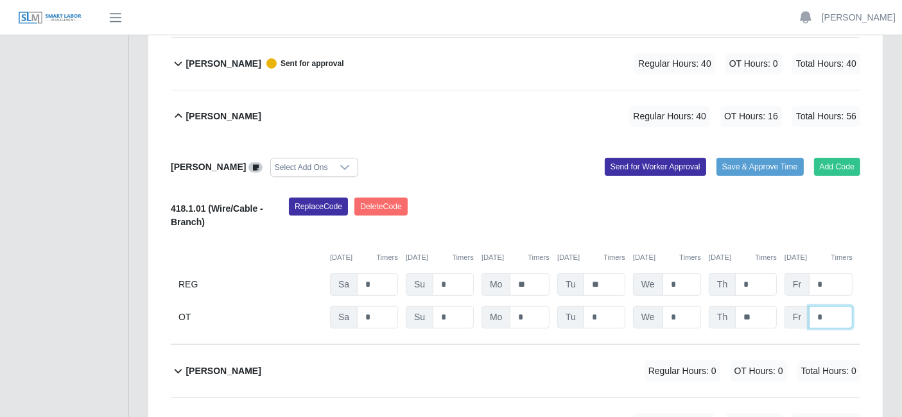
click at [0, 0] on input "*" at bounding box center [0, 0] width 0 height 0
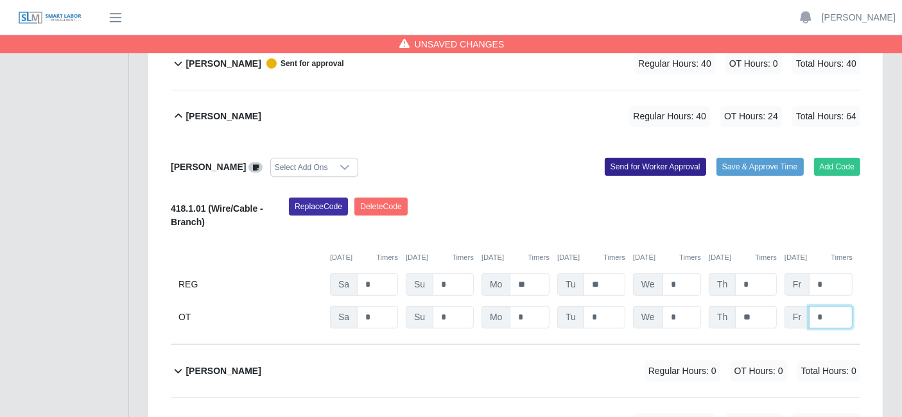
type input "*"
click at [660, 158] on button "Send for Worker Approval" at bounding box center [655, 167] width 101 height 18
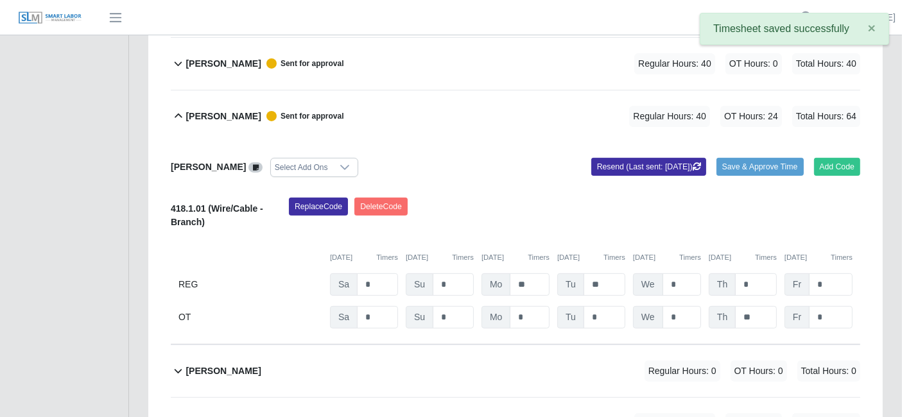
click at [202, 112] on b "[PERSON_NAME]" at bounding box center [223, 116] width 75 height 13
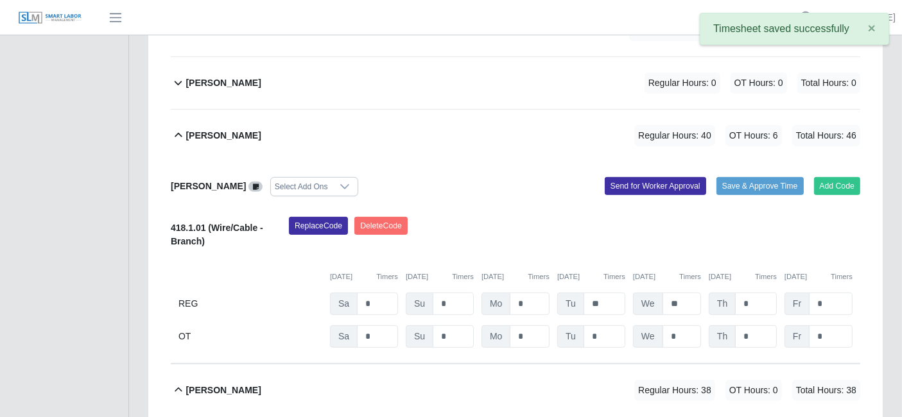
scroll to position [517, 0]
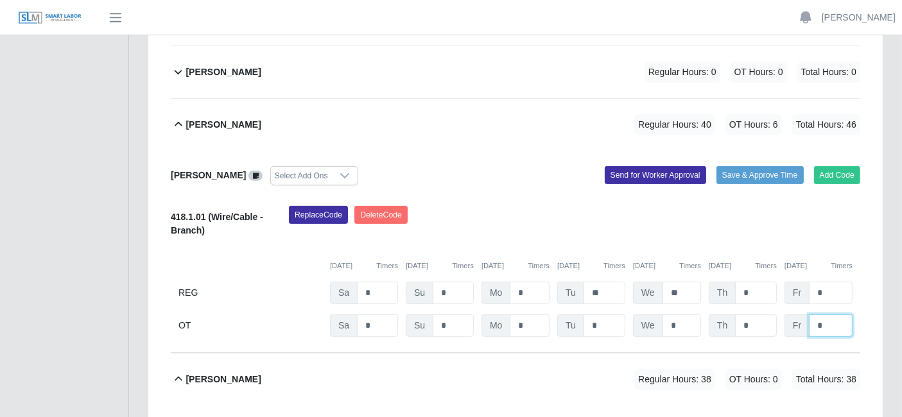
click at [0, 0] on input "*" at bounding box center [0, 0] width 0 height 0
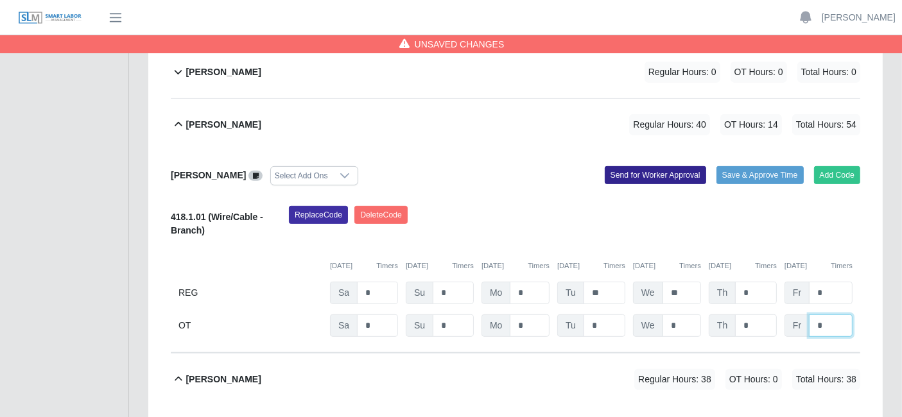
type input "*"
click at [660, 168] on button "Send for Worker Approval" at bounding box center [655, 175] width 101 height 18
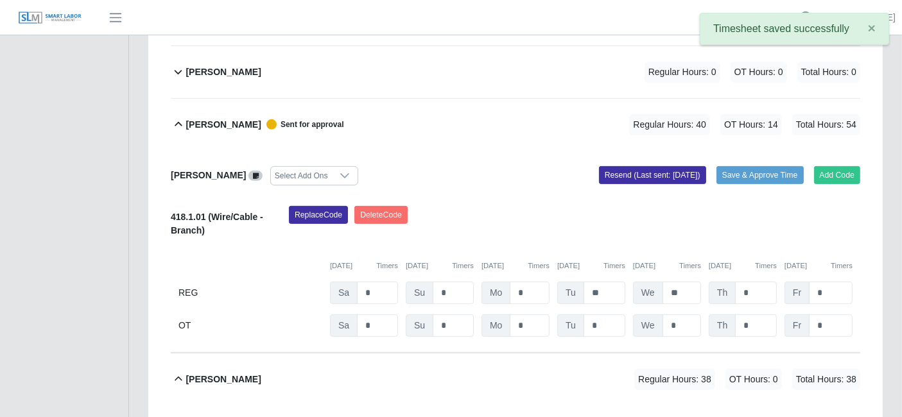
click at [228, 118] on b "[PERSON_NAME]" at bounding box center [223, 124] width 75 height 13
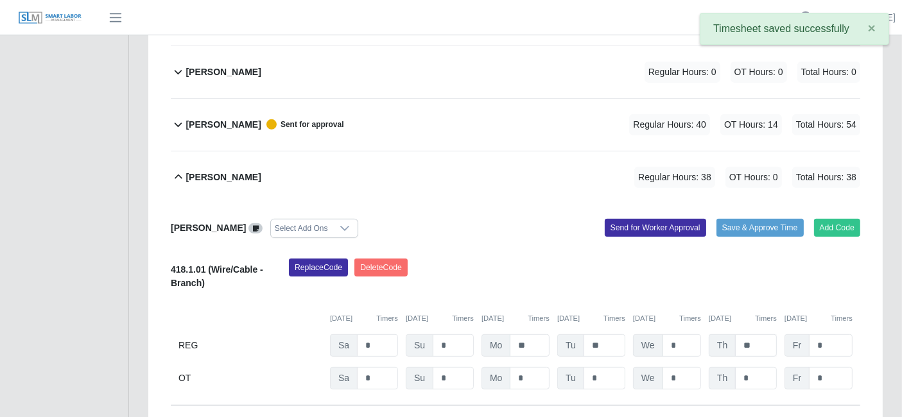
scroll to position [583, 0]
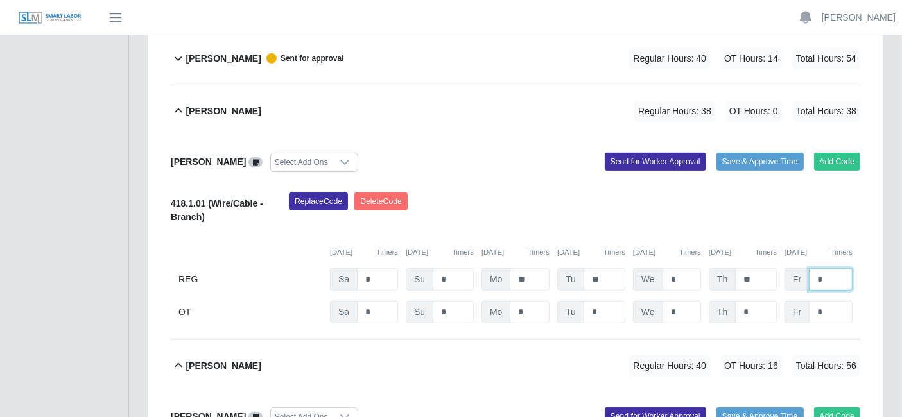
click at [0, 0] on input "*" at bounding box center [0, 0] width 0 height 0
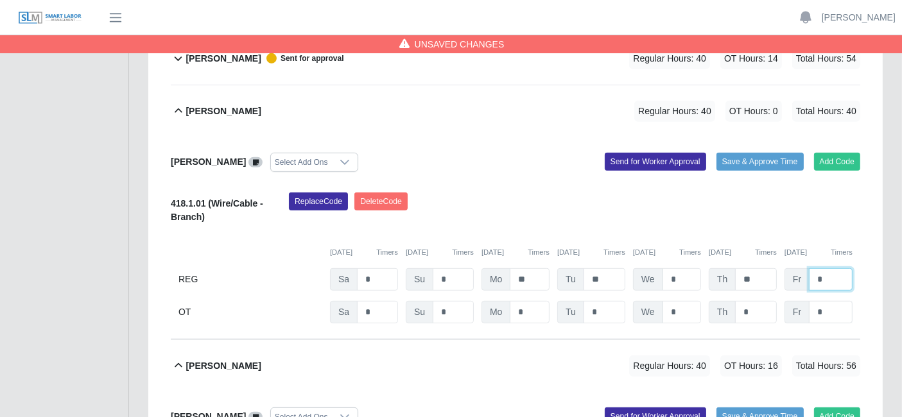
type input "*"
click at [0, 0] on input "*" at bounding box center [0, 0] width 0 height 0
type input "*"
click at [650, 155] on button "Send for Worker Approval" at bounding box center [655, 162] width 101 height 18
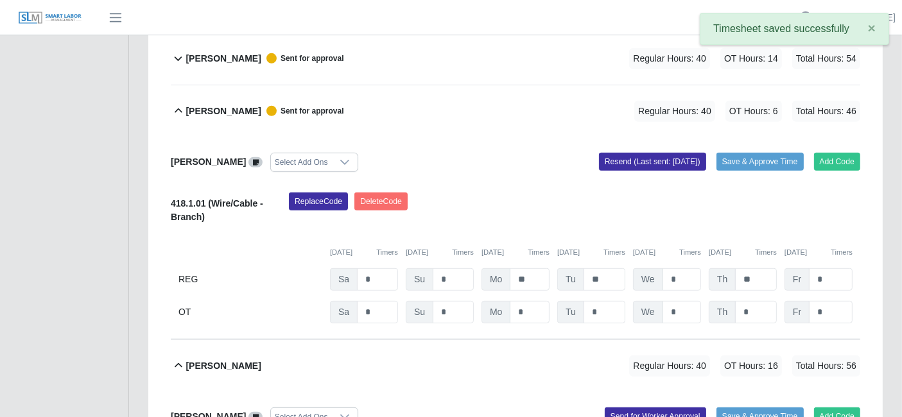
click at [211, 110] on b "[PERSON_NAME]" at bounding box center [223, 111] width 75 height 13
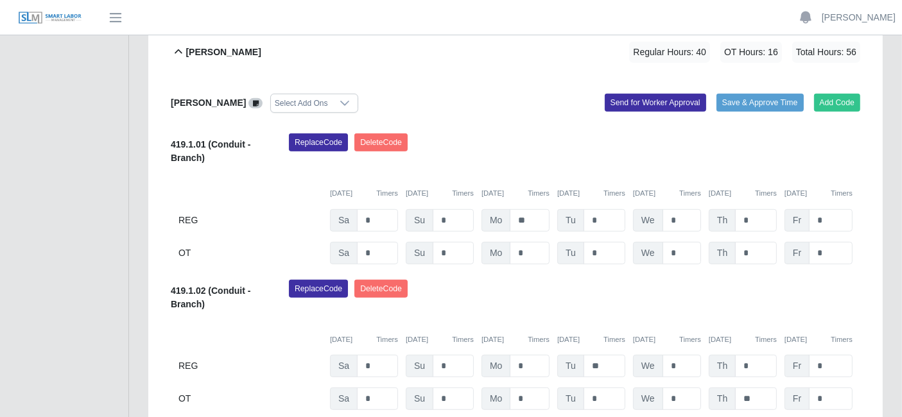
scroll to position [694, 0]
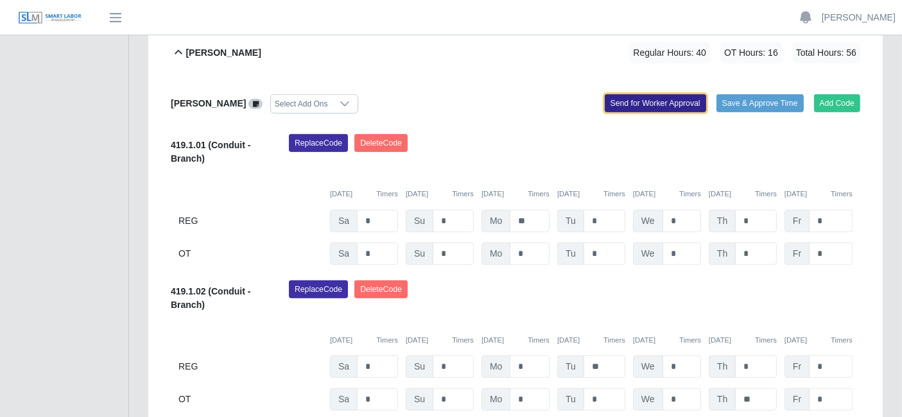
click at [638, 102] on button "Send for Worker Approval" at bounding box center [655, 103] width 101 height 18
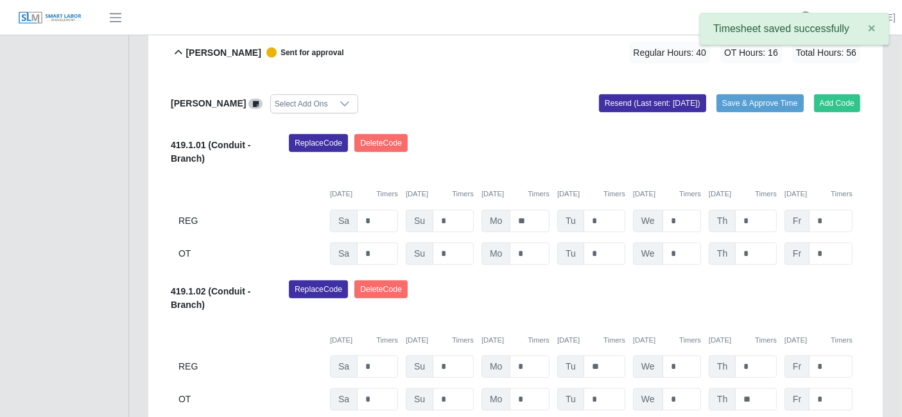
click at [203, 46] on b "[PERSON_NAME]" at bounding box center [223, 52] width 75 height 13
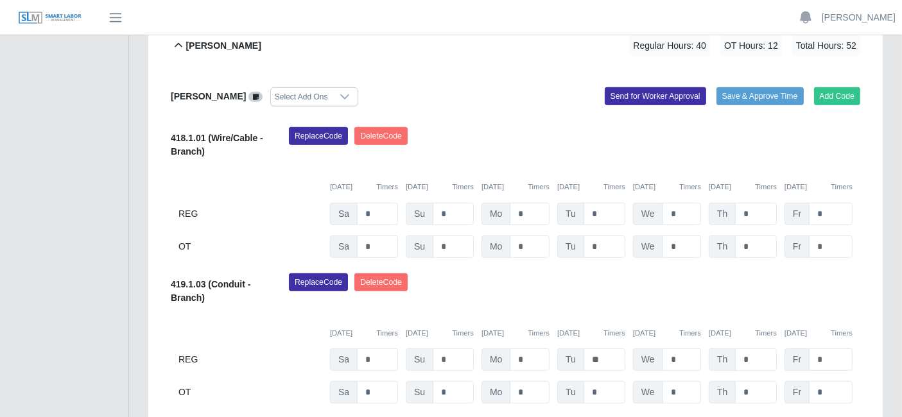
scroll to position [753, 0]
click at [0, 0] on input "*" at bounding box center [0, 0] width 0 height 0
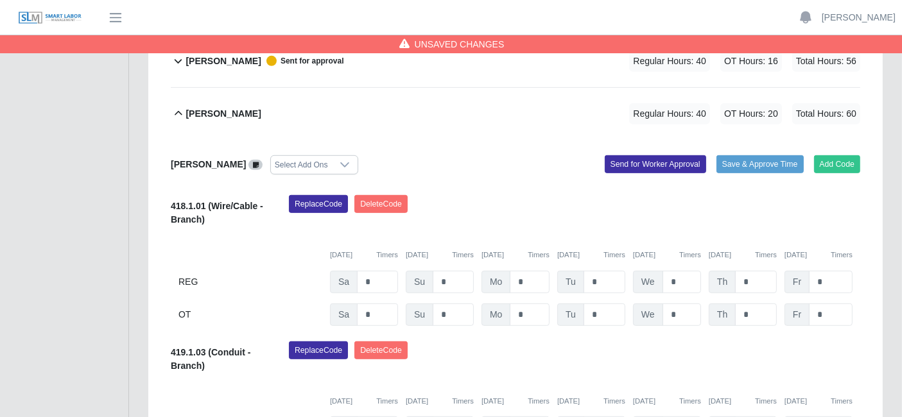
scroll to position [686, 0]
type input "*"
click at [675, 162] on button "Send for Worker Approval" at bounding box center [655, 164] width 101 height 18
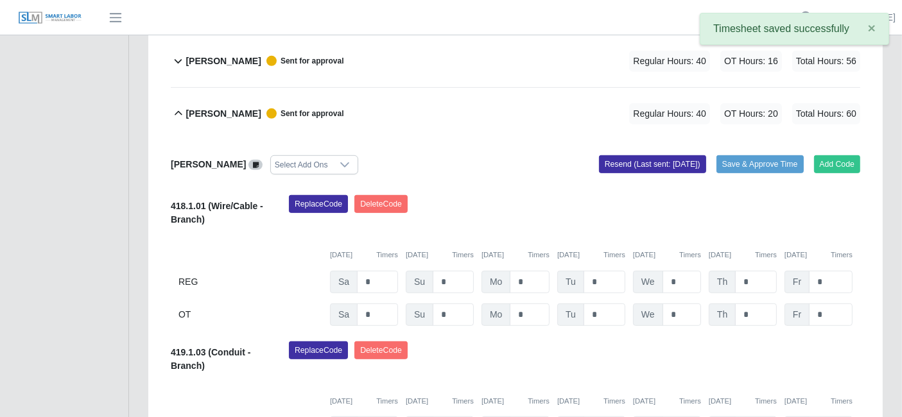
click at [196, 116] on b "[PERSON_NAME]" at bounding box center [223, 113] width 75 height 13
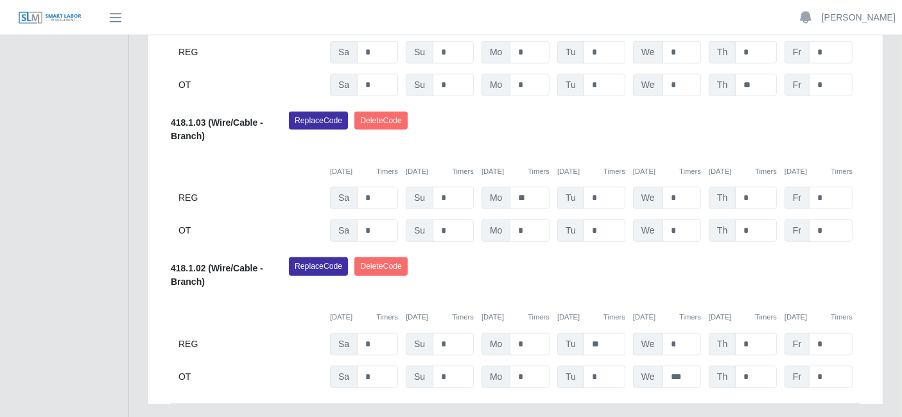
scroll to position [970, 0]
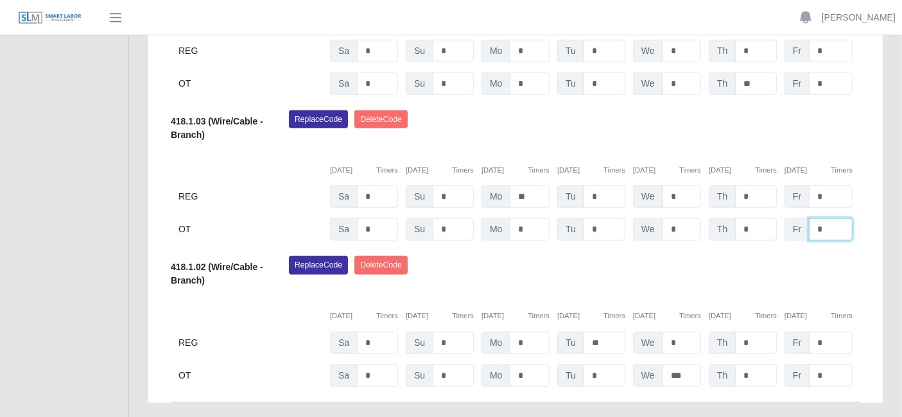
click at [0, 0] on input "*" at bounding box center [0, 0] width 0 height 0
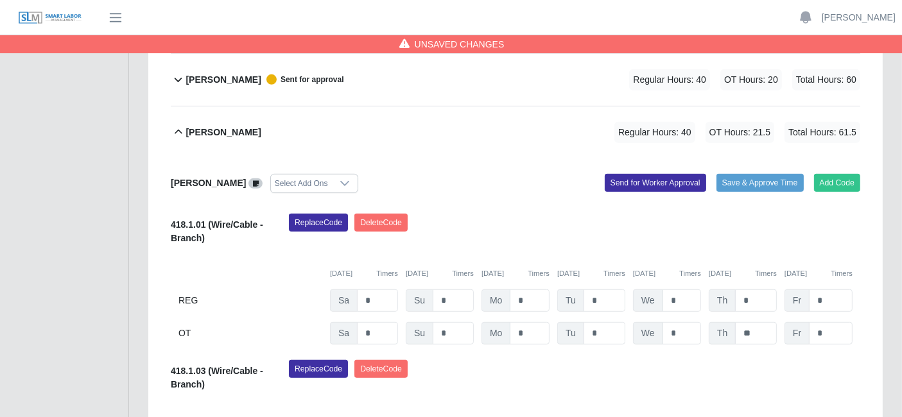
scroll to position [706, 0]
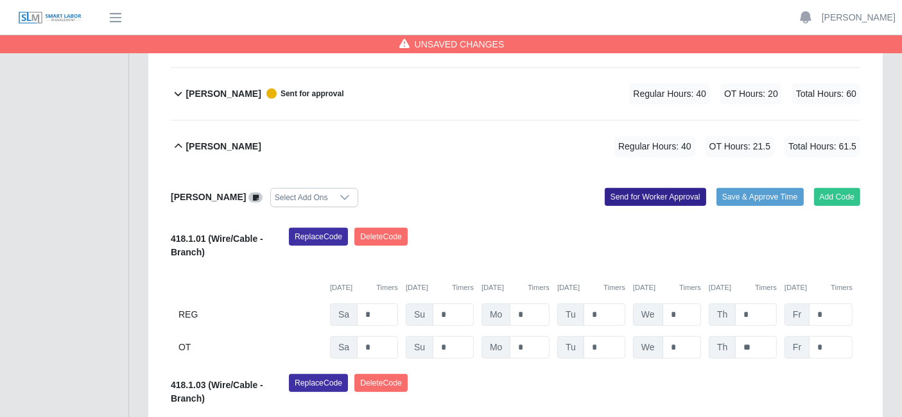
type input "*"
click at [647, 190] on button "Send for Worker Approval" at bounding box center [655, 197] width 101 height 18
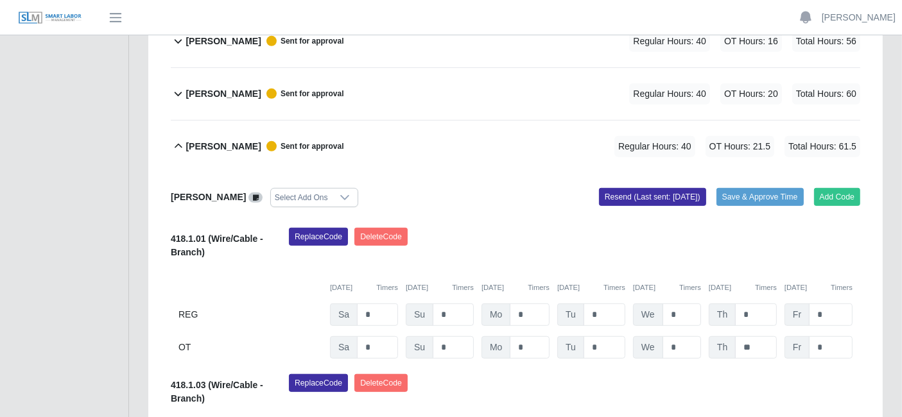
click at [216, 142] on b "[PERSON_NAME]" at bounding box center [223, 146] width 75 height 13
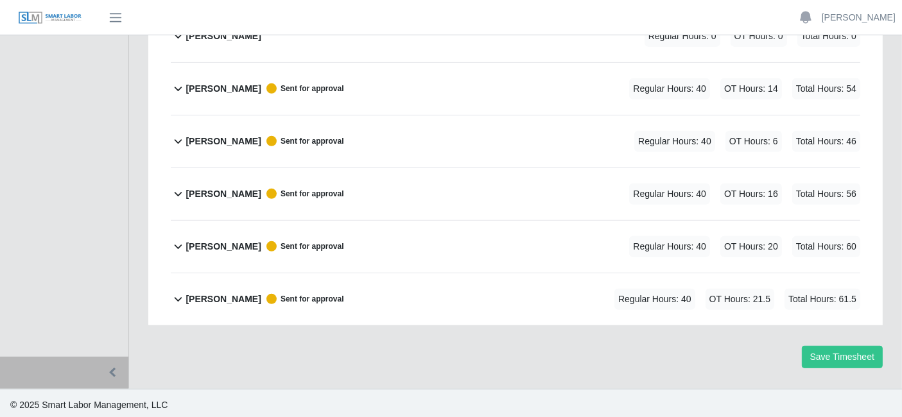
scroll to position [0, 0]
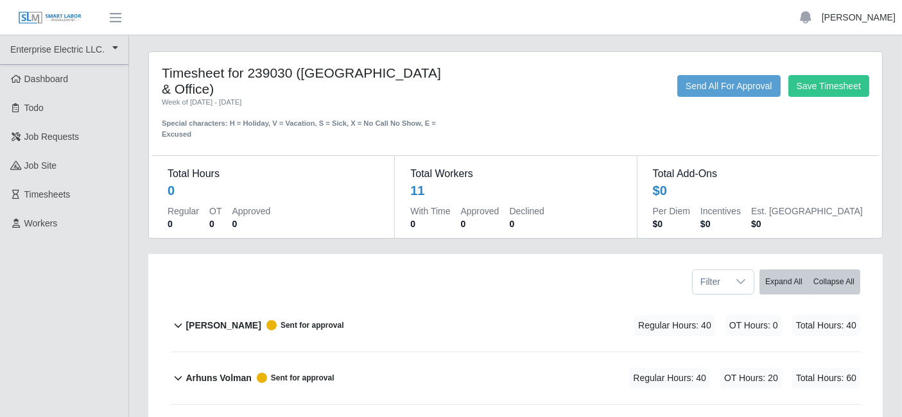
click at [873, 18] on link "[PERSON_NAME]" at bounding box center [859, 17] width 74 height 13
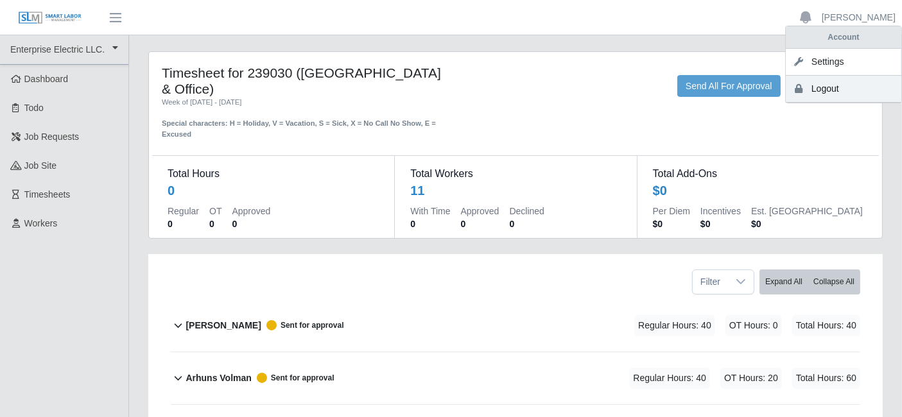
click at [837, 80] on link "Logout" at bounding box center [844, 89] width 116 height 27
